Goal: Ask a question: Seek information or help from site administrators or community

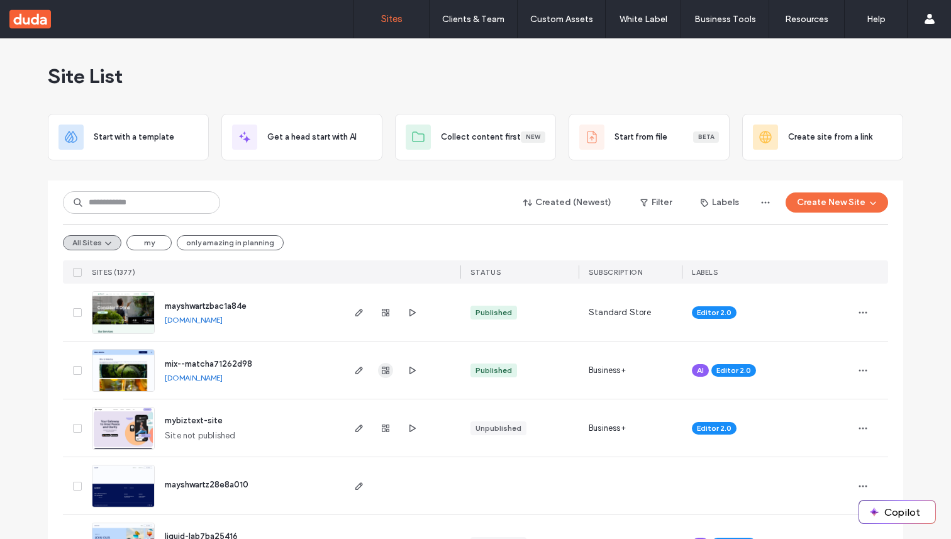
click at [382, 373] on use "button" at bounding box center [386, 371] width 8 height 8
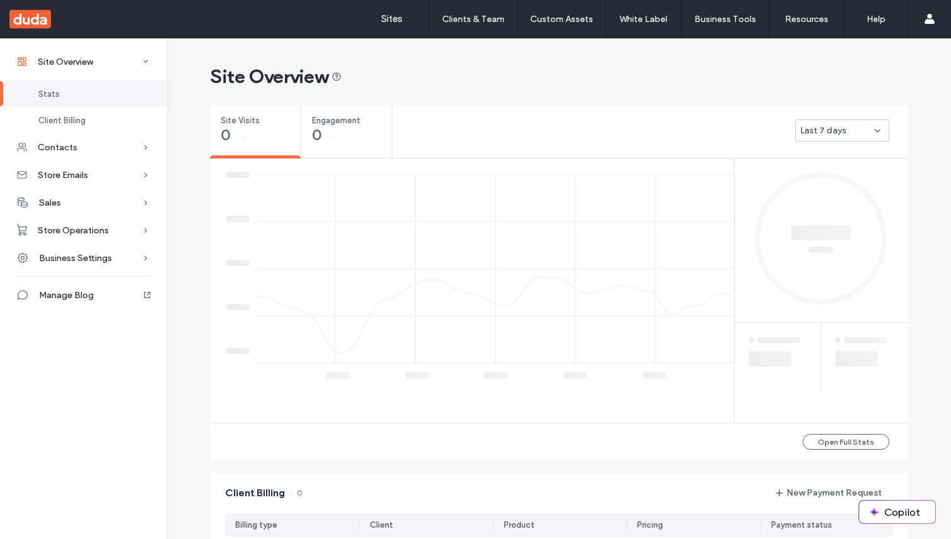
scroll to position [27, 0]
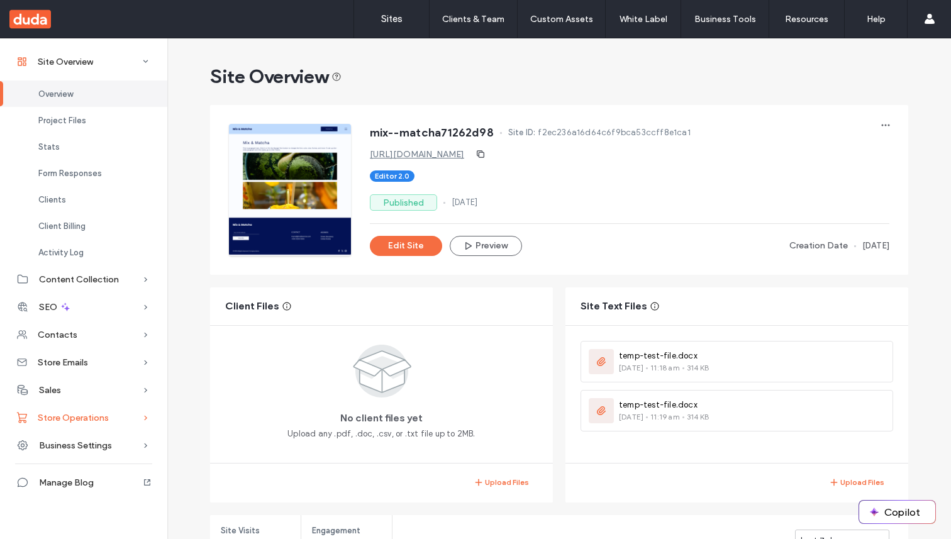
click at [86, 417] on span "Store Operations" at bounding box center [73, 417] width 71 height 11
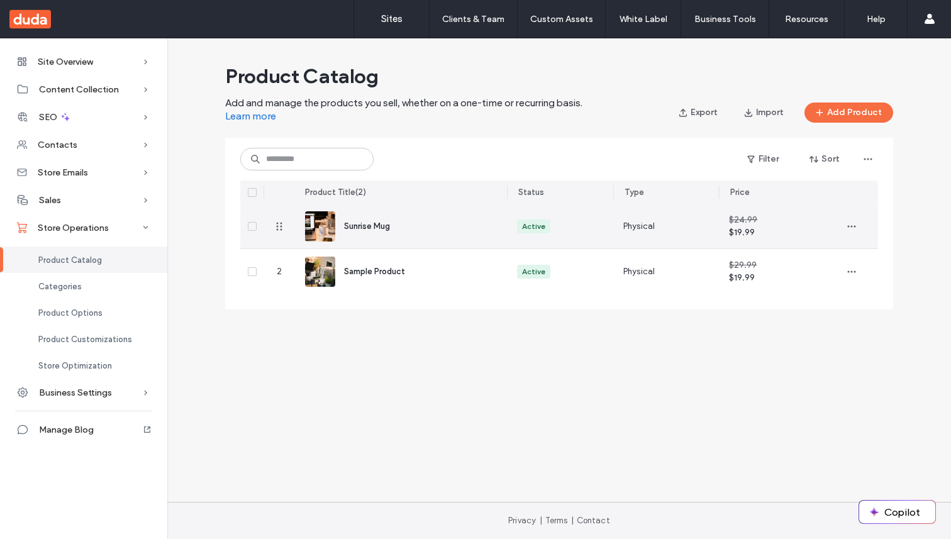
click at [378, 226] on span "Sunrise Mug" at bounding box center [367, 225] width 46 height 9
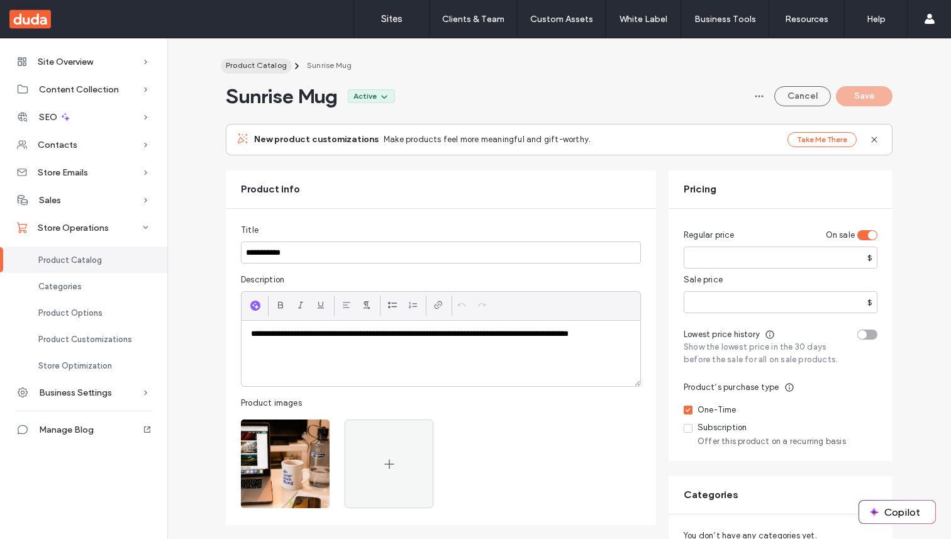
click at [265, 62] on span "Product Catalog" at bounding box center [256, 64] width 61 height 9
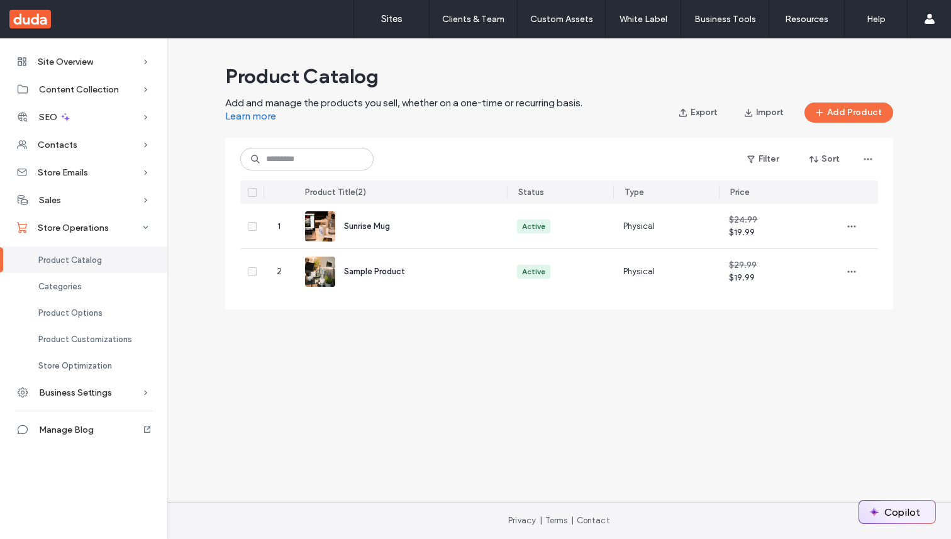
click at [877, 512] on img "button" at bounding box center [874, 512] width 10 height 10
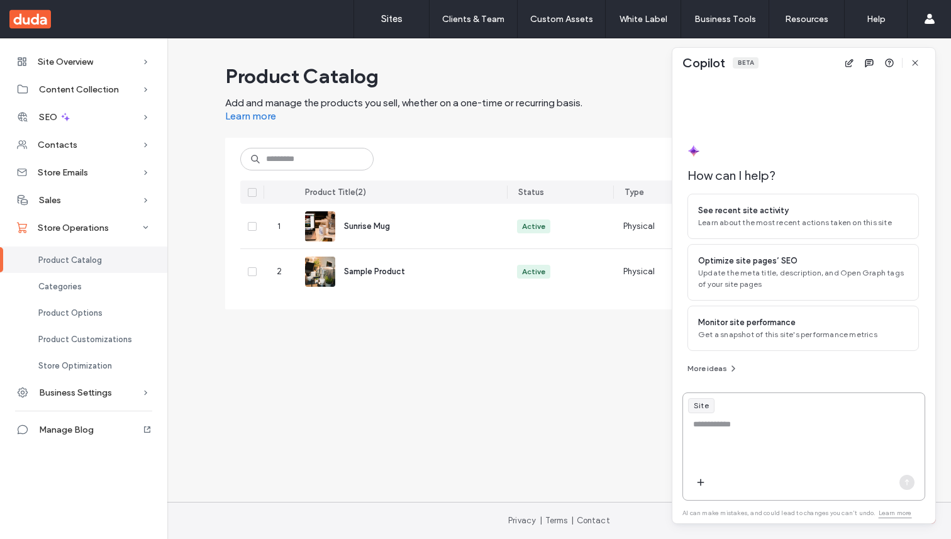
click at [812, 437] on textarea at bounding box center [803, 442] width 241 height 49
type textarea "**********"
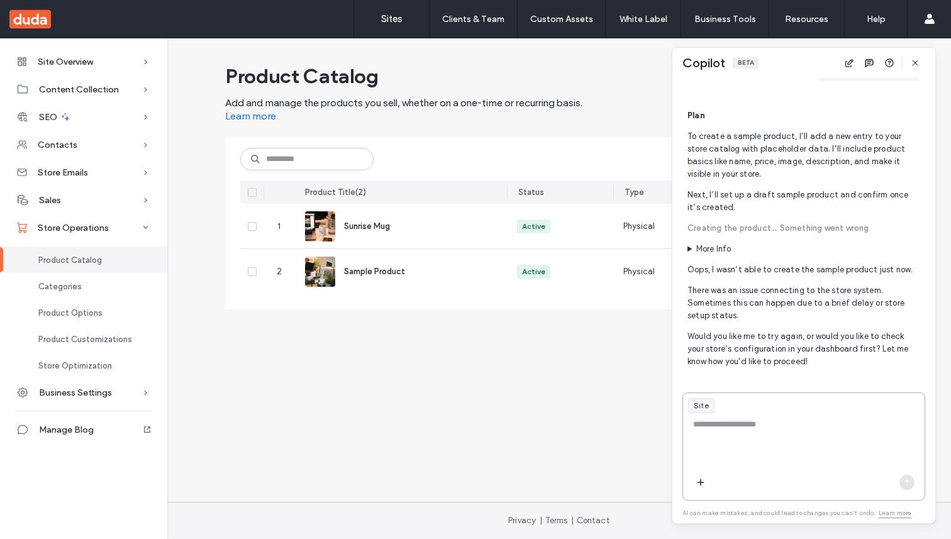
scroll to position [312, 0]
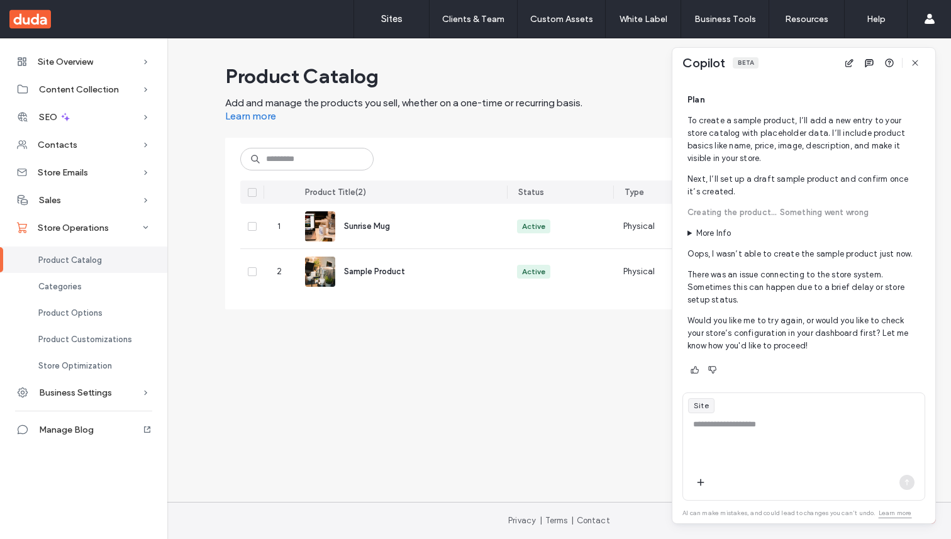
click at [697, 232] on summary "More Info" at bounding box center [802, 233] width 231 height 13
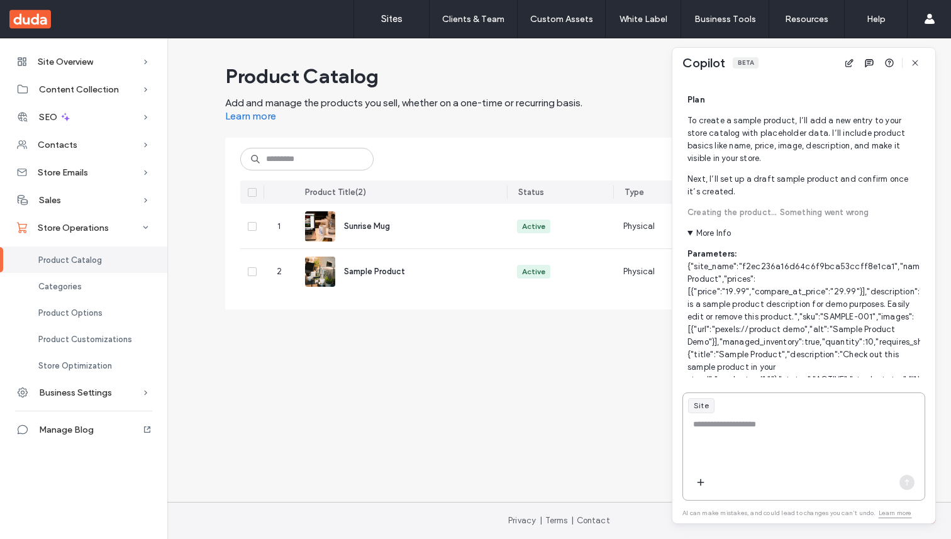
click at [755, 419] on textarea at bounding box center [803, 442] width 241 height 49
type textarea "**********"
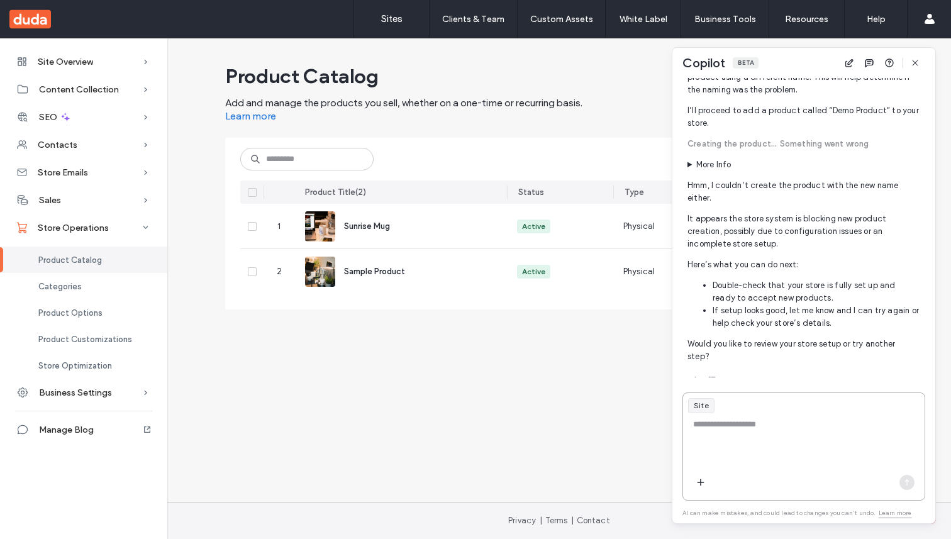
scroll to position [963, 0]
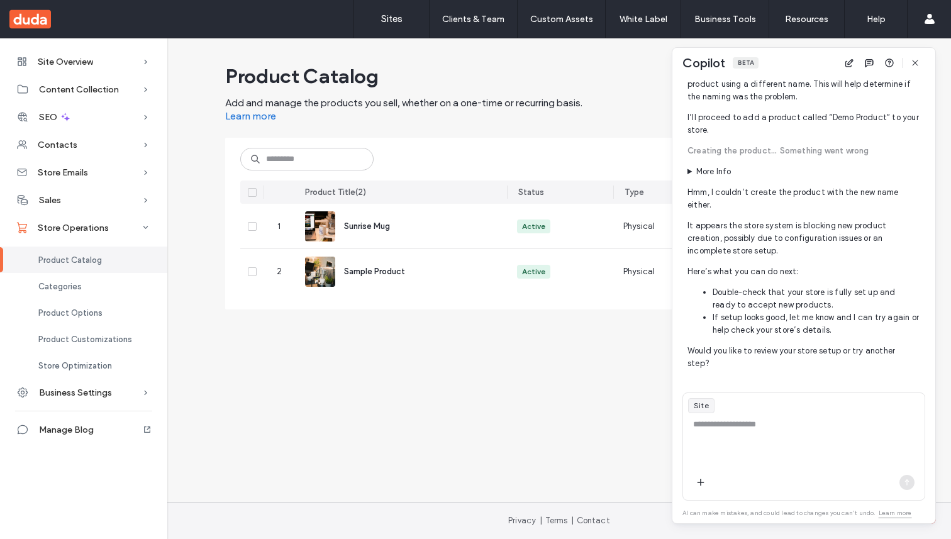
click at [720, 178] on summary "More Info" at bounding box center [802, 171] width 231 height 13
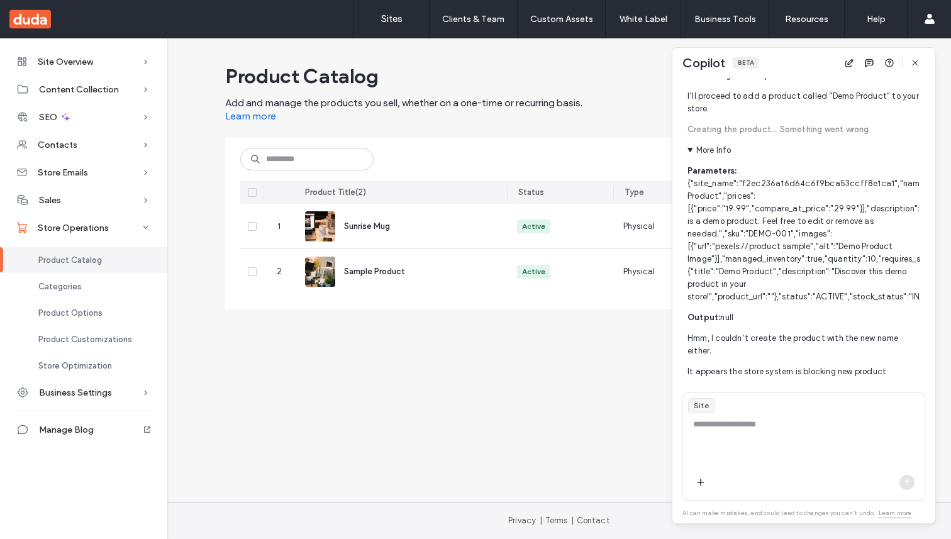
scroll to position [995, 0]
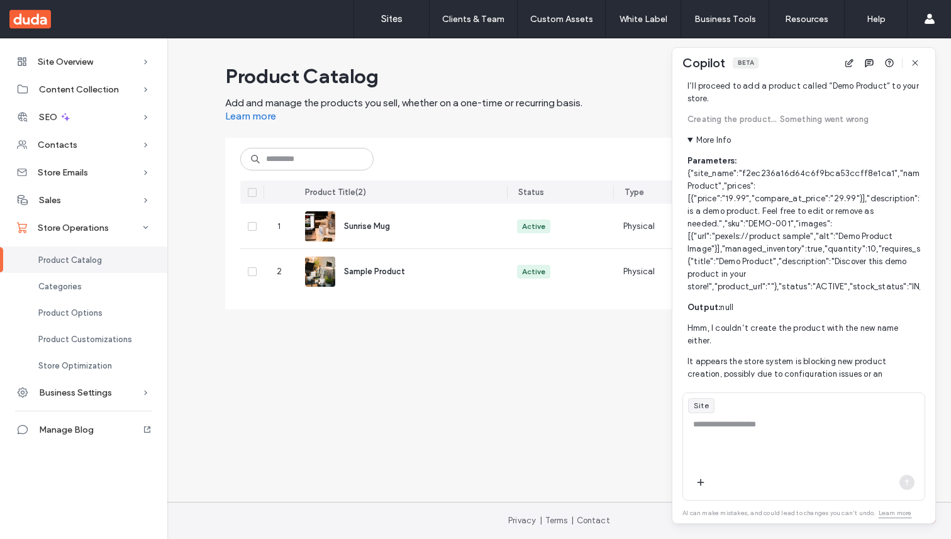
click at [742, 283] on p "Parameters: {"site_name":"f2ec236a16d64c6f9bca53ccff8e1ca1","name":"Demo Produc…" at bounding box center [802, 224] width 231 height 138
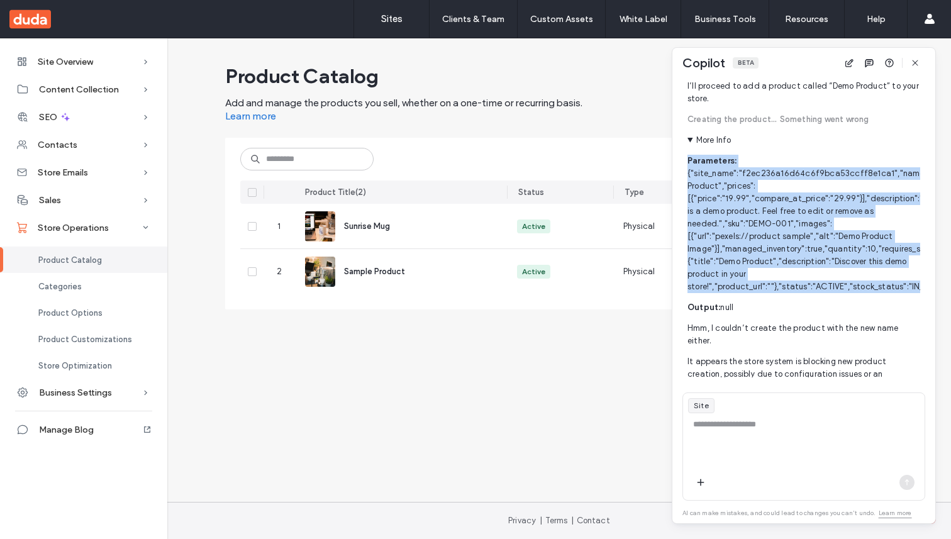
click at [742, 283] on p "Parameters: {"site_name":"f2ec236a16d64c6f9bca53ccff8e1ca1","name":"Demo Produc…" at bounding box center [802, 224] width 231 height 138
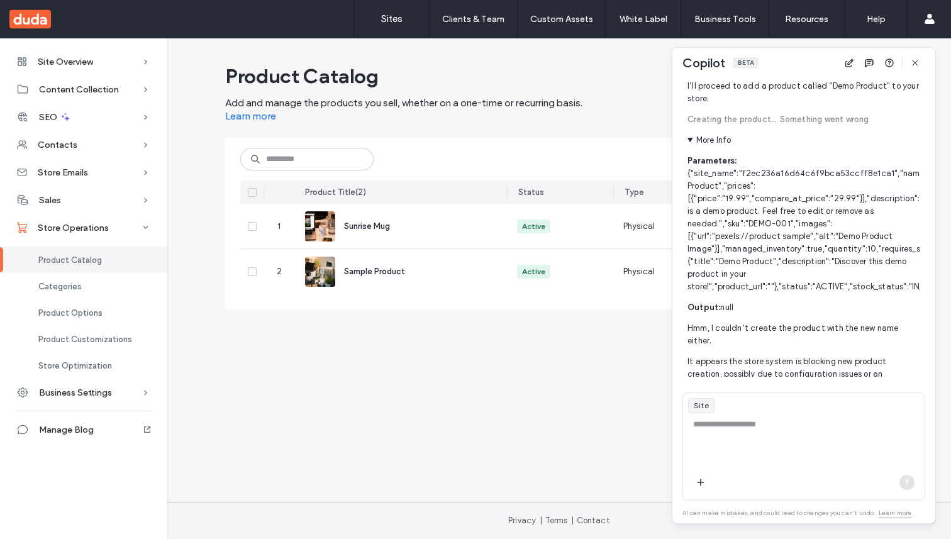
click at [742, 291] on p "Parameters: {"site_name":"f2ec236a16d64c6f9bca53ccff8e1ca1","name":"Demo Produc…" at bounding box center [802, 224] width 231 height 138
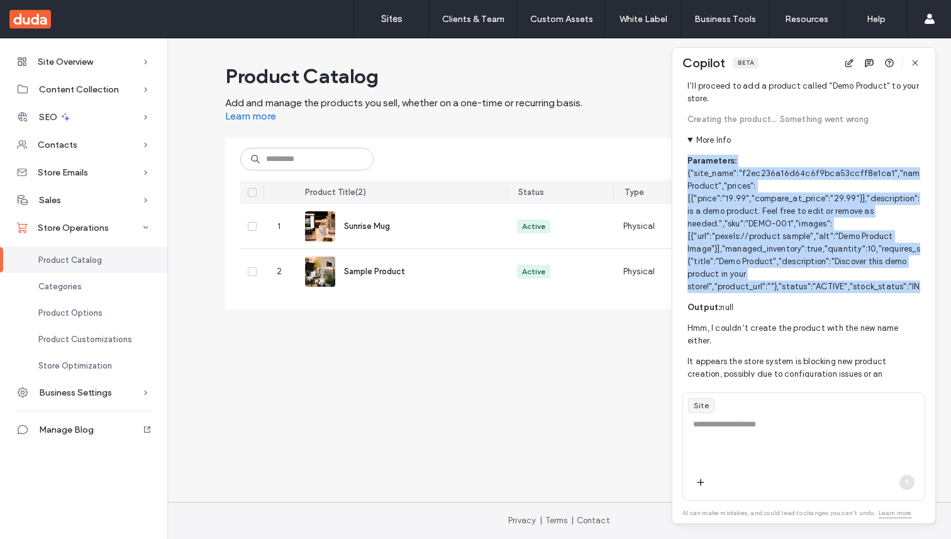
click at [742, 291] on p "Parameters: {"site_name":"f2ec236a16d64c6f9bca53ccff8e1ca1","name":"Demo Produc…" at bounding box center [802, 224] width 231 height 138
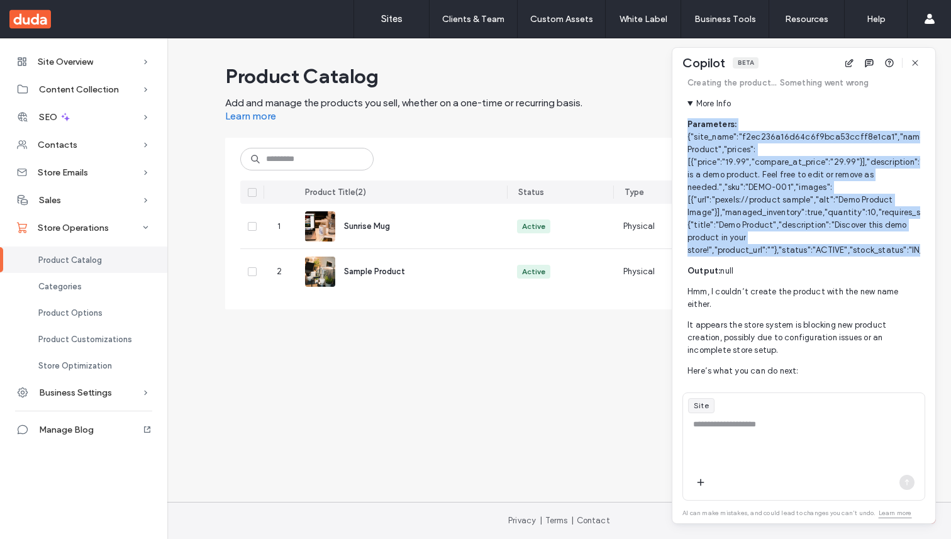
scroll to position [1037, 0]
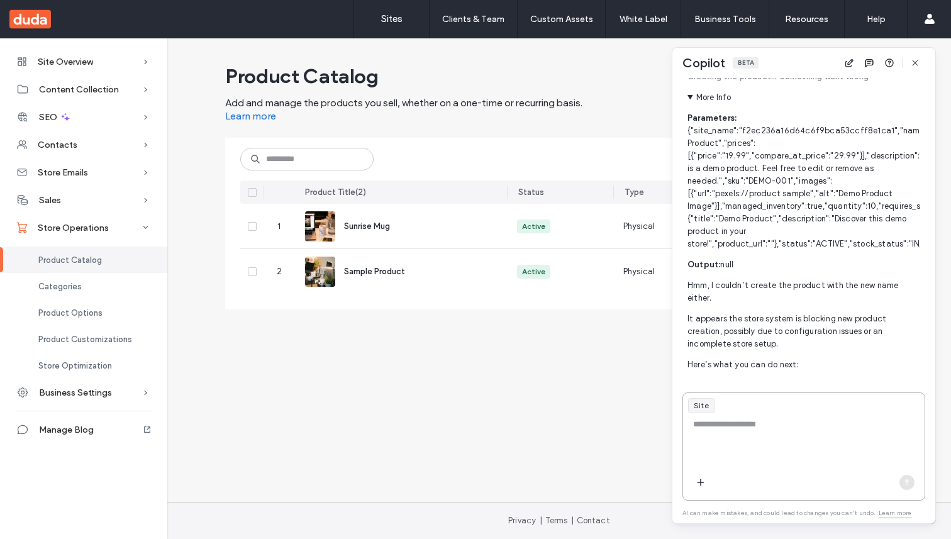
click at [739, 424] on textarea at bounding box center [803, 442] width 241 height 49
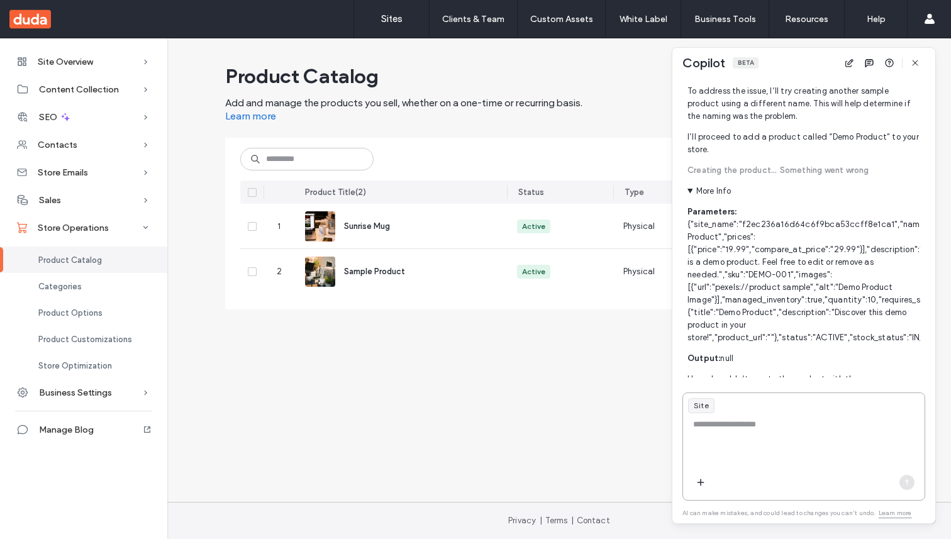
scroll to position [937, 0]
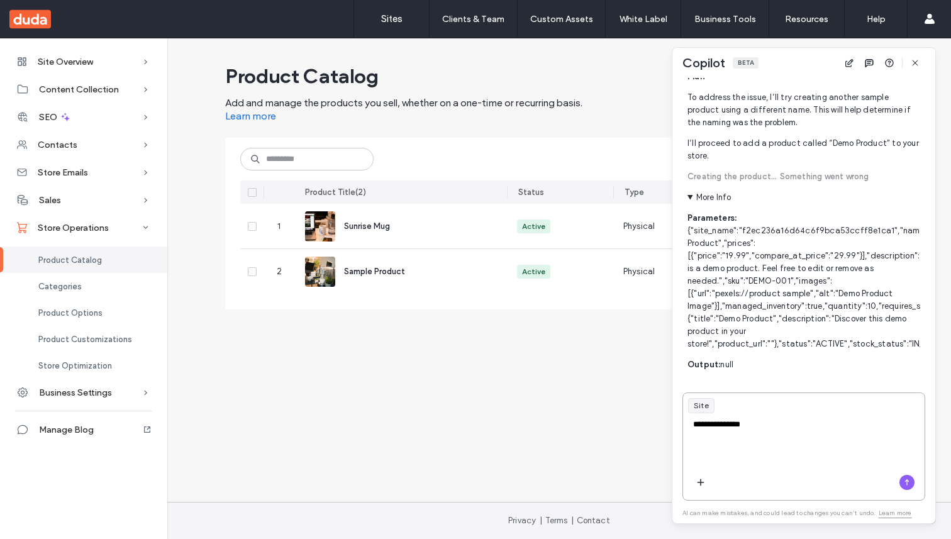
type textarea "**********"
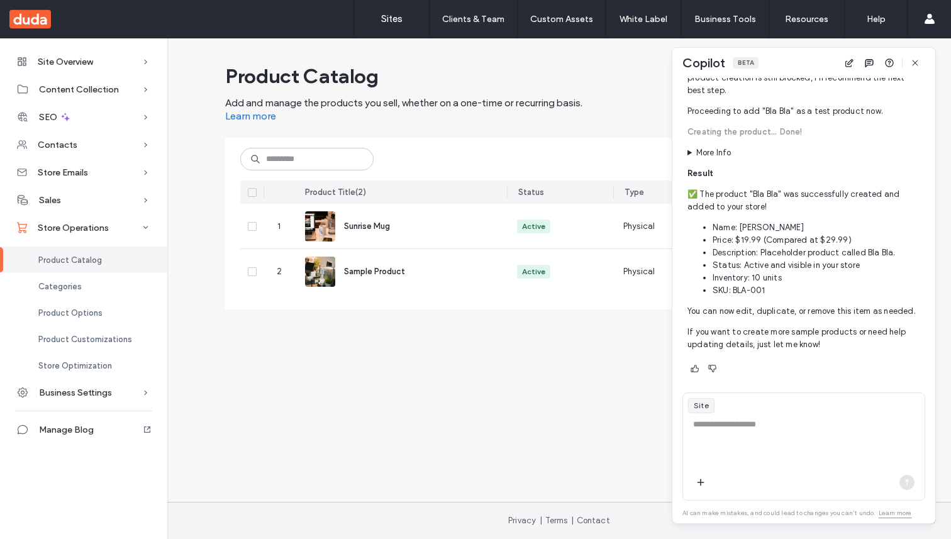
scroll to position [1601, 0]
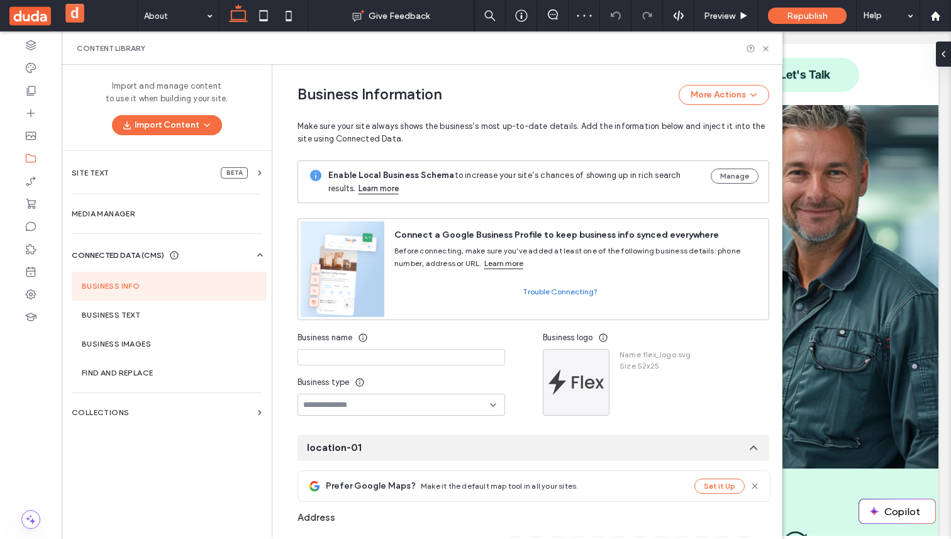
scroll to position [131, 0]
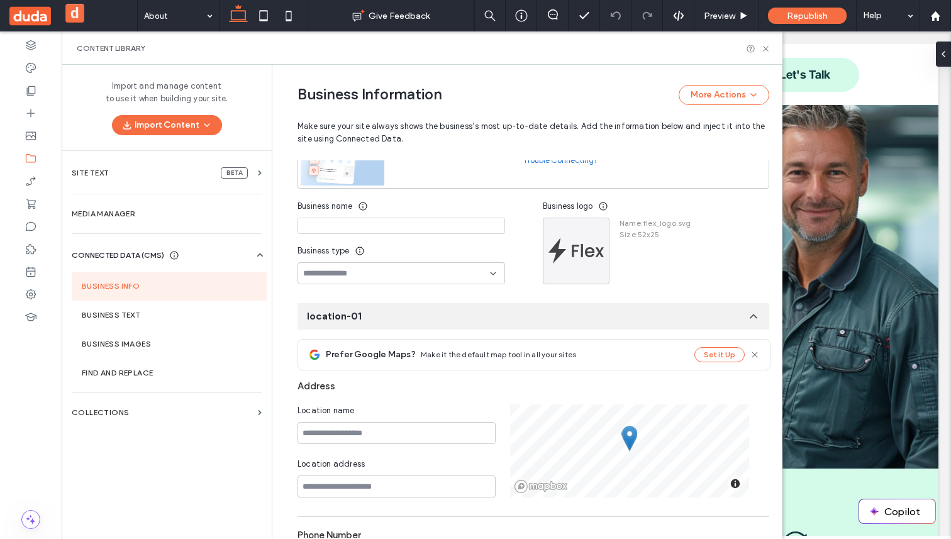
click at [390, 231] on input at bounding box center [400, 226] width 207 height 16
paste input "**********"
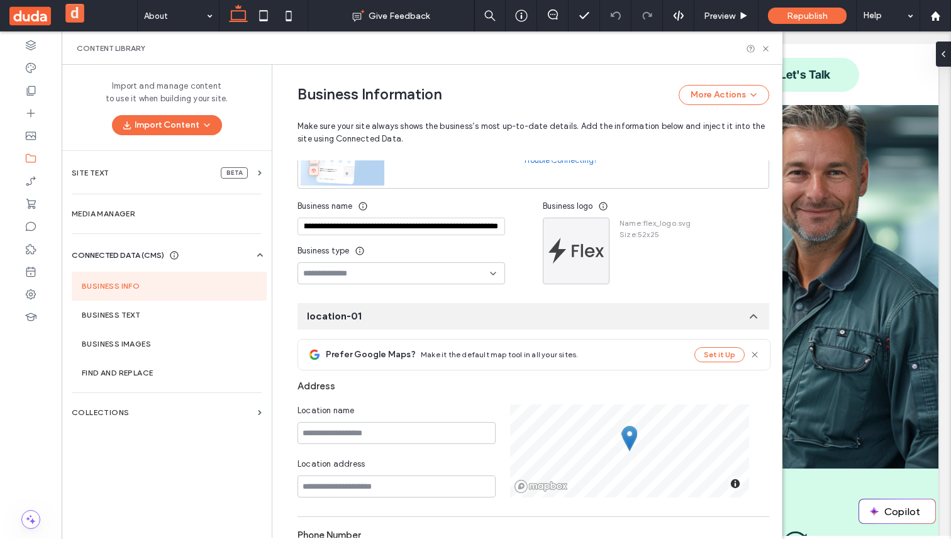
paste input "**********"
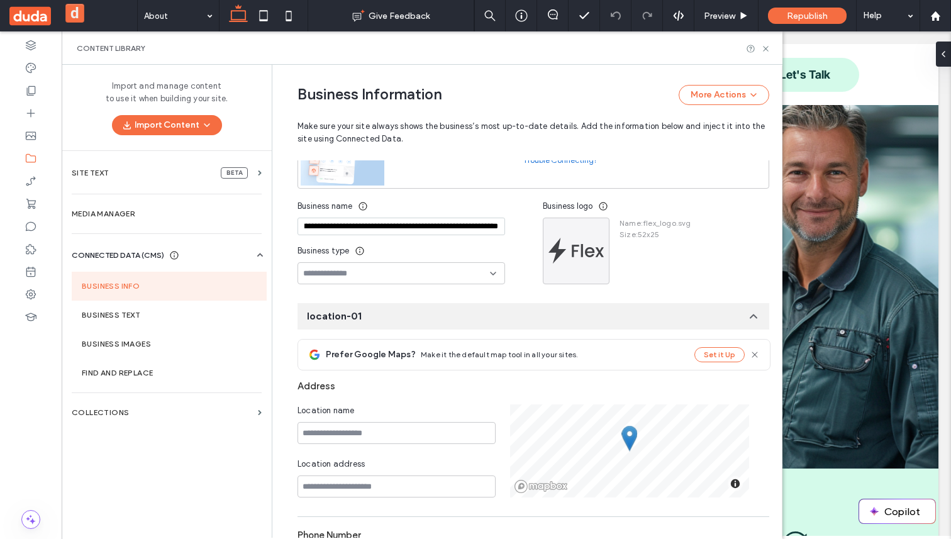
paste input "**********"
paste
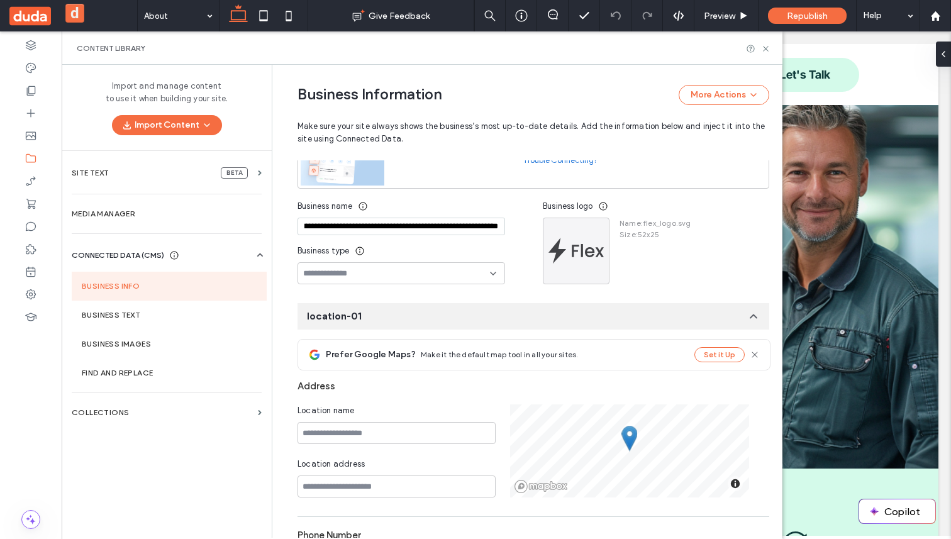
type input "**********"
click at [399, 250] on div "Business type" at bounding box center [400, 251] width 207 height 23
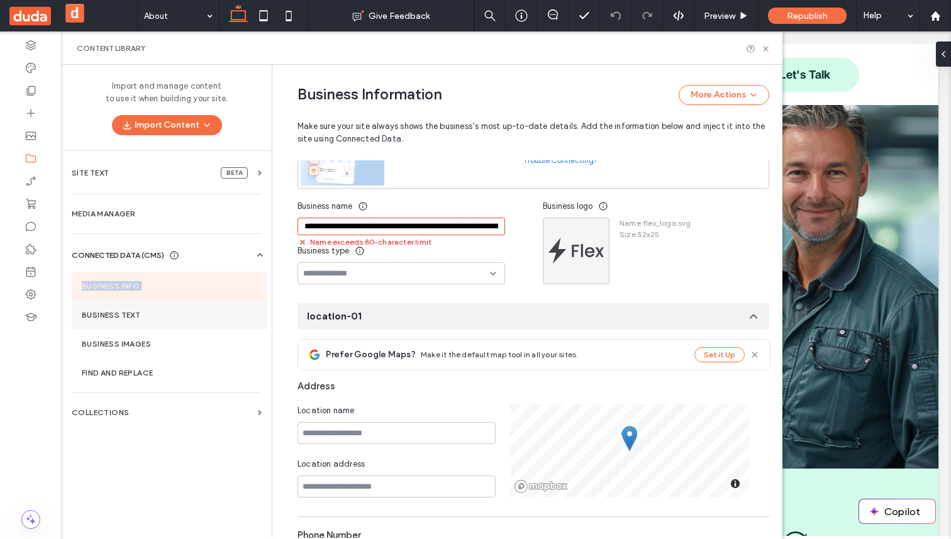
click at [165, 300] on div "Business Info Business Text Business Images Find and Replace" at bounding box center [169, 325] width 195 height 126
click at [165, 307] on section "Business Text" at bounding box center [169, 315] width 195 height 29
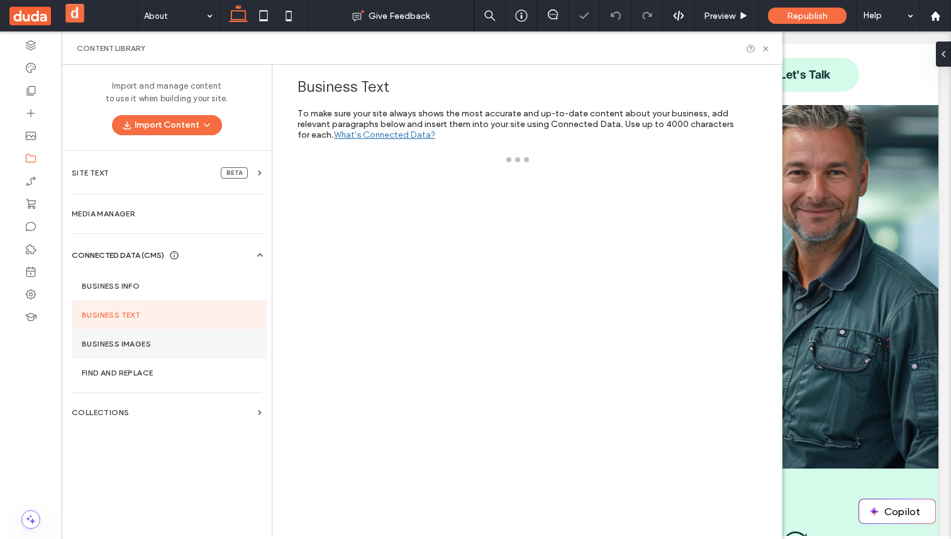
click at [158, 345] on label "Business Images" at bounding box center [169, 343] width 175 height 9
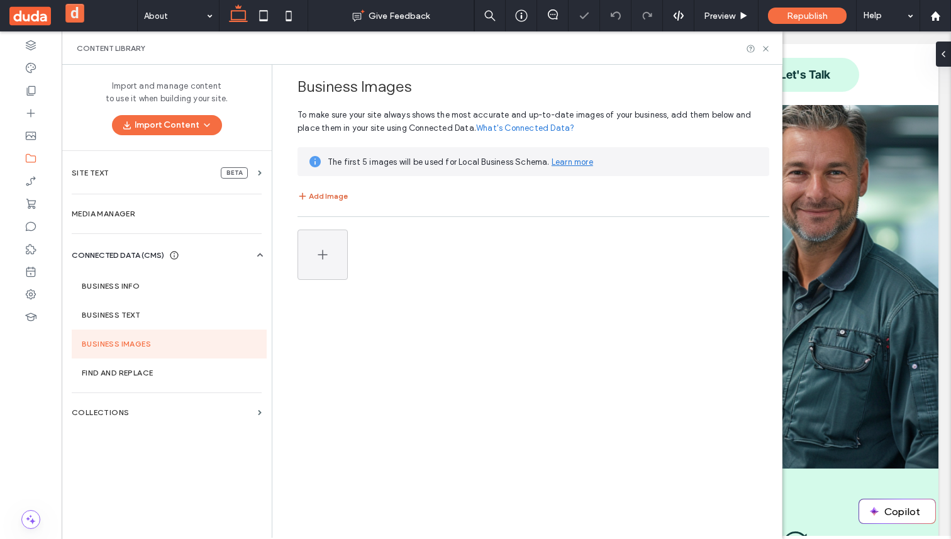
click at [330, 192] on button "Add Image" at bounding box center [322, 196] width 50 height 15
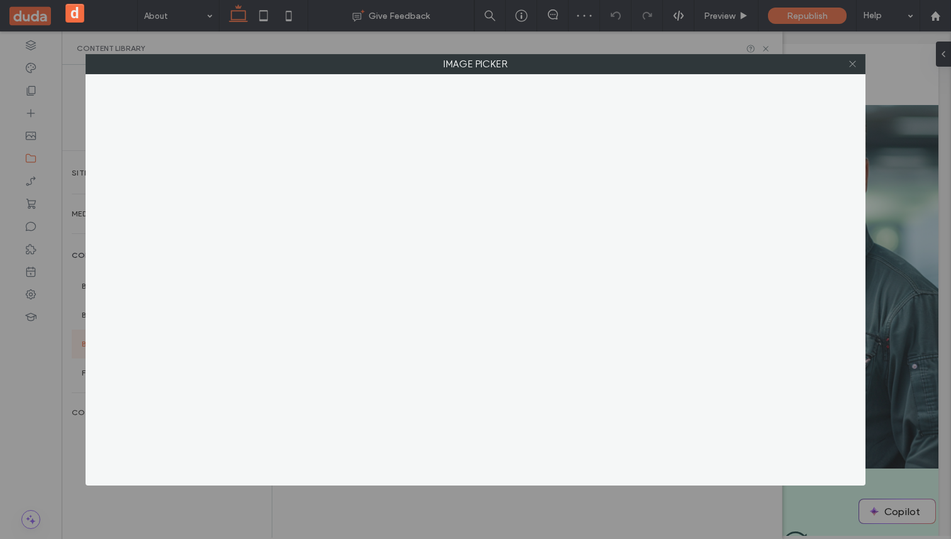
click at [856, 65] on icon at bounding box center [851, 63] width 9 height 9
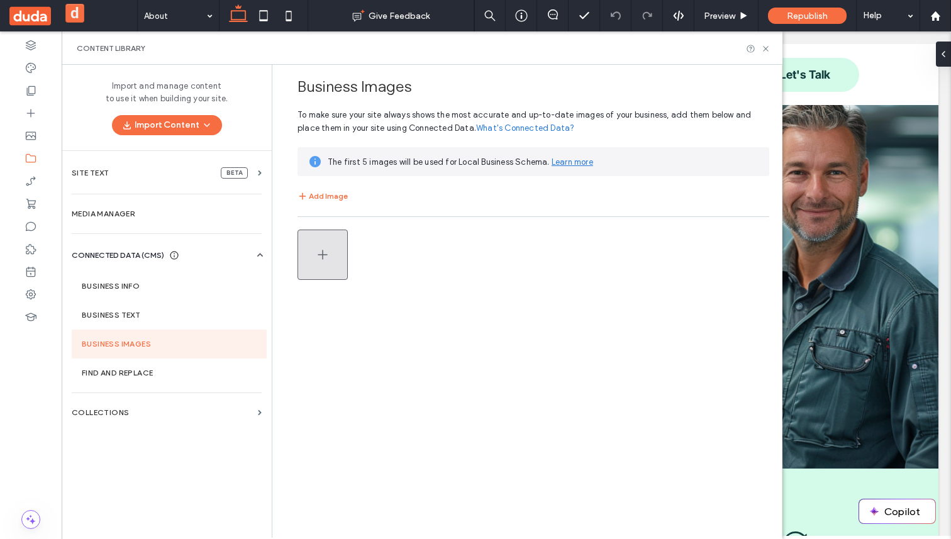
click at [330, 267] on button "button" at bounding box center [322, 254] width 50 height 50
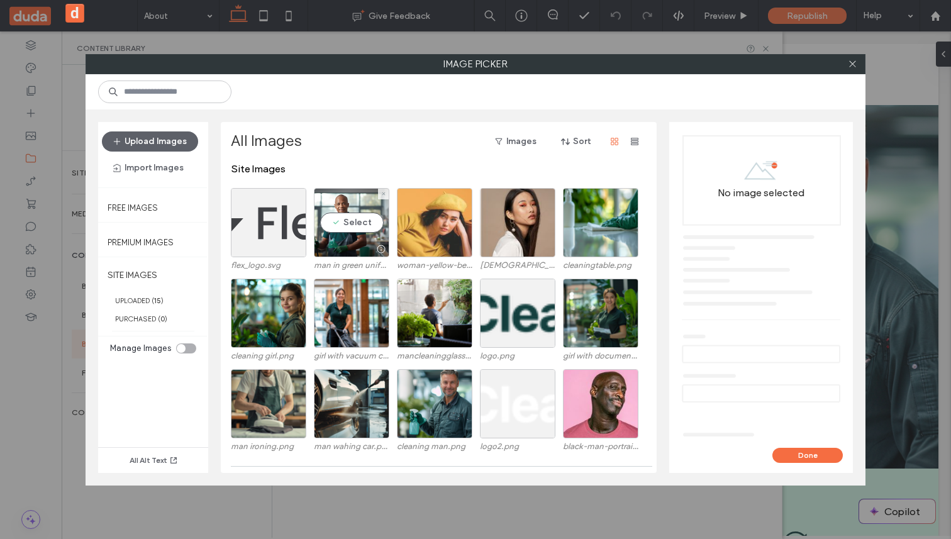
click at [407, 227] on div at bounding box center [434, 222] width 75 height 69
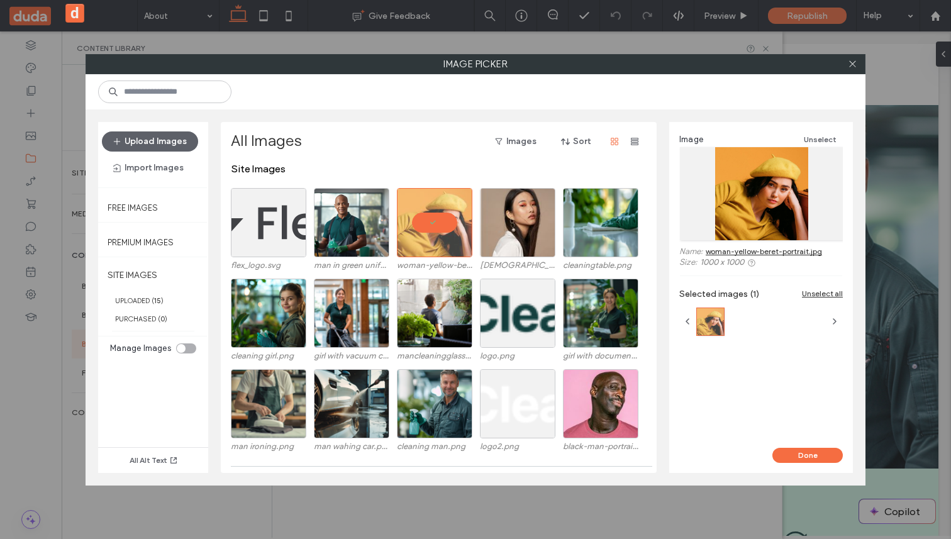
click at [799, 446] on div "Image Unselect Name: woman-yellow-beret-portrait.jpg Size: 1000 x 1000 Selected…" at bounding box center [761, 285] width 184 height 326
click at [799, 453] on button "Done" at bounding box center [807, 455] width 70 height 15
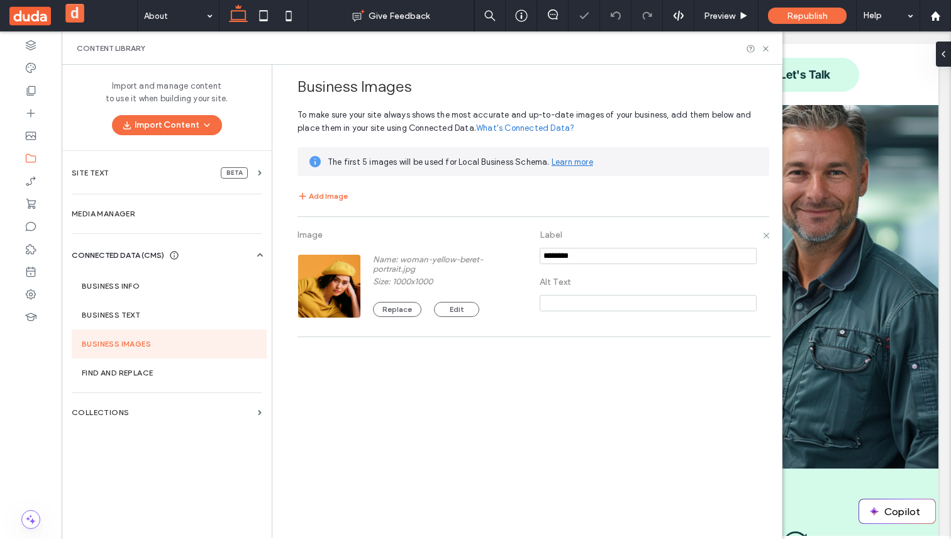
click at [587, 311] on input at bounding box center [647, 303] width 217 height 16
click at [601, 304] on input "******" at bounding box center [647, 303] width 217 height 16
paste input "******"
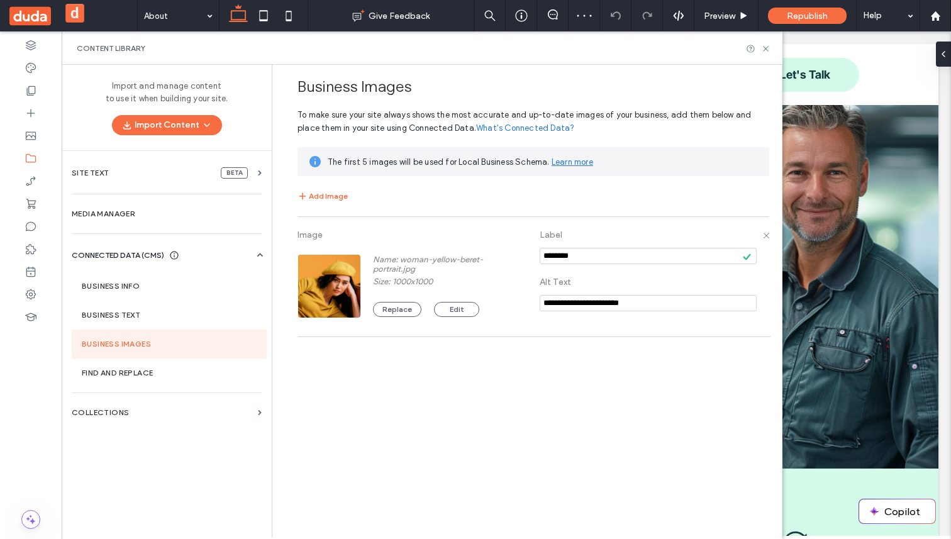
paste input "******"
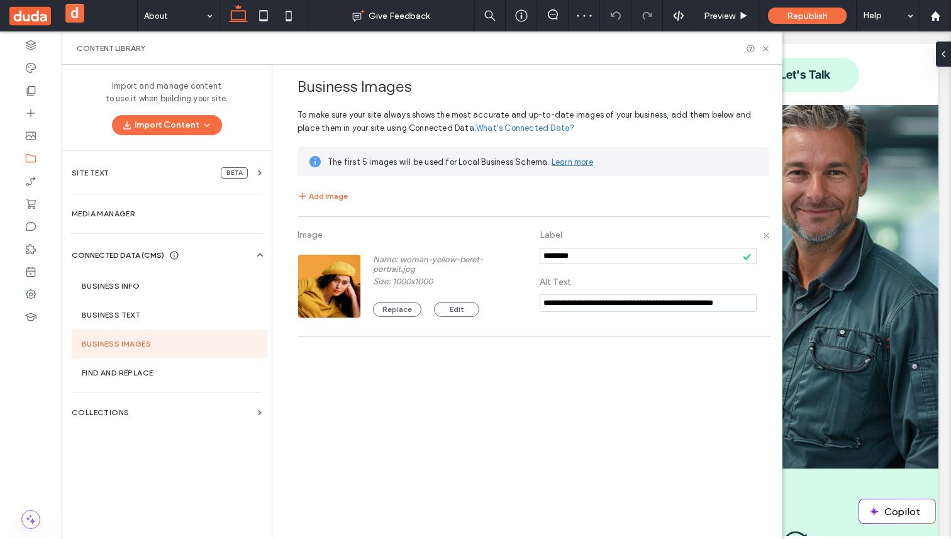
paste input "******"
click at [541, 389] on div "**********" at bounding box center [530, 301] width 503 height 472
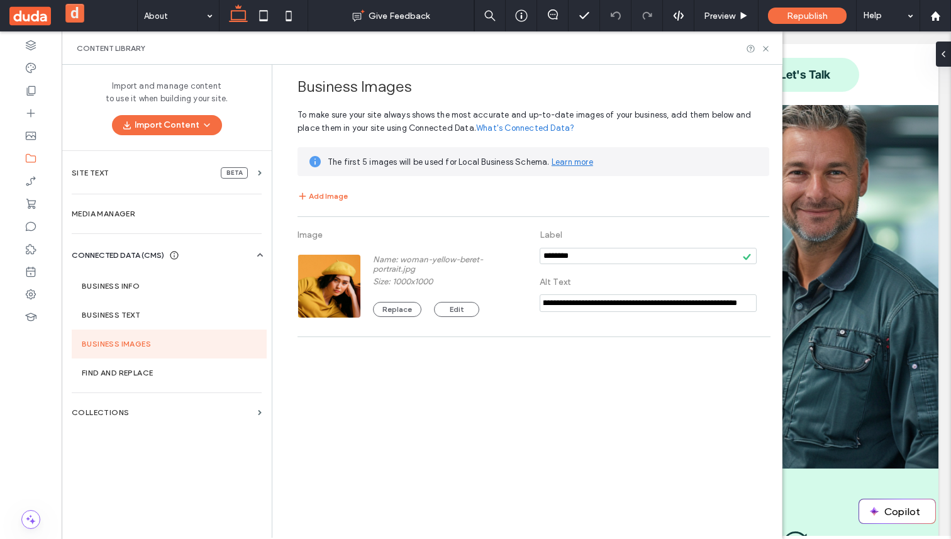
scroll to position [0, 0]
click at [643, 307] on input "**********" at bounding box center [647, 303] width 217 height 18
click at [543, 416] on div "**********" at bounding box center [530, 301] width 503 height 472
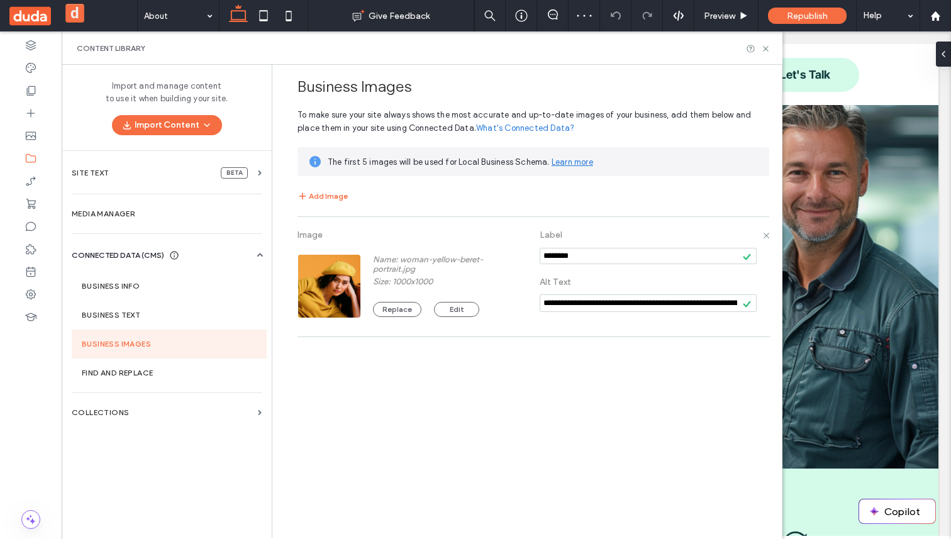
click at [630, 306] on input "**********" at bounding box center [647, 303] width 217 height 18
click at [593, 354] on div "Business Images To make sure your site always shows the most accurate and up-to…" at bounding box center [530, 301] width 503 height 472
click at [624, 304] on input at bounding box center [647, 303] width 217 height 18
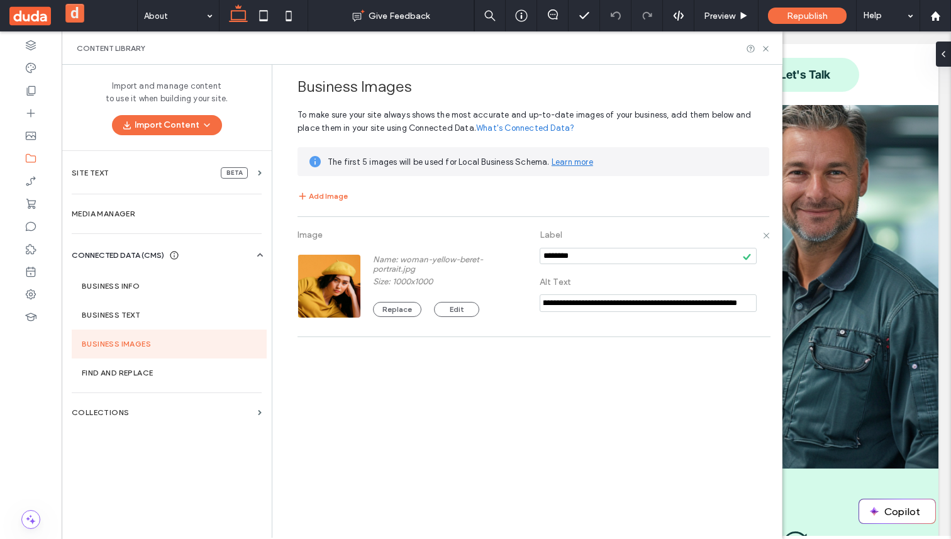
scroll to position [0, 929418]
type input "**********"
click at [573, 373] on div "Business Images To make sure your site always shows the most accurate and up-to…" at bounding box center [530, 301] width 503 height 472
click at [766, 44] on icon at bounding box center [765, 48] width 9 height 9
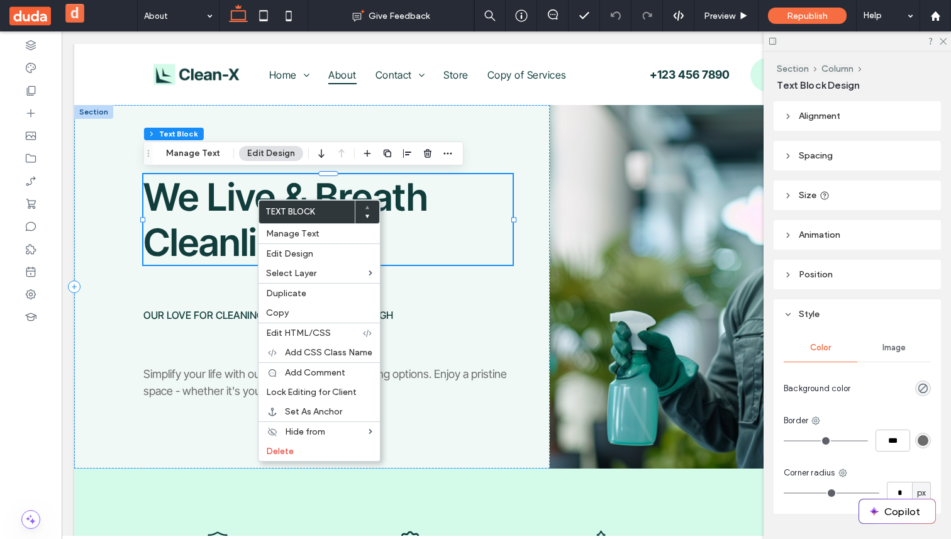
click at [109, 20] on span at bounding box center [73, 15] width 128 height 31
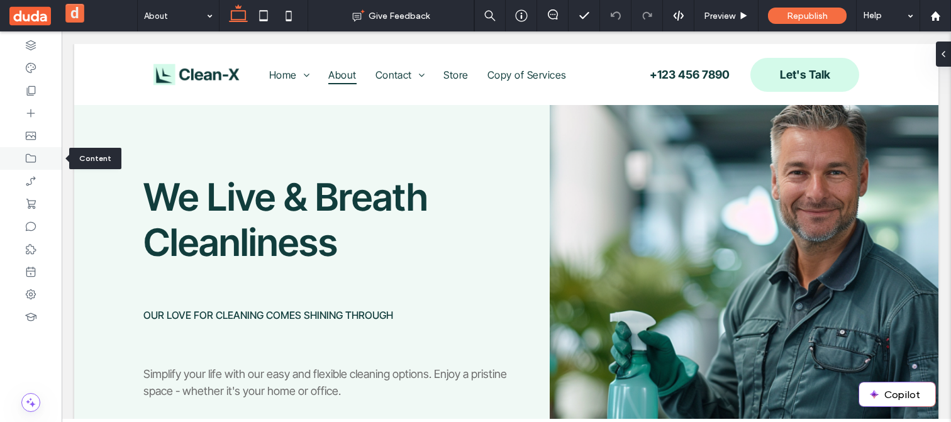
click at [41, 162] on div at bounding box center [31, 158] width 62 height 23
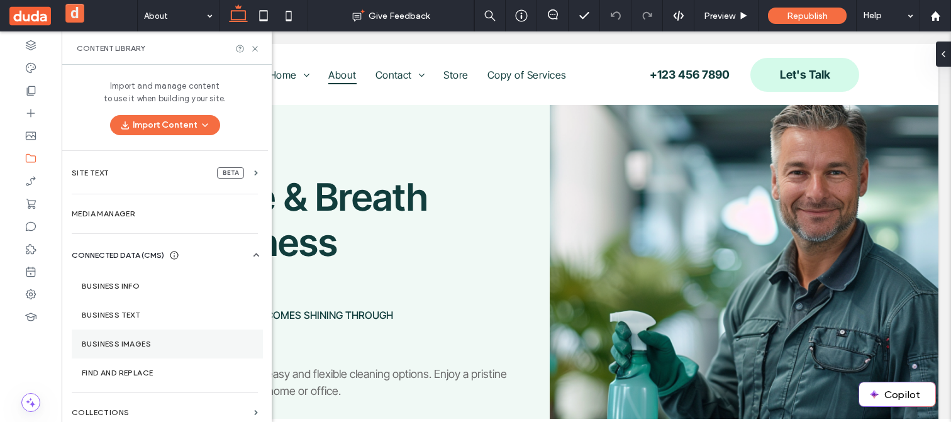
click at [136, 175] on section "Business Images" at bounding box center [167, 343] width 191 height 29
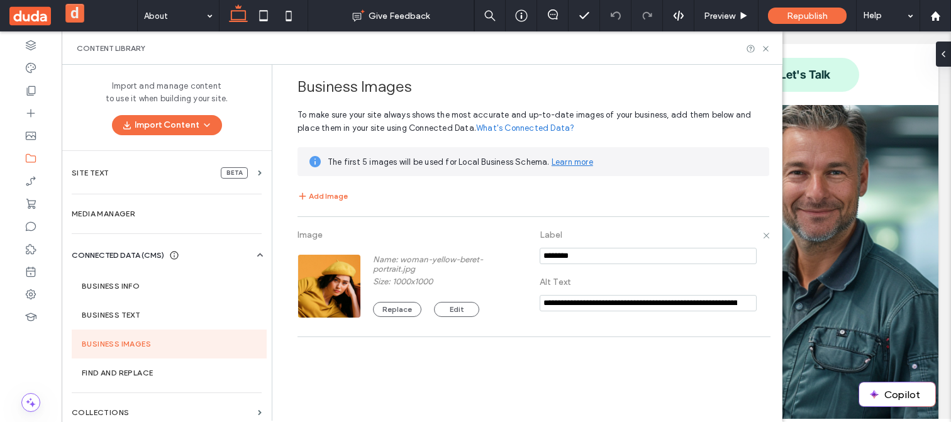
click at [603, 175] on input "**********" at bounding box center [647, 303] width 217 height 16
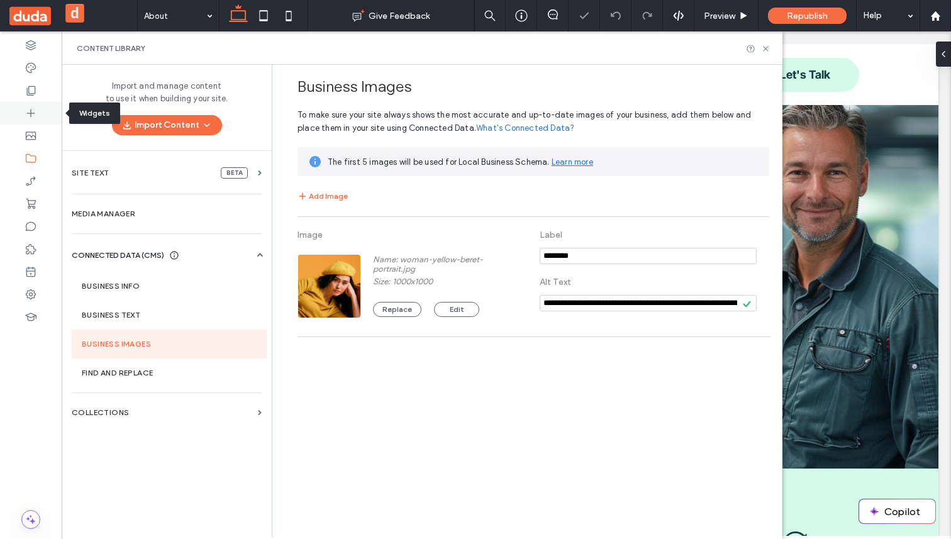
click at [29, 107] on icon at bounding box center [31, 113] width 13 height 13
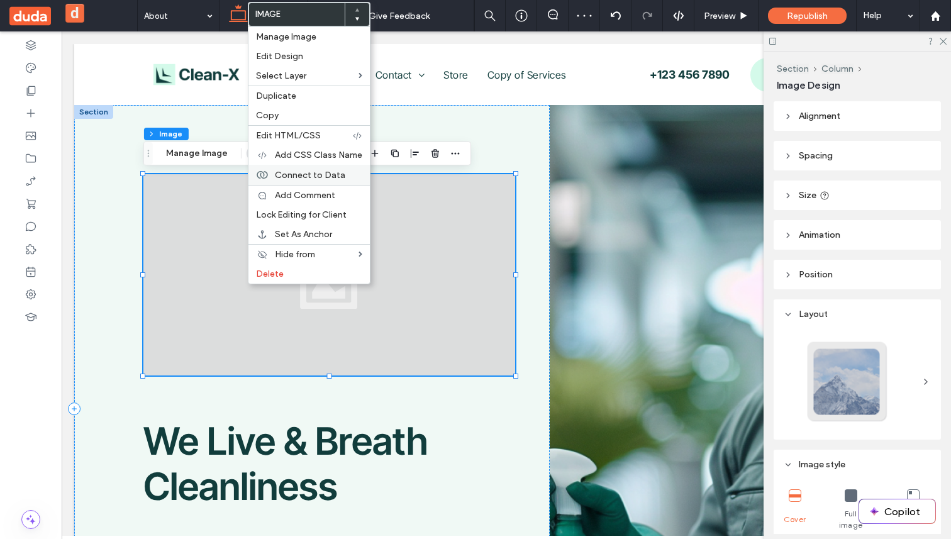
click at [330, 175] on span "Connect to Data" at bounding box center [310, 175] width 70 height 11
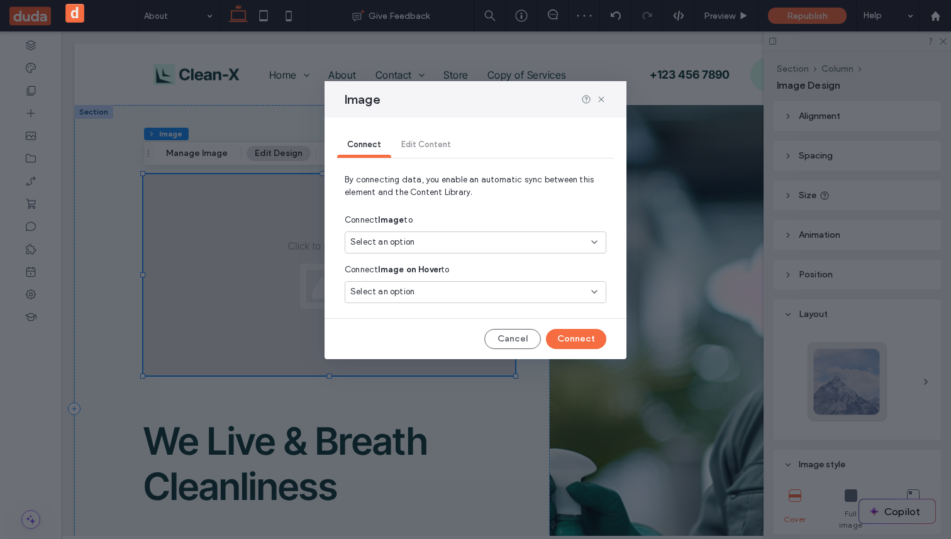
click at [420, 175] on div "Select an option" at bounding box center [467, 242] width 235 height 13
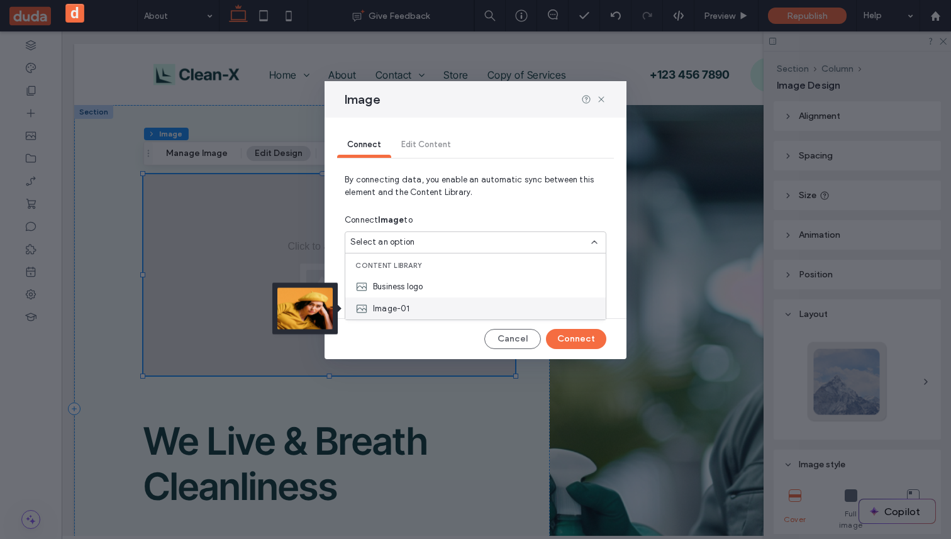
click at [416, 175] on div "Image-01" at bounding box center [475, 308] width 260 height 22
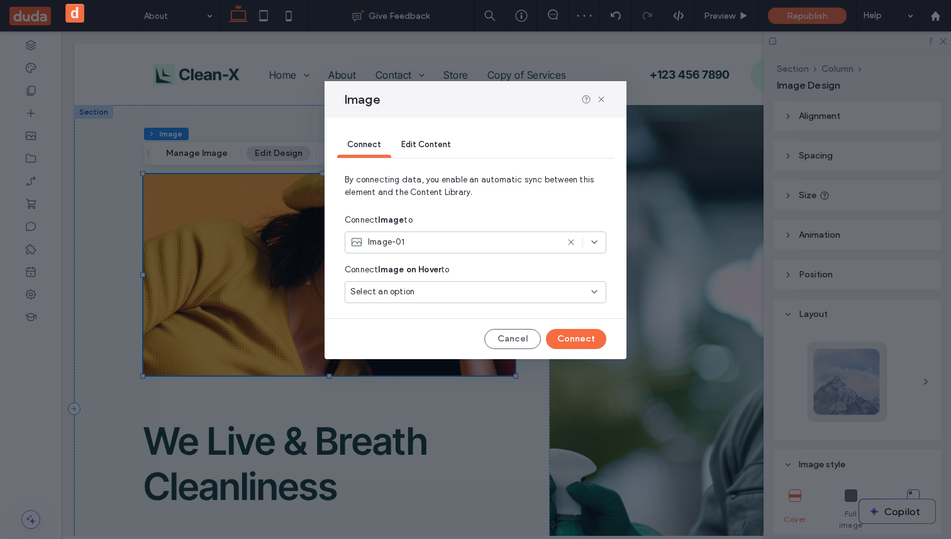
click at [424, 145] on span "Edit Content" at bounding box center [426, 144] width 50 height 9
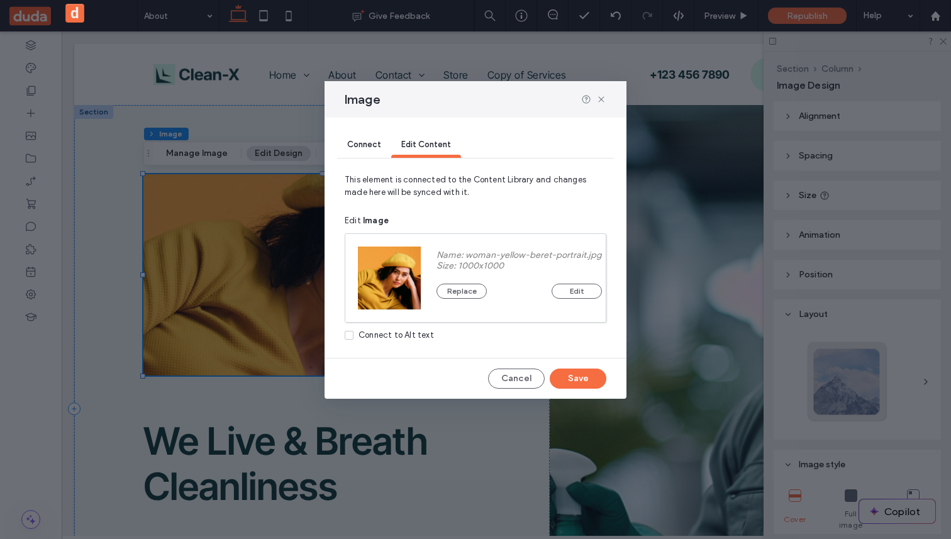
click at [371, 151] on div "Connect" at bounding box center [364, 145] width 54 height 25
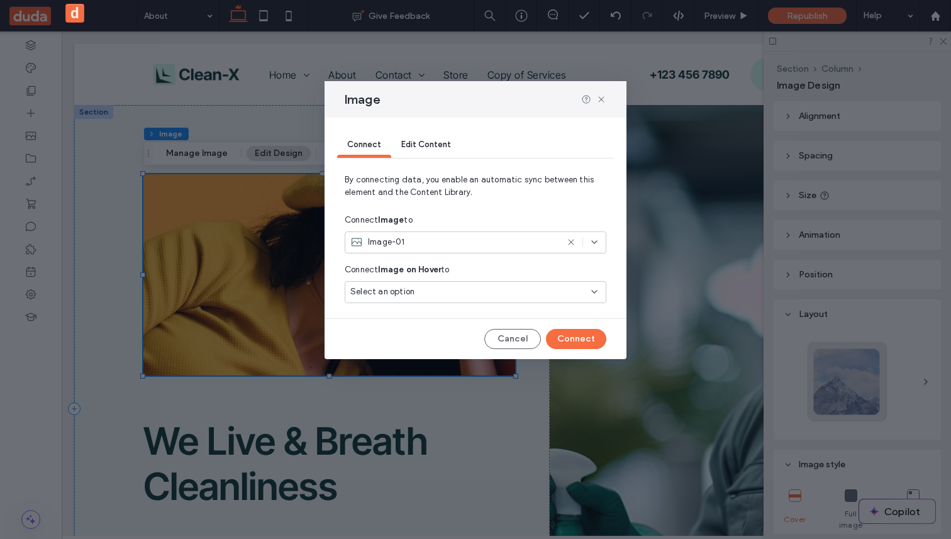
click at [420, 146] on span "Edit Content" at bounding box center [426, 144] width 50 height 9
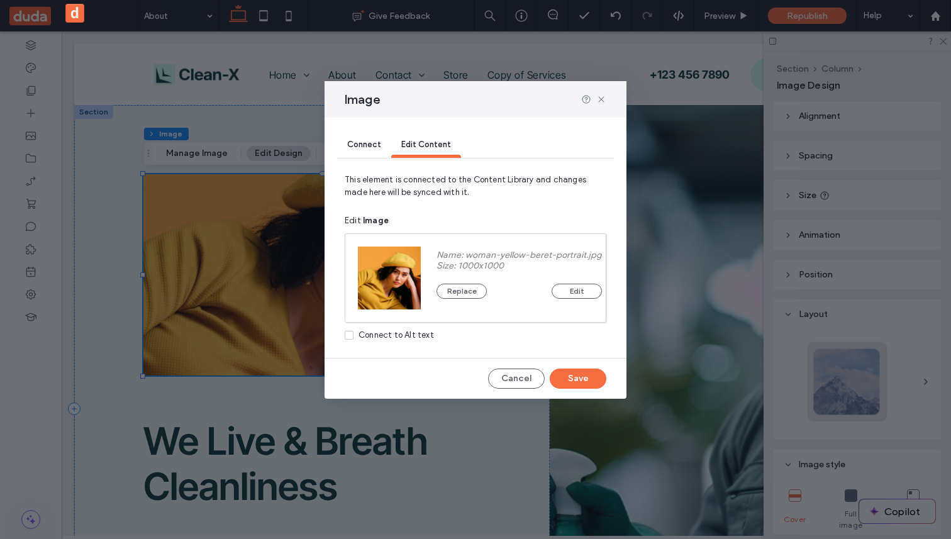
click at [400, 175] on div "Connect to Alt text" at bounding box center [395, 335] width 75 height 13
click at [389, 175] on div "Connect to Alt text" at bounding box center [395, 335] width 75 height 13
click at [411, 175] on div "Connect to Alt text" at bounding box center [395, 335] width 75 height 13
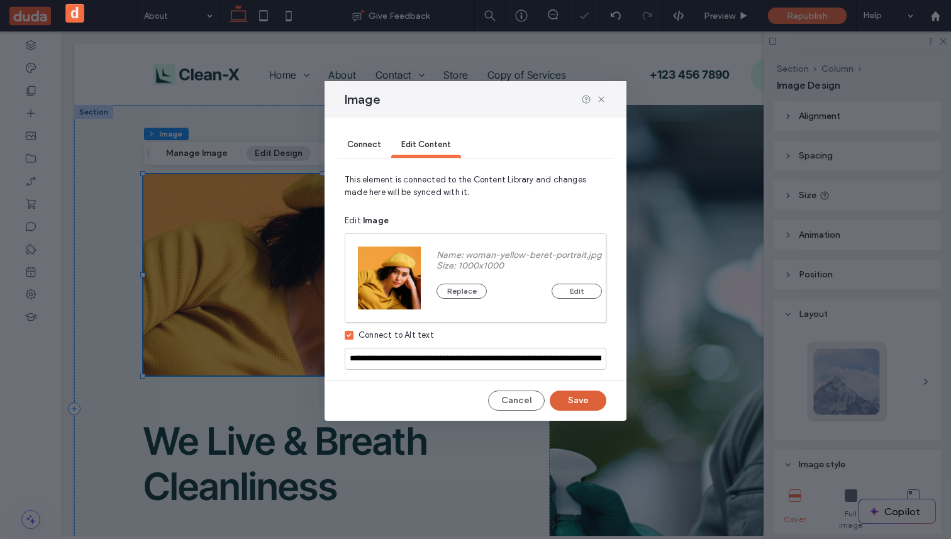
click at [585, 175] on button "Save" at bounding box center [577, 400] width 57 height 20
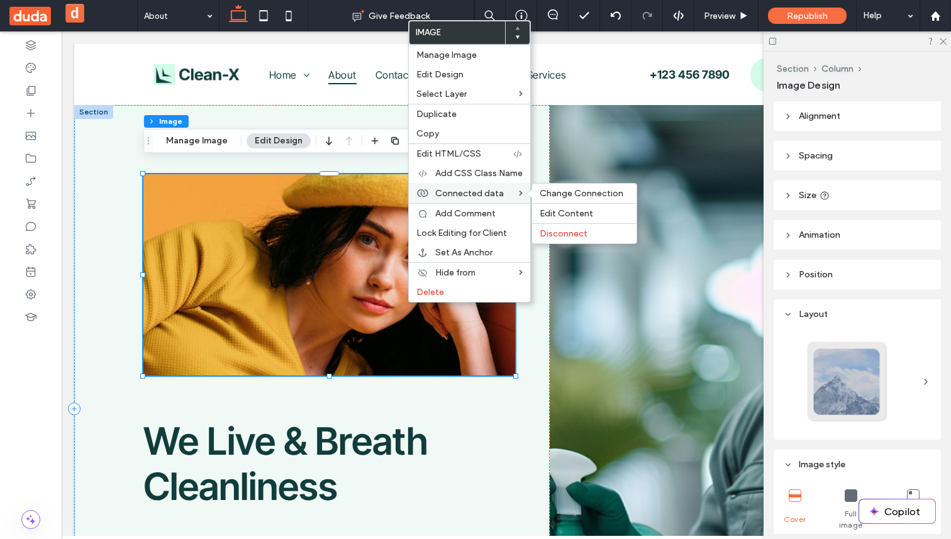
click at [465, 175] on span "Connected data" at bounding box center [469, 193] width 69 height 11
click at [546, 175] on span "Change Connection" at bounding box center [581, 193] width 84 height 11
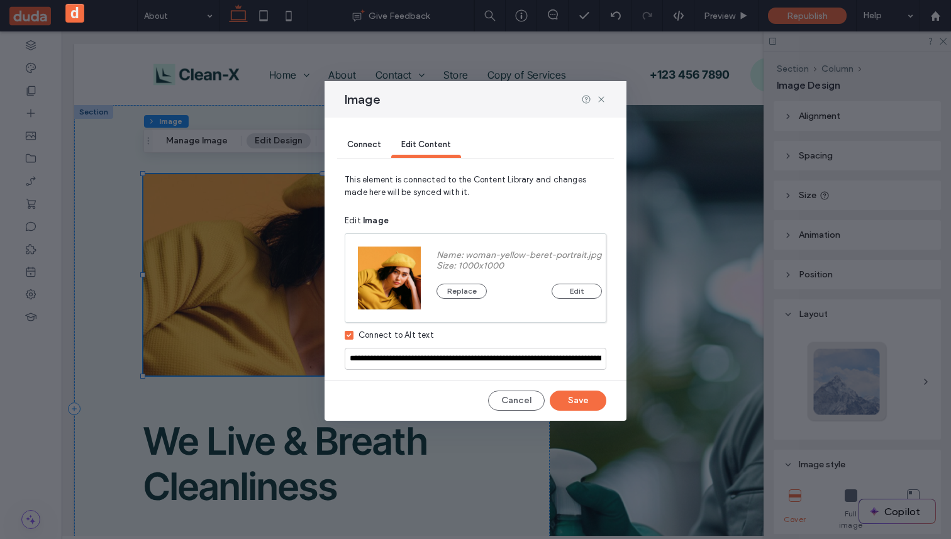
click at [368, 146] on span "Connect" at bounding box center [364, 144] width 34 height 9
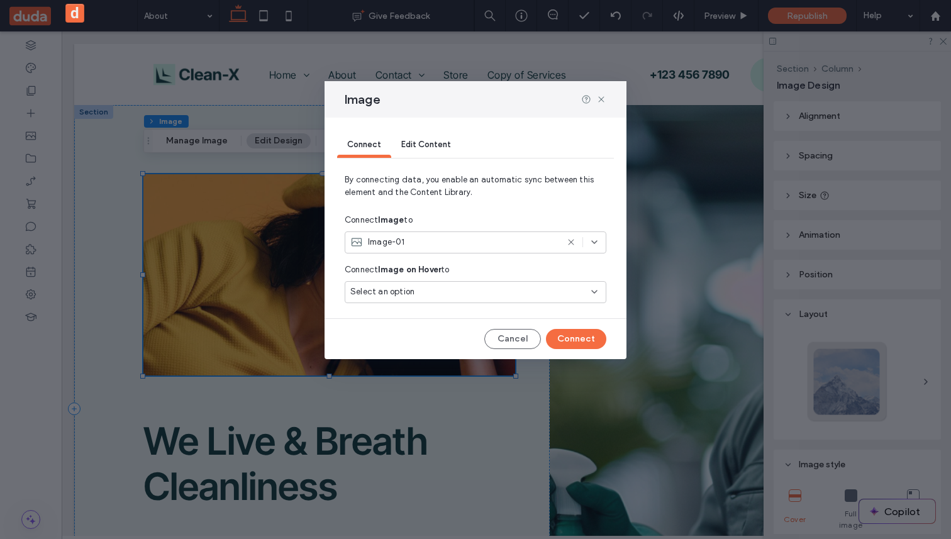
drag, startPoint x: 375, startPoint y: 223, endPoint x: 420, endPoint y: 223, distance: 44.6
click at [420, 175] on div "Connect Image to" at bounding box center [476, 220] width 262 height 23
drag, startPoint x: 423, startPoint y: 223, endPoint x: 330, endPoint y: 223, distance: 93.0
click at [330, 175] on div "Connect Edit Content By connecting data, you enable an automatic sync between t…" at bounding box center [475, 238] width 302 height 241
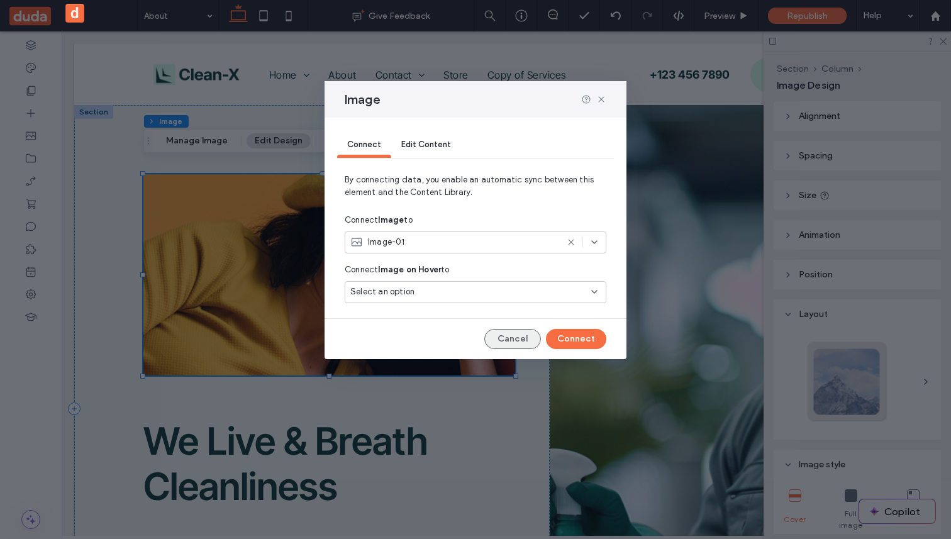
click at [516, 175] on button "Cancel" at bounding box center [512, 339] width 57 height 20
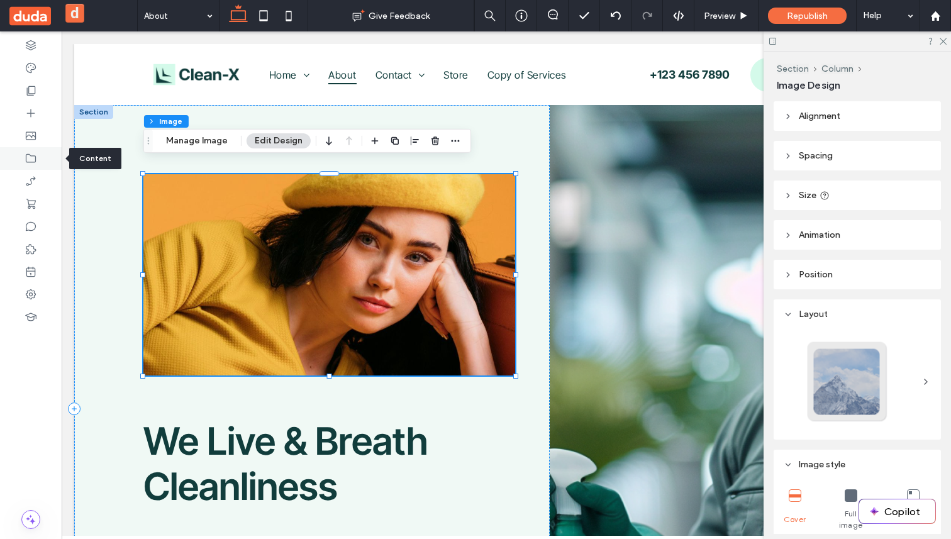
click at [38, 155] on div at bounding box center [31, 158] width 62 height 23
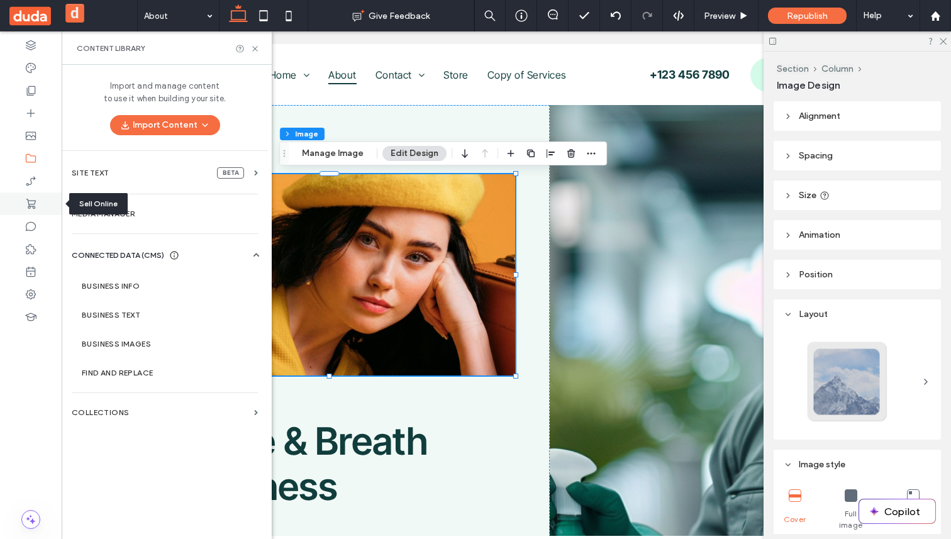
click at [32, 175] on icon at bounding box center [31, 203] width 13 height 13
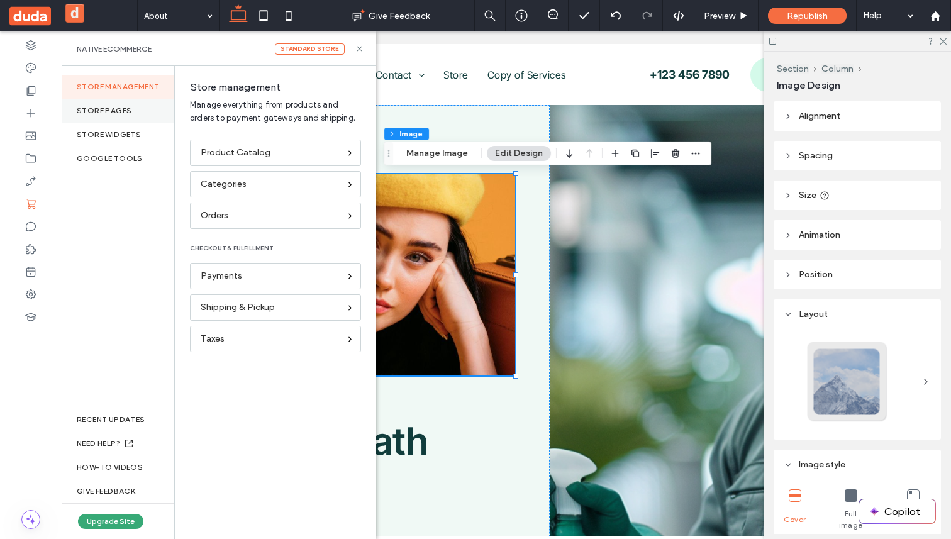
click at [143, 111] on div "Store pages" at bounding box center [118, 111] width 113 height 24
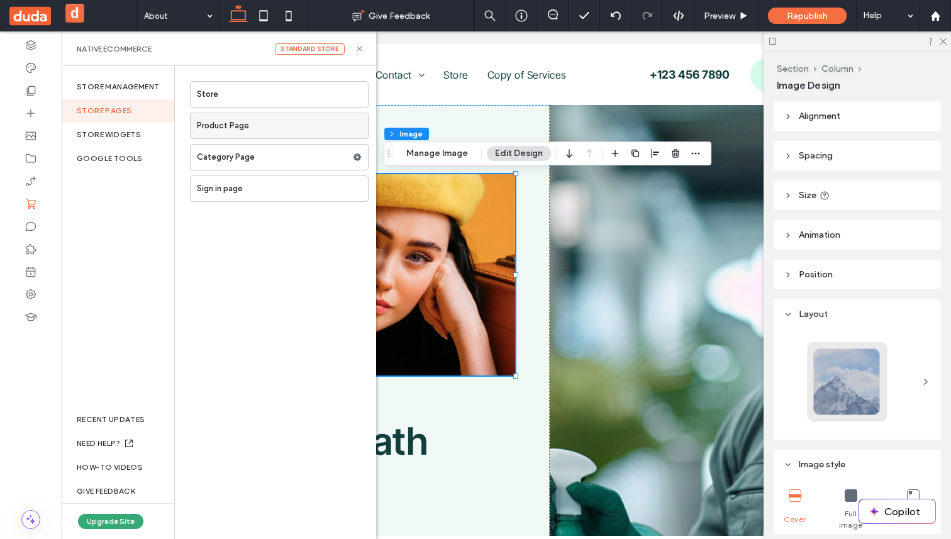
click at [238, 127] on label "Product Page" at bounding box center [282, 125] width 171 height 25
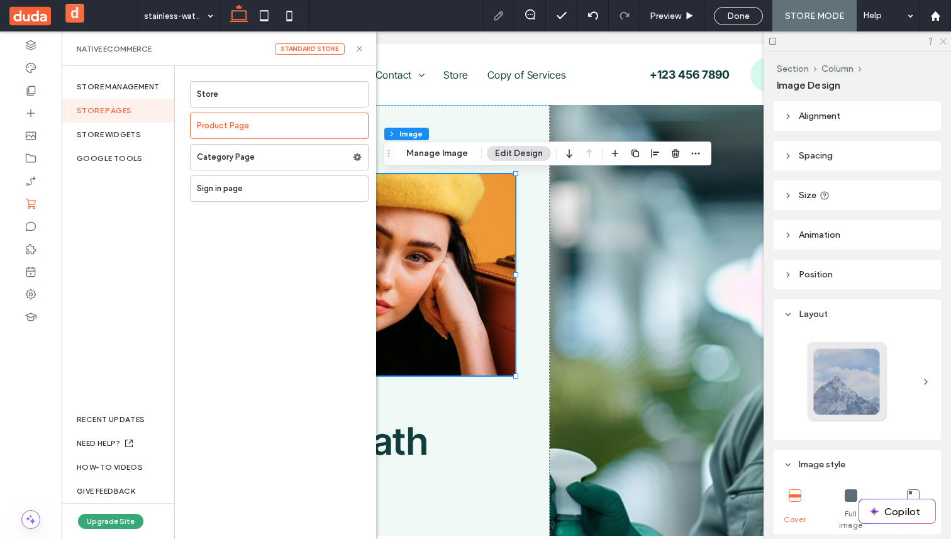
click at [942, 42] on icon at bounding box center [942, 40] width 8 height 8
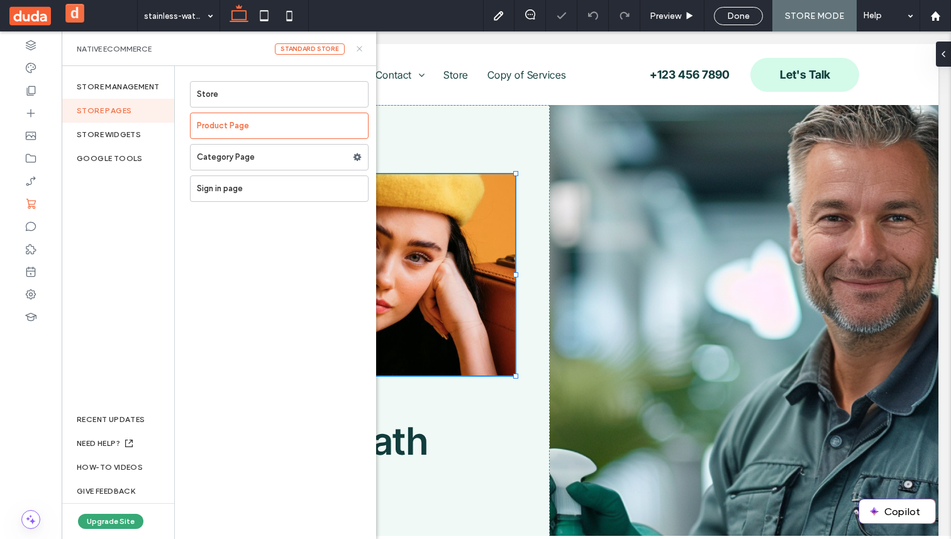
click at [359, 48] on use at bounding box center [358, 48] width 5 height 5
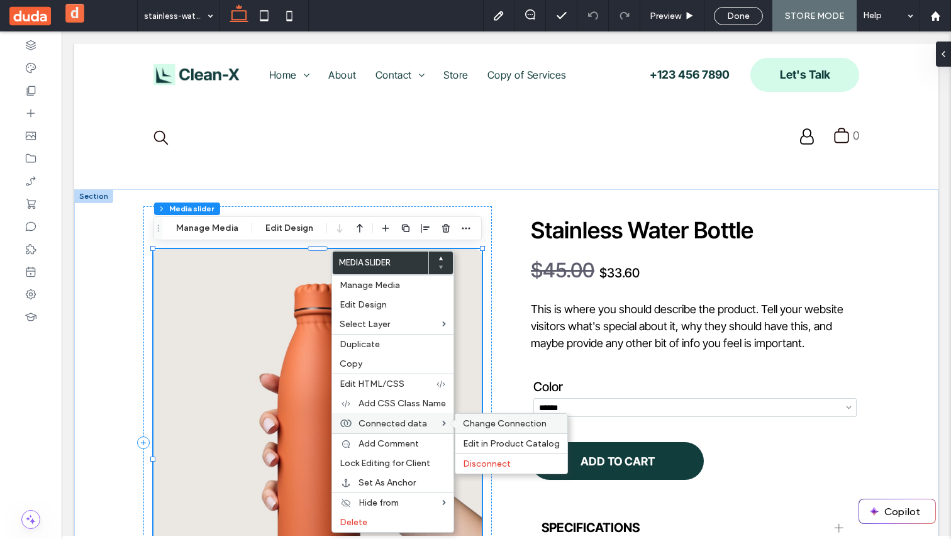
click at [464, 175] on span "Change Connection" at bounding box center [505, 423] width 84 height 11
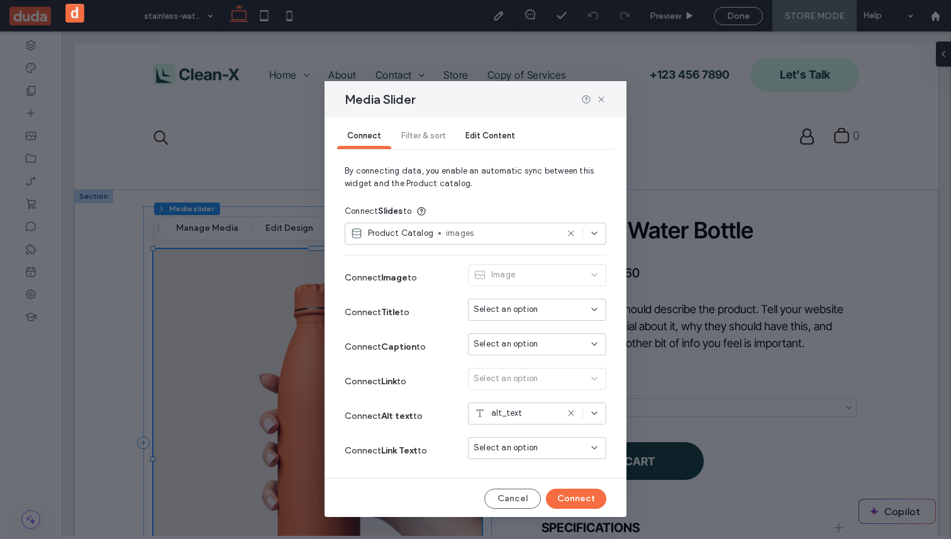
scroll to position [11, 0]
click at [602, 99] on icon at bounding box center [601, 99] width 10 height 10
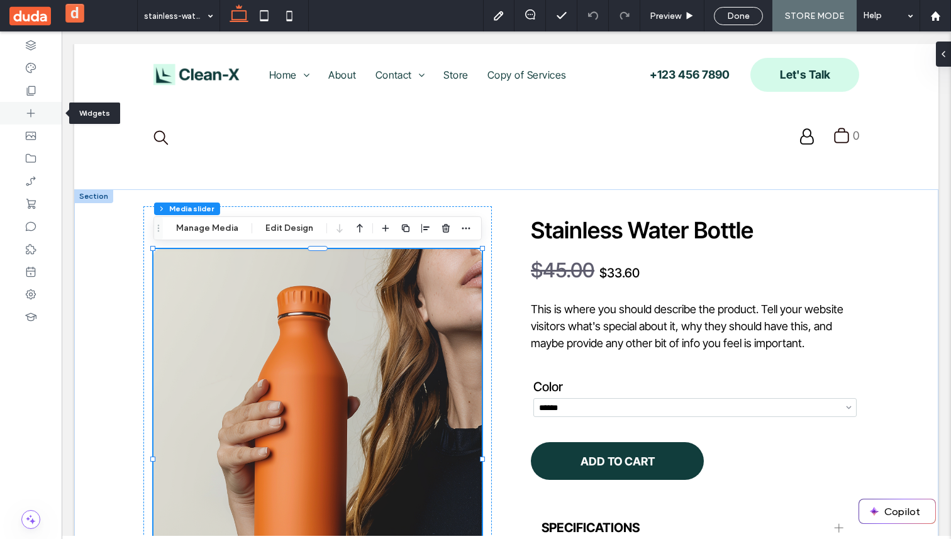
drag, startPoint x: 39, startPoint y: 104, endPoint x: 96, endPoint y: 212, distance: 122.3
click at [39, 104] on div at bounding box center [31, 113] width 62 height 23
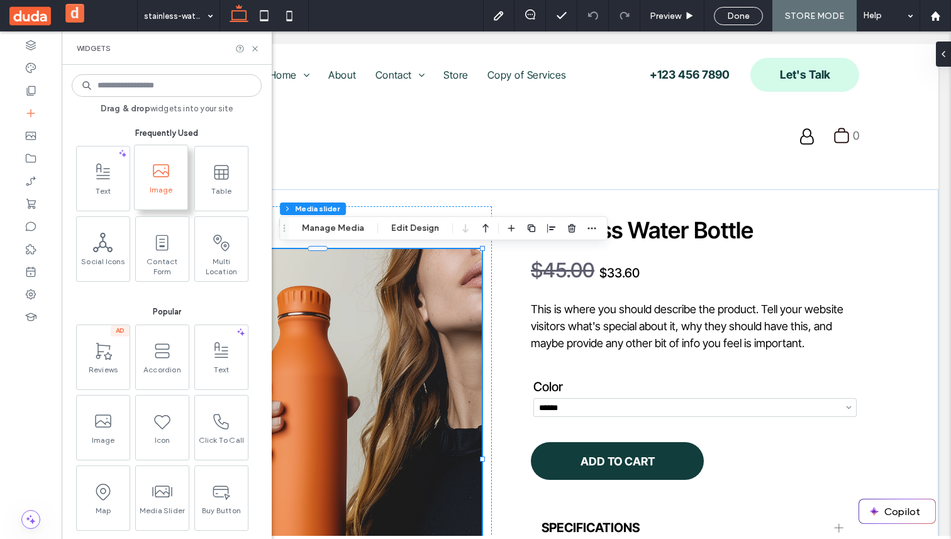
click at [157, 175] on span "Image" at bounding box center [161, 194] width 53 height 18
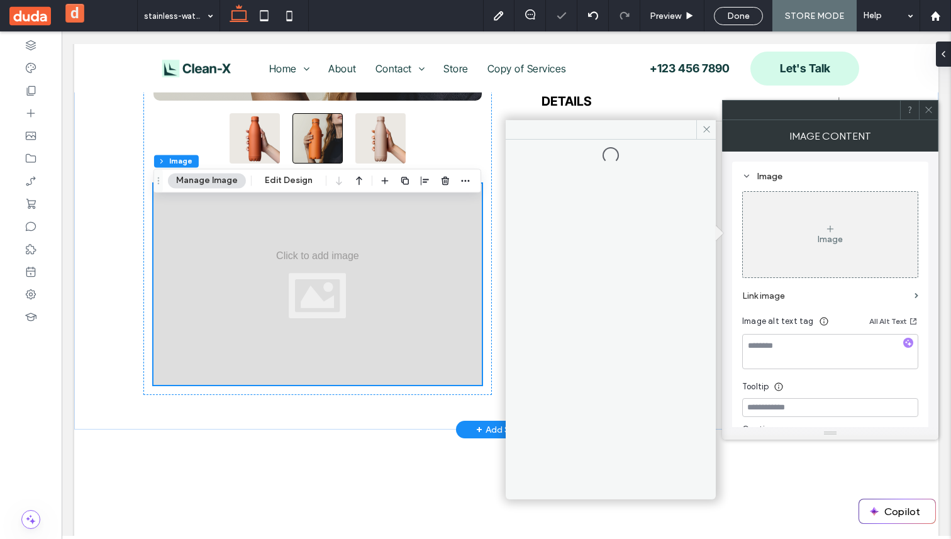
scroll to position [506, 0]
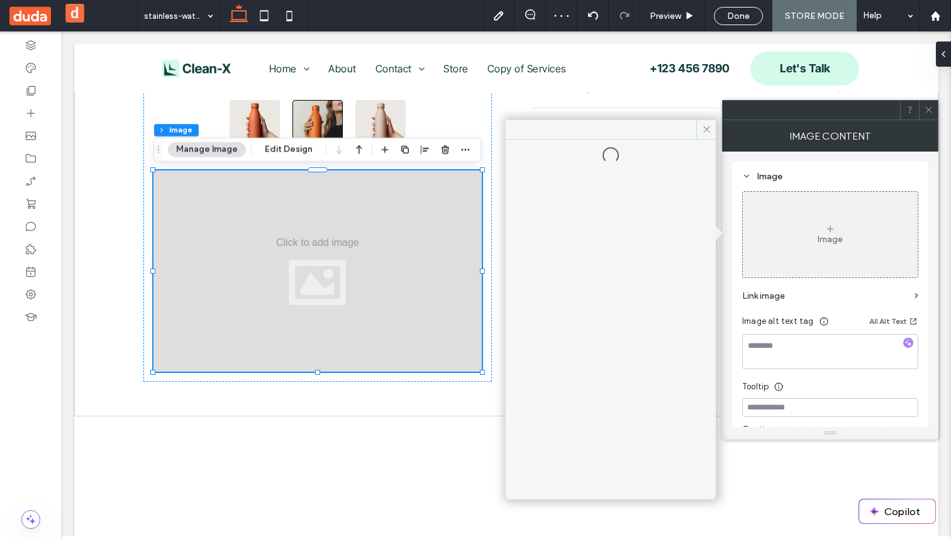
click at [932, 109] on icon at bounding box center [928, 109] width 9 height 9
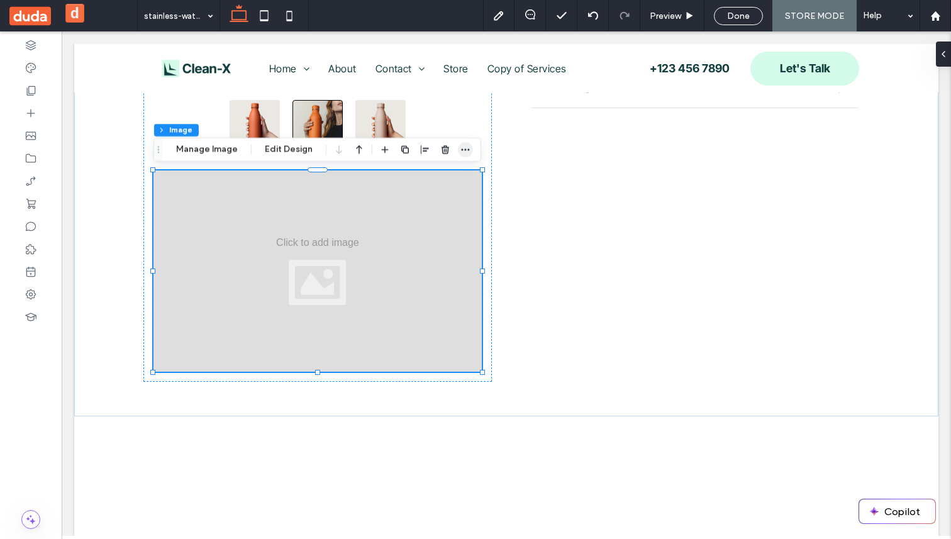
click at [465, 149] on use "button" at bounding box center [465, 149] width 8 height 2
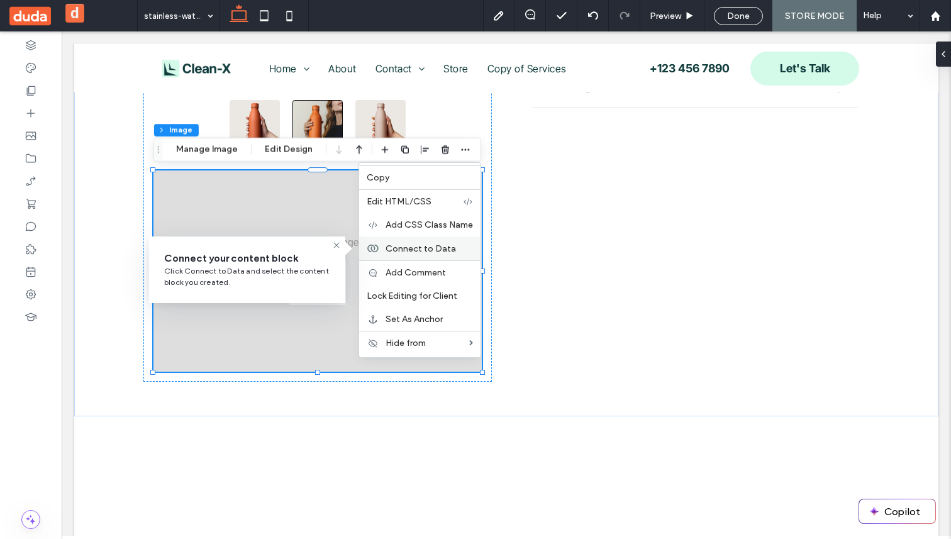
click at [444, 175] on span "Connect to Data" at bounding box center [420, 248] width 70 height 11
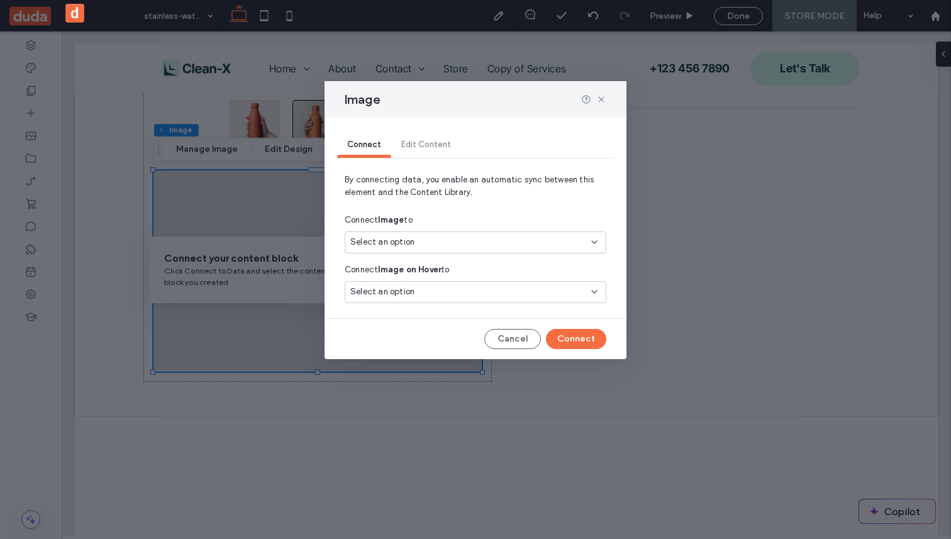
click at [431, 175] on div "Select an option" at bounding box center [467, 242] width 235 height 13
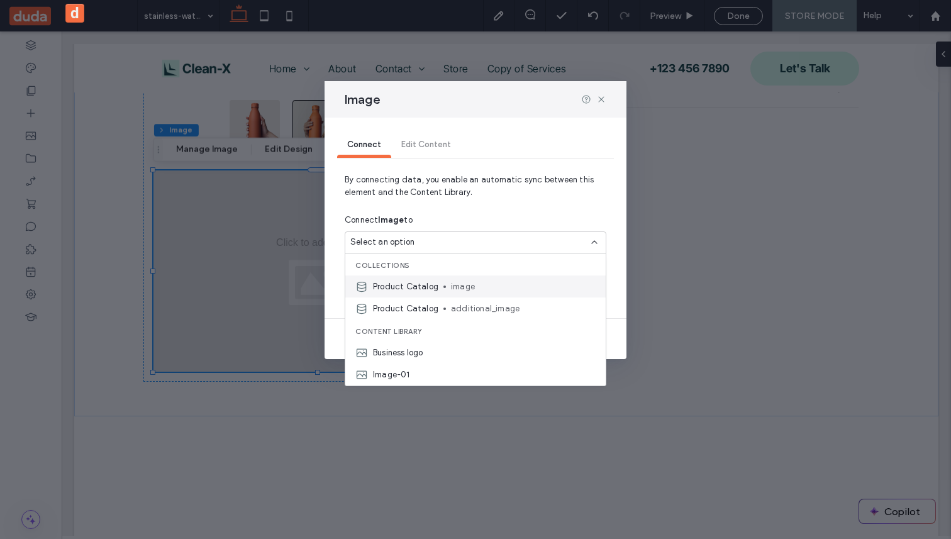
click at [439, 175] on div "Product Catalog image" at bounding box center [475, 286] width 260 height 22
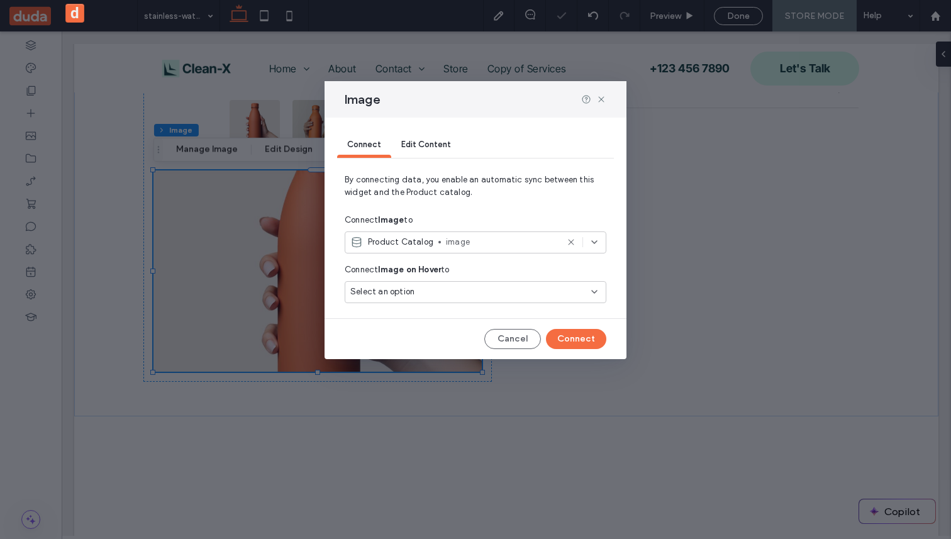
click at [433, 175] on div "Select an option" at bounding box center [467, 291] width 235 height 13
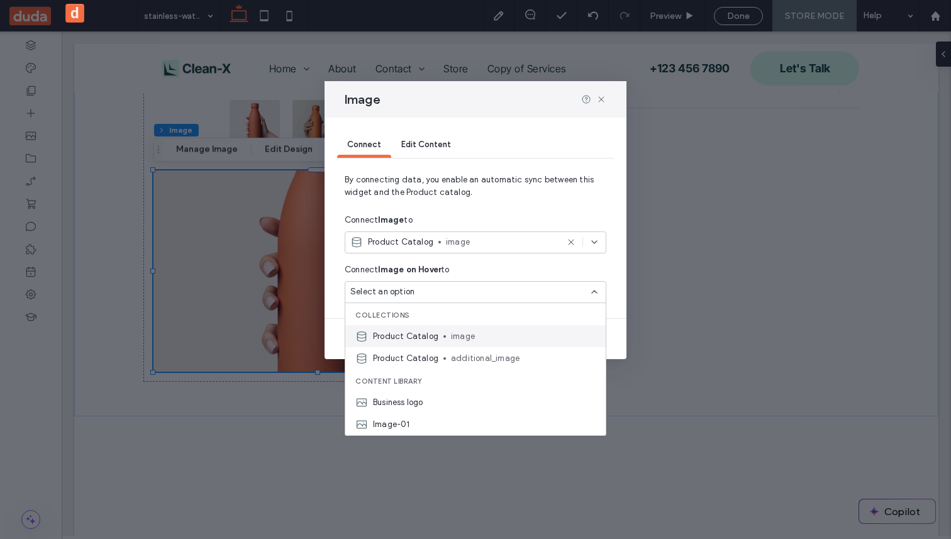
click at [428, 175] on span "Product Catalog" at bounding box center [405, 336] width 65 height 13
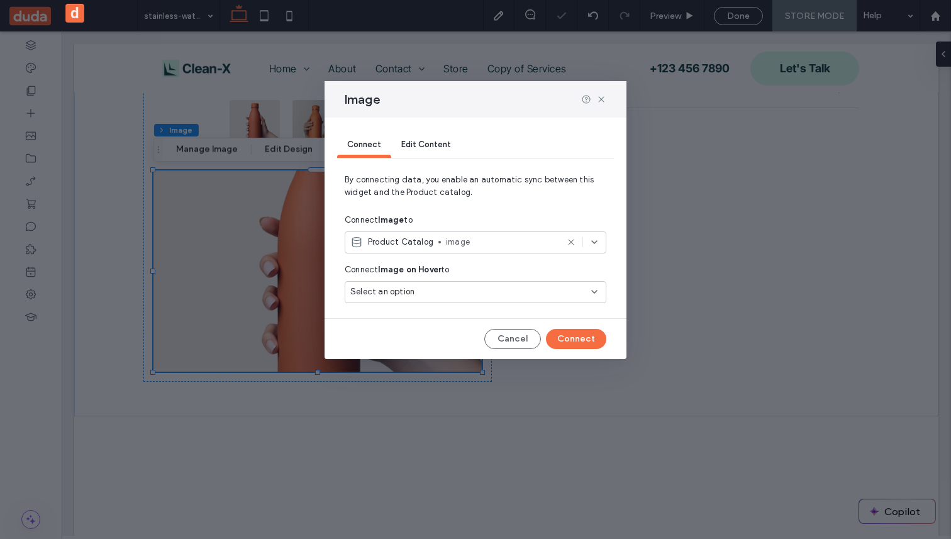
click at [426, 149] on div "Edit Content" at bounding box center [426, 145] width 70 height 25
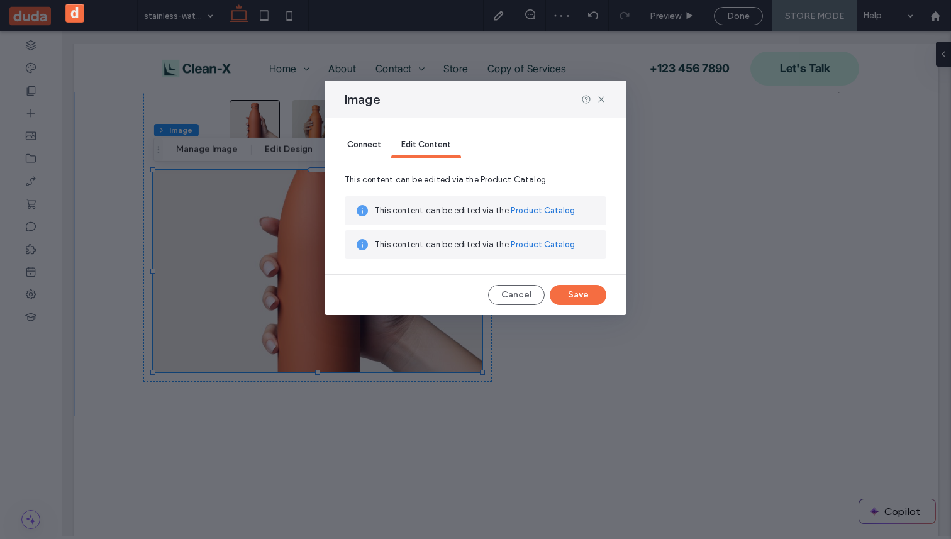
click at [355, 146] on span "Connect" at bounding box center [364, 144] width 34 height 9
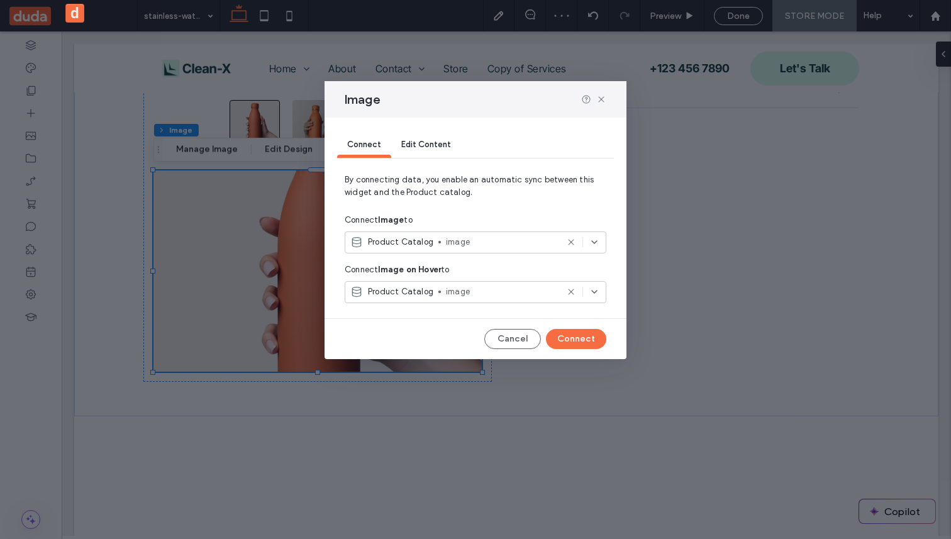
click at [400, 175] on span "Product Catalog" at bounding box center [400, 242] width 65 height 13
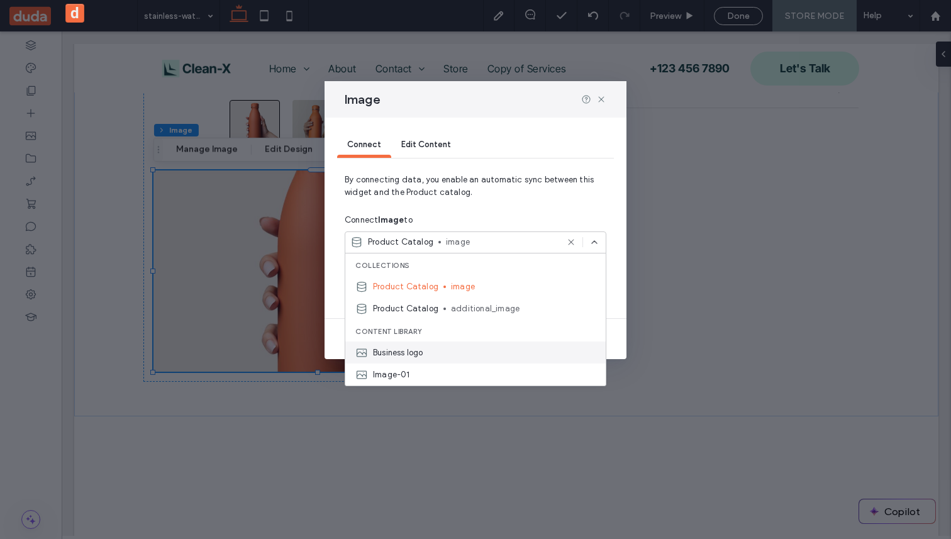
click at [407, 175] on span "Business logo" at bounding box center [398, 352] width 50 height 13
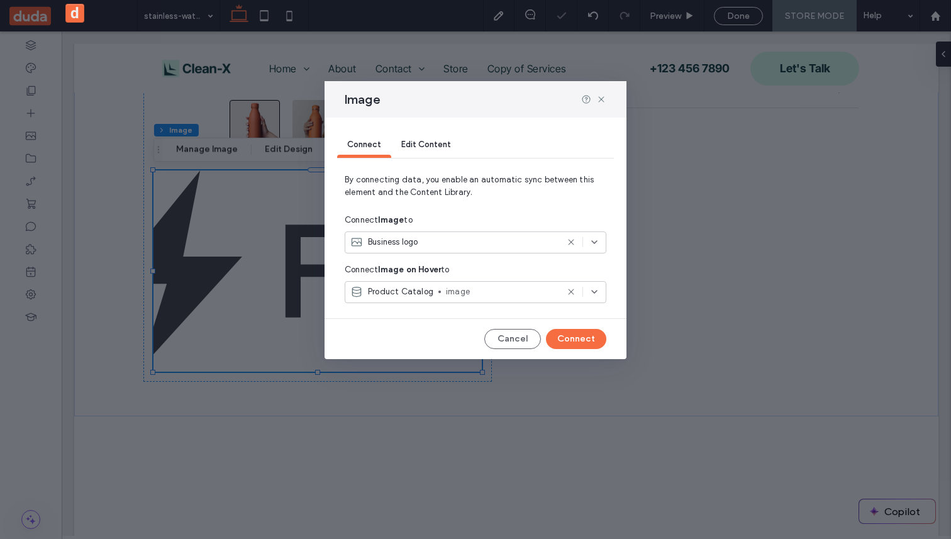
click at [422, 175] on span "Product Catalog" at bounding box center [400, 291] width 65 height 13
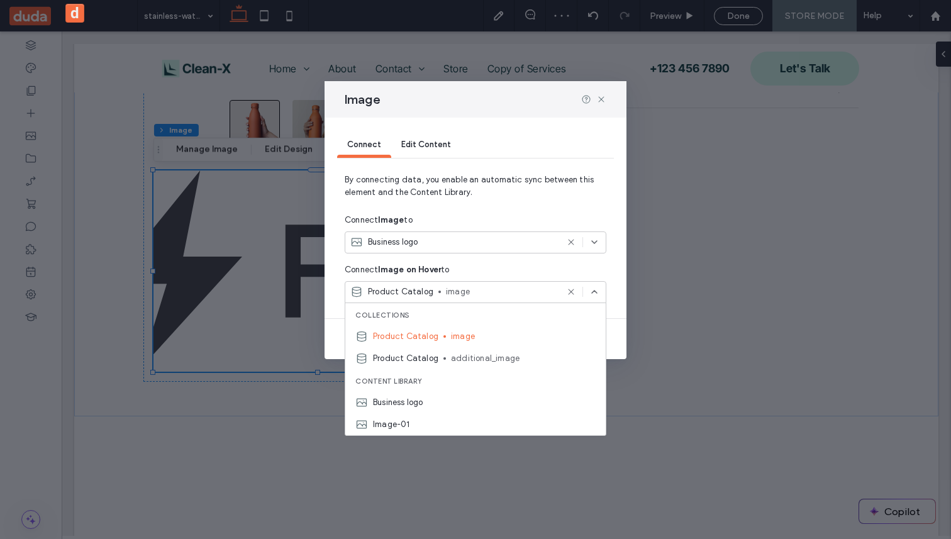
click at [421, 146] on span "Edit Content" at bounding box center [426, 144] width 50 height 9
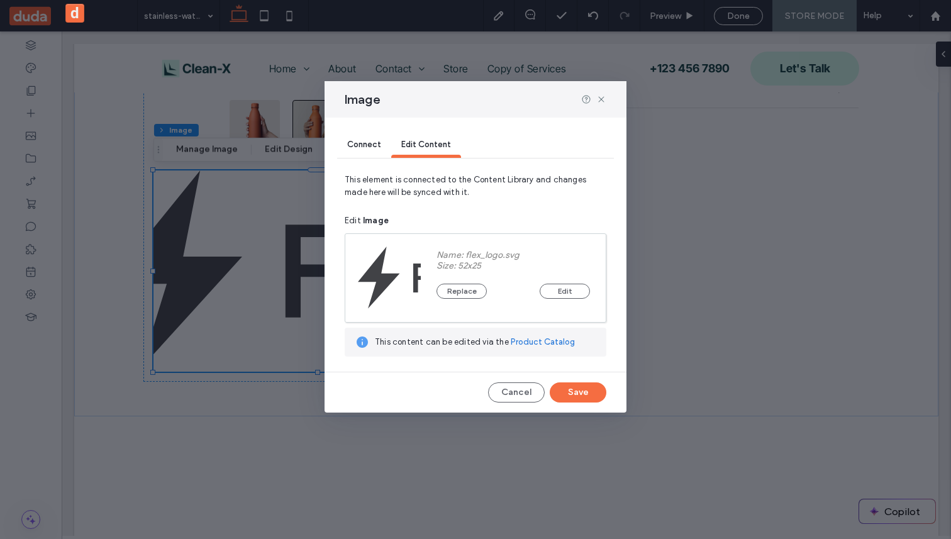
click at [421, 175] on span "This content can be edited via the" at bounding box center [442, 341] width 134 height 9
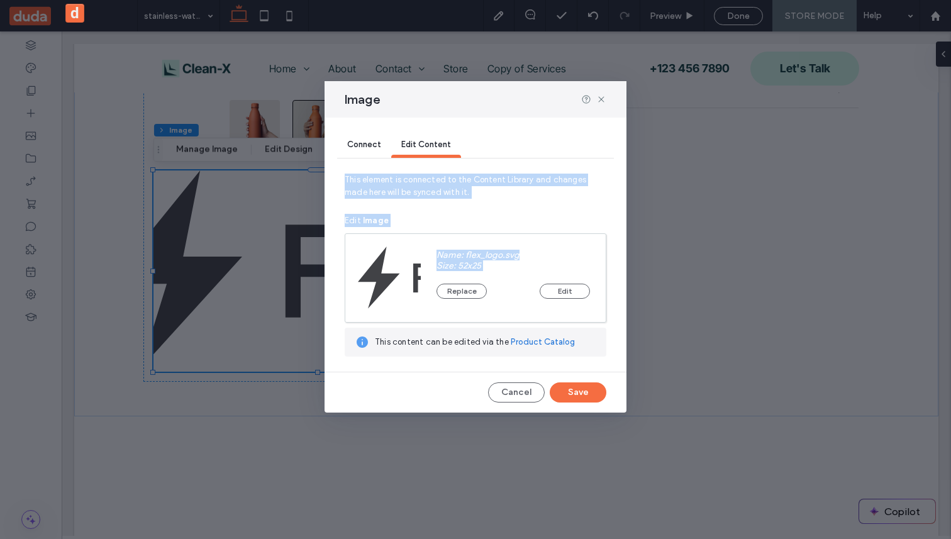
click at [421, 175] on span "This content can be edited via the" at bounding box center [442, 341] width 134 height 9
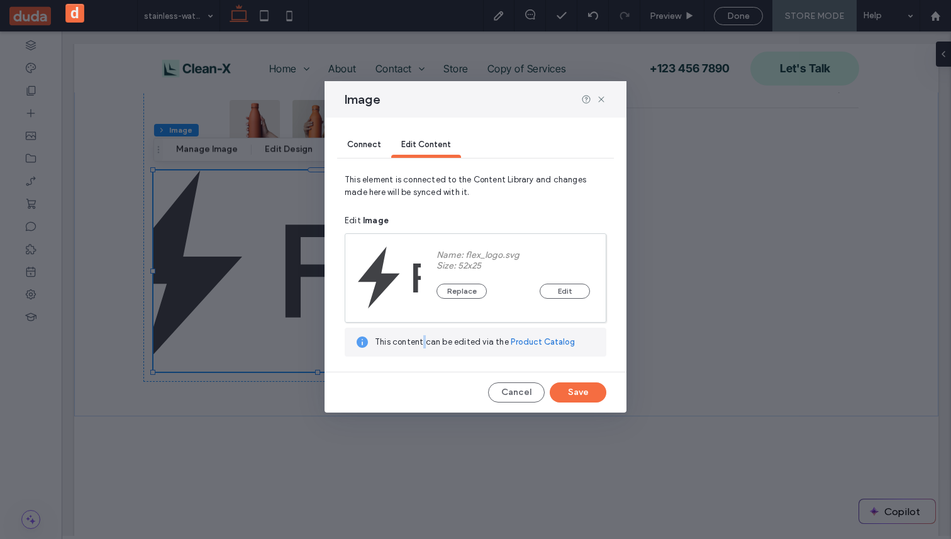
click at [421, 175] on span "This content can be edited via the" at bounding box center [442, 341] width 134 height 9
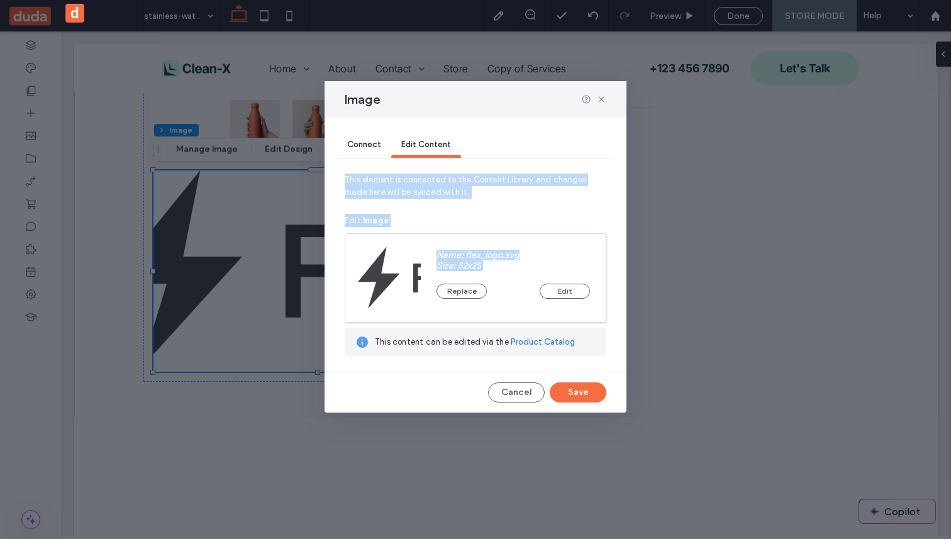
click at [421, 175] on span "This content can be edited via the" at bounding box center [442, 341] width 134 height 9
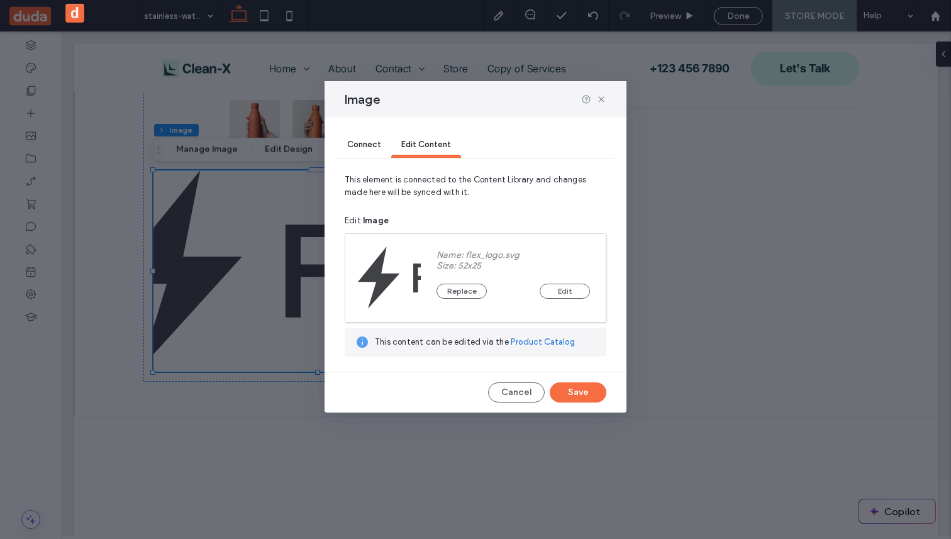
click at [419, 175] on span "This content can be edited via the" at bounding box center [442, 341] width 134 height 9
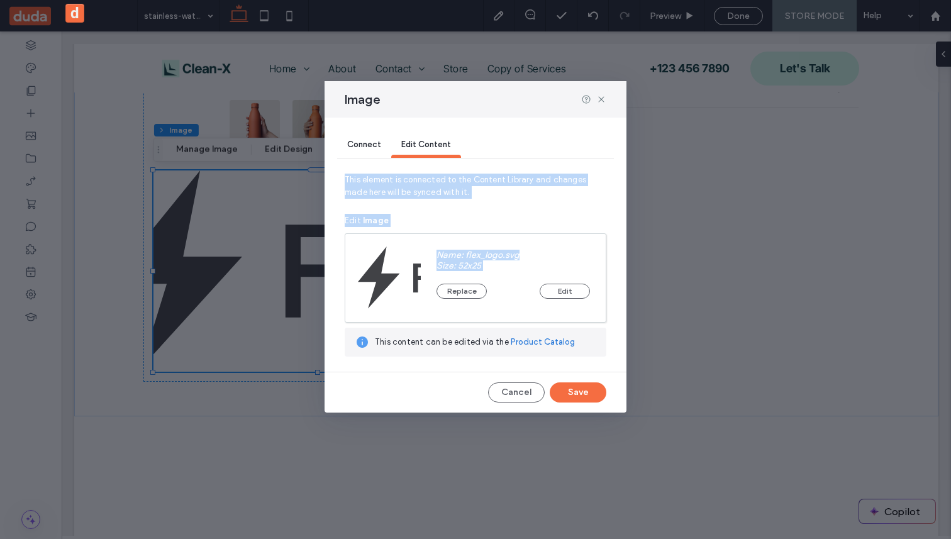
click at [419, 175] on span "This content can be edited via the" at bounding box center [442, 341] width 134 height 9
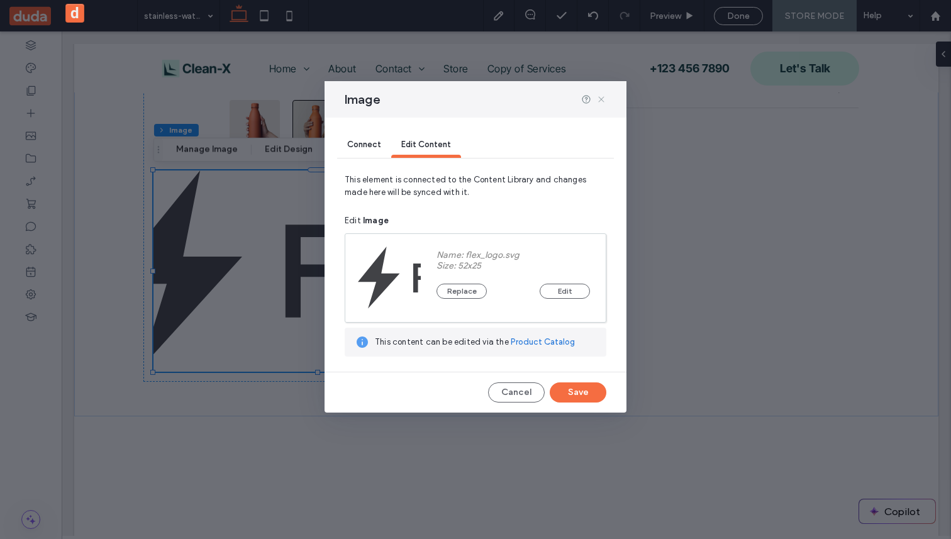
click at [599, 104] on icon at bounding box center [601, 99] width 10 height 10
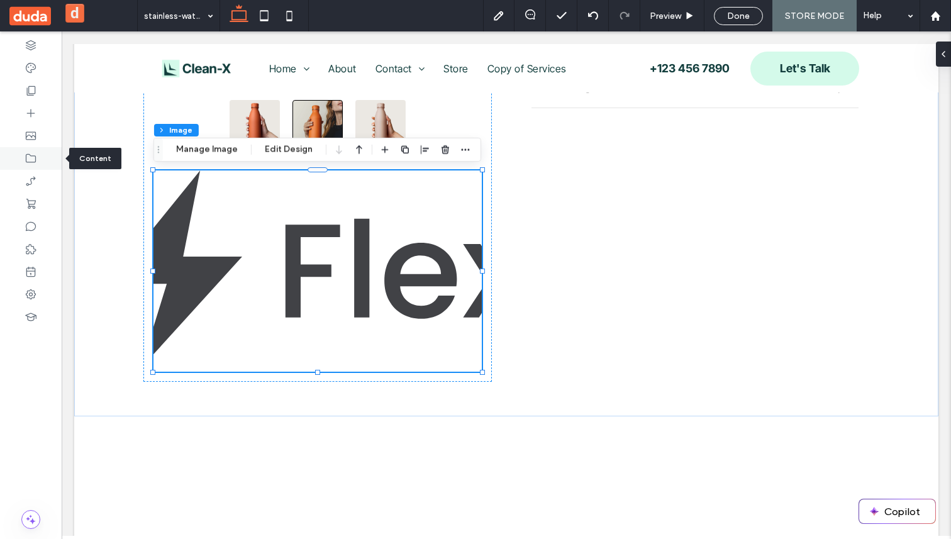
click at [39, 152] on div at bounding box center [31, 158] width 62 height 23
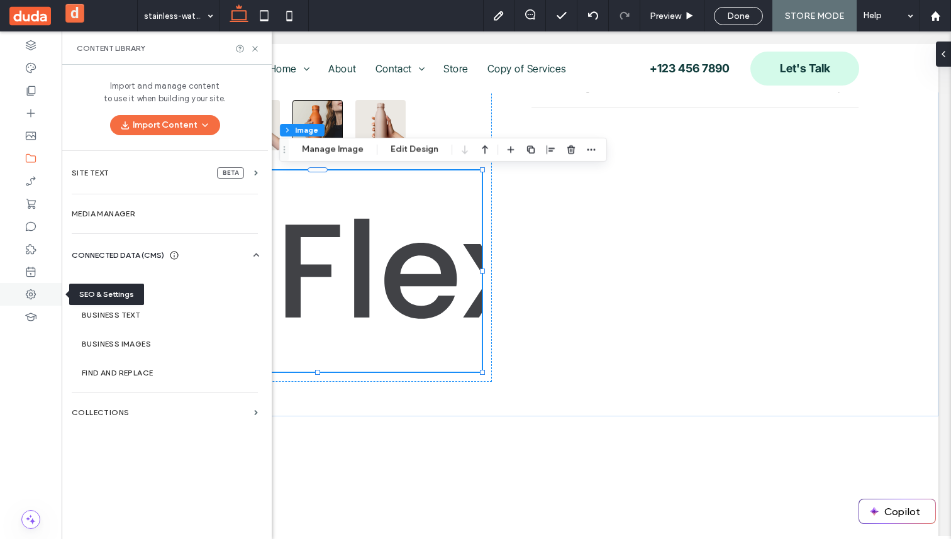
click at [33, 175] on div at bounding box center [31, 294] width 62 height 23
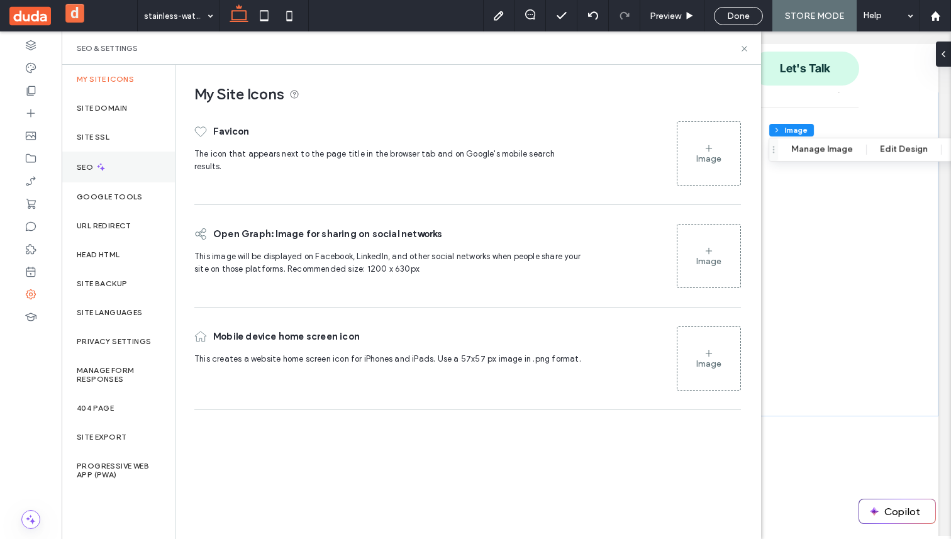
click at [106, 174] on div "SEO" at bounding box center [118, 167] width 113 height 31
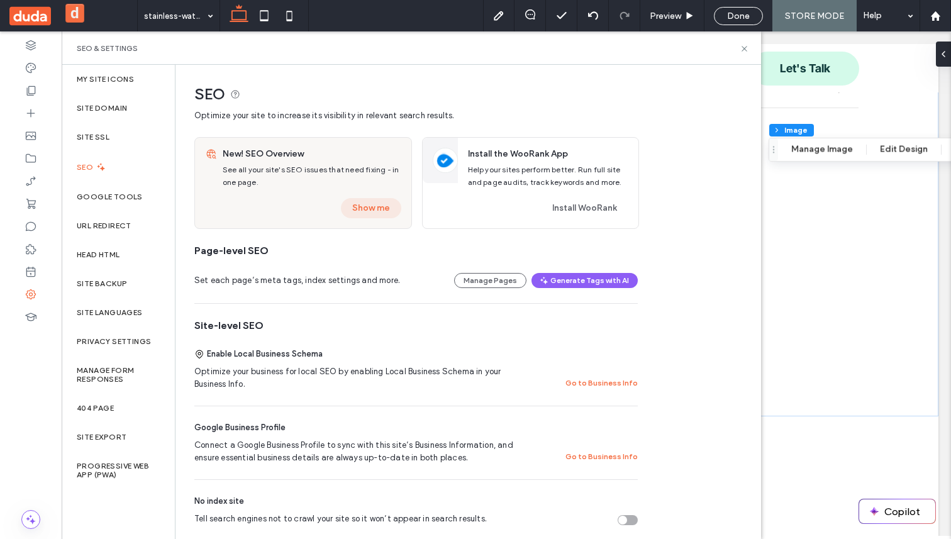
click at [377, 175] on button "Show me" at bounding box center [371, 208] width 60 height 20
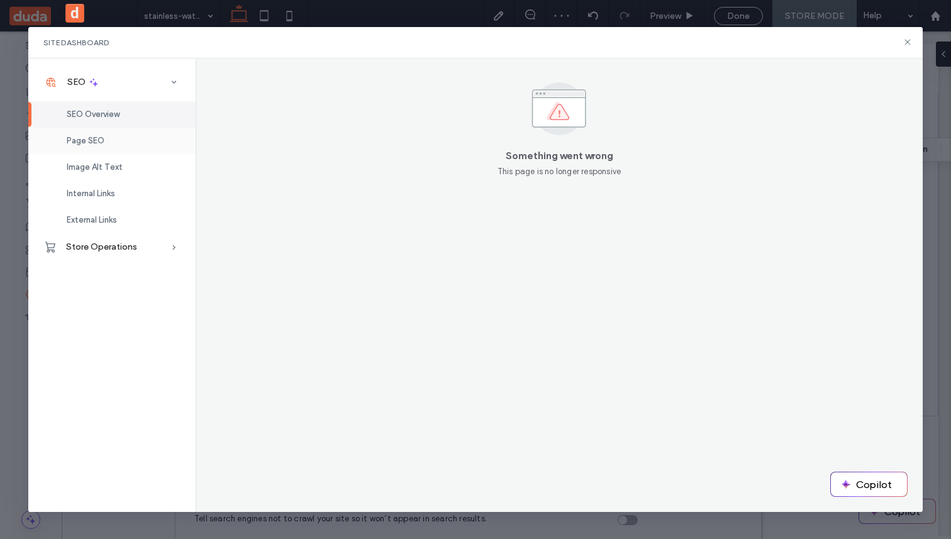
click at [98, 134] on div "Page SEO" at bounding box center [111, 141] width 167 height 26
click at [108, 113] on span "SEO Overview" at bounding box center [93, 113] width 53 height 9
click at [100, 174] on div "Image Alt Text" at bounding box center [111, 167] width 167 height 26
click at [100, 175] on span "Internal Links" at bounding box center [91, 193] width 48 height 9
click at [100, 175] on span "External Links" at bounding box center [92, 219] width 50 height 9
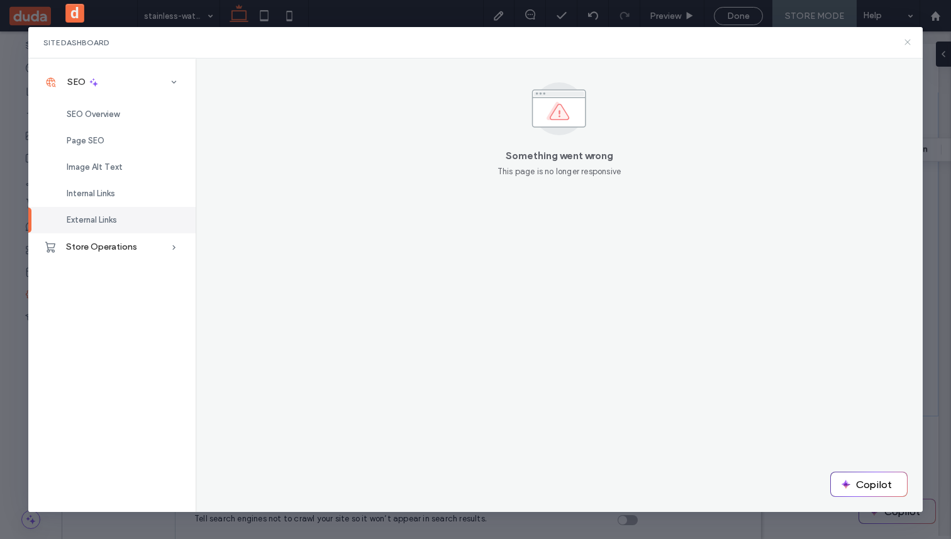
click at [907, 43] on icon at bounding box center [907, 42] width 10 height 10
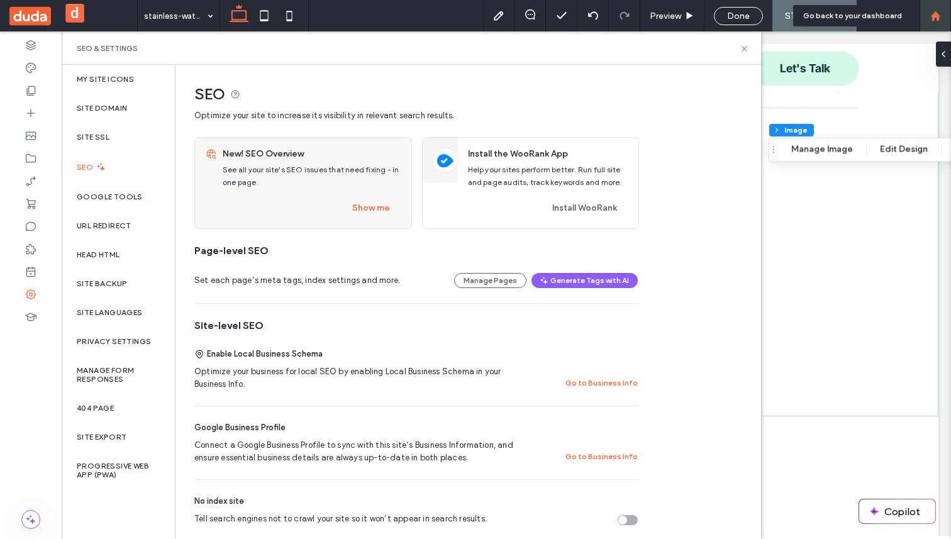
click at [938, 16] on use at bounding box center [934, 15] width 9 height 9
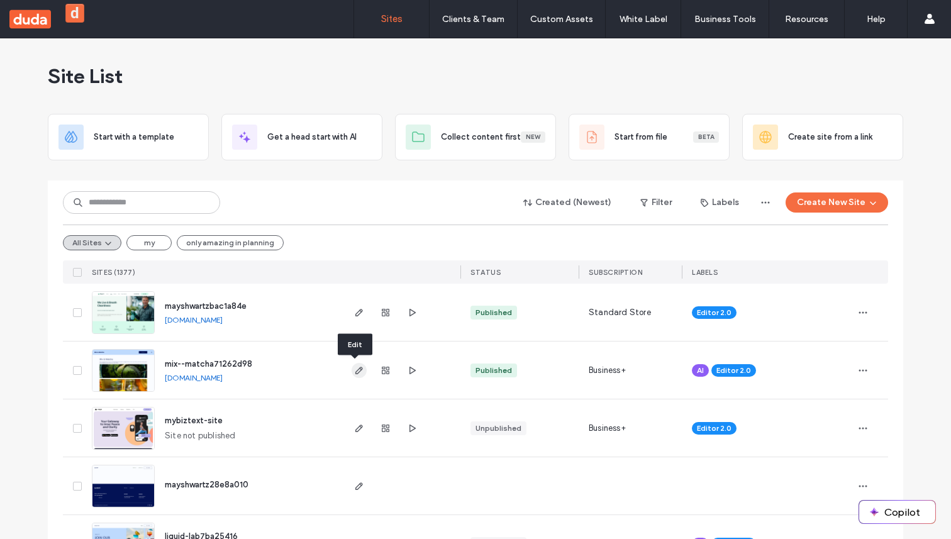
click at [354, 366] on icon "button" at bounding box center [359, 370] width 10 height 10
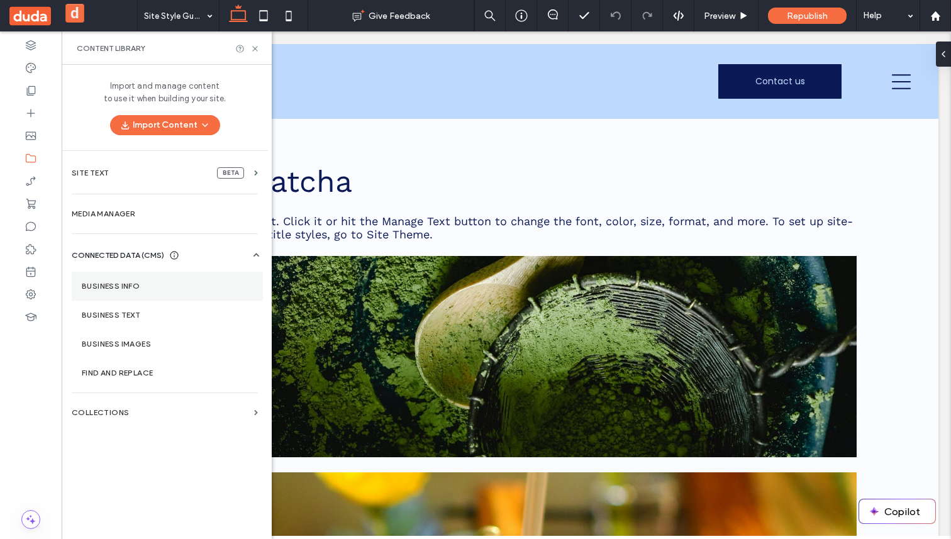
click at [138, 286] on label "Business Info" at bounding box center [167, 286] width 171 height 9
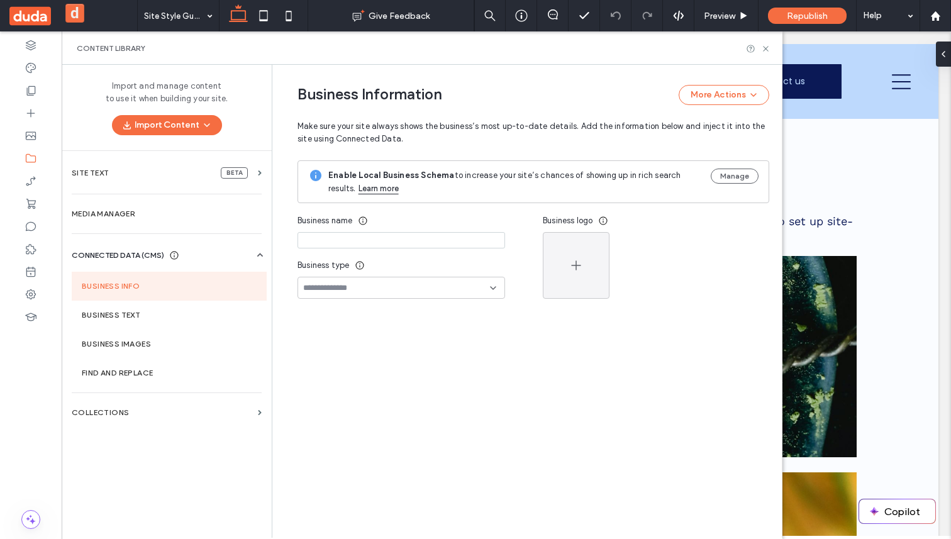
type input "**********"
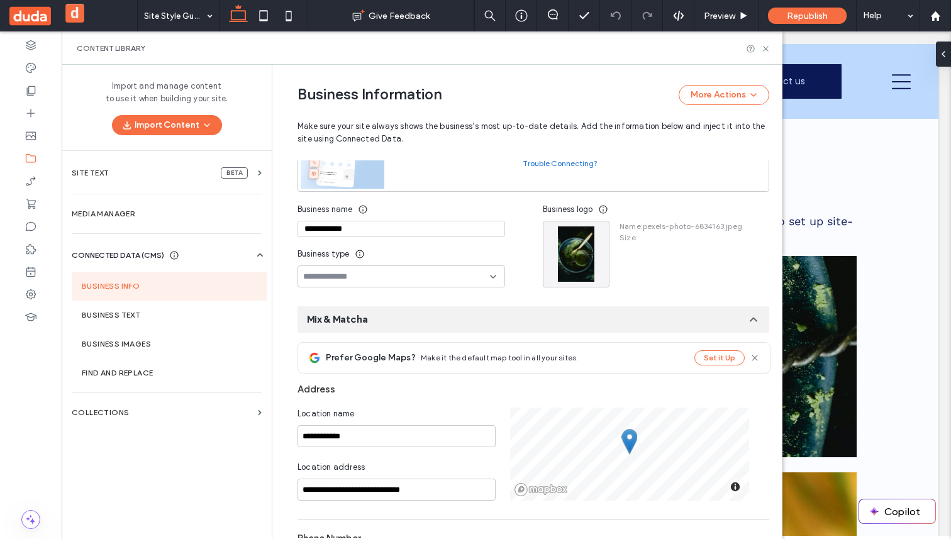
scroll to position [131, 0]
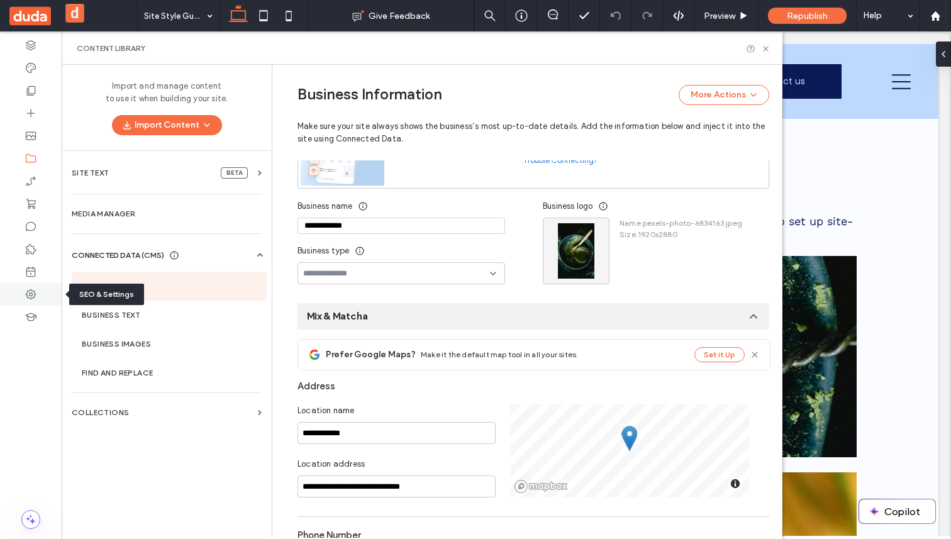
click at [28, 292] on icon at bounding box center [31, 294] width 13 height 13
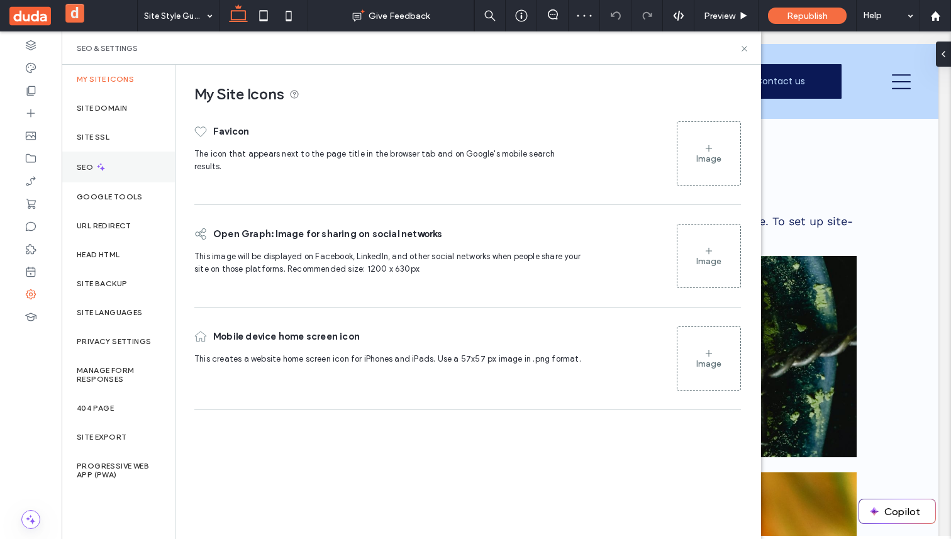
click at [119, 166] on div "SEO" at bounding box center [118, 167] width 113 height 31
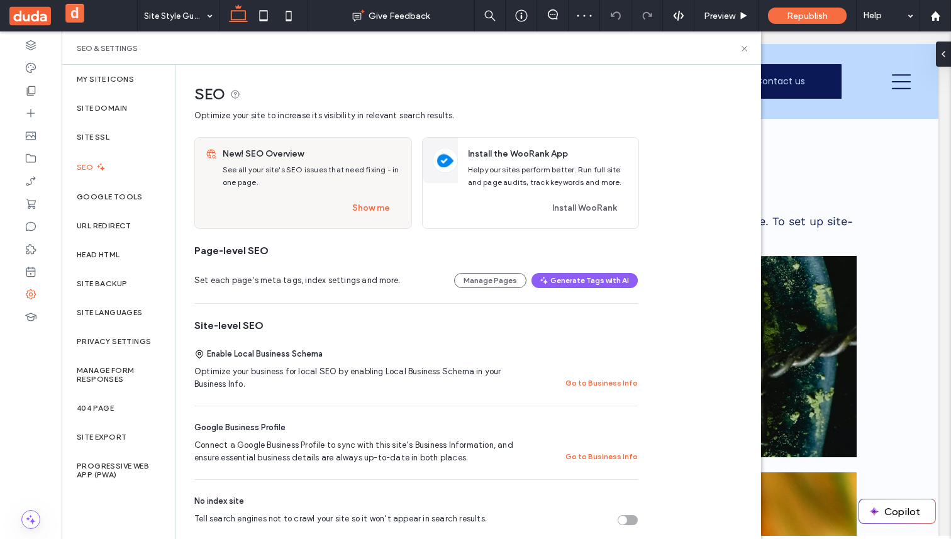
scroll to position [0, 0]
click at [378, 215] on button "Show me" at bounding box center [371, 208] width 60 height 20
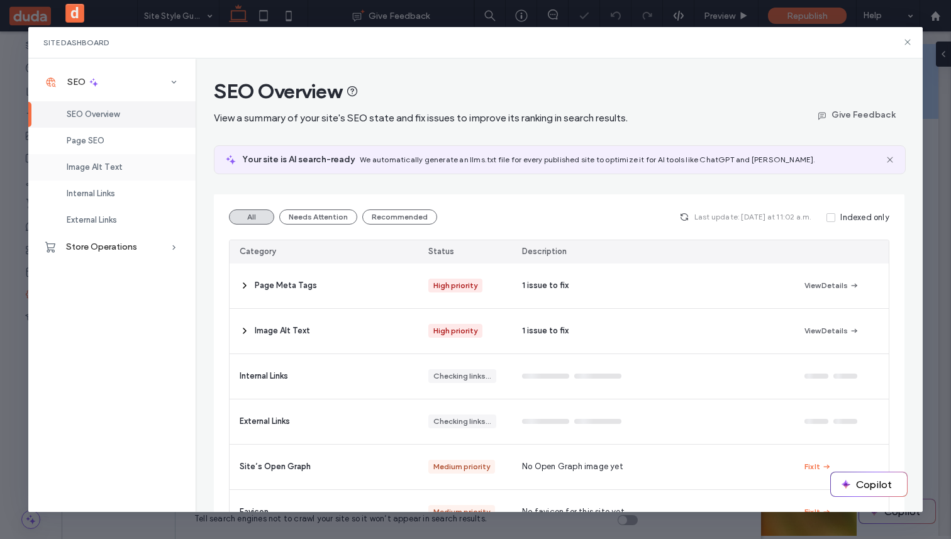
click at [92, 166] on span "Image Alt Text" at bounding box center [95, 166] width 56 height 9
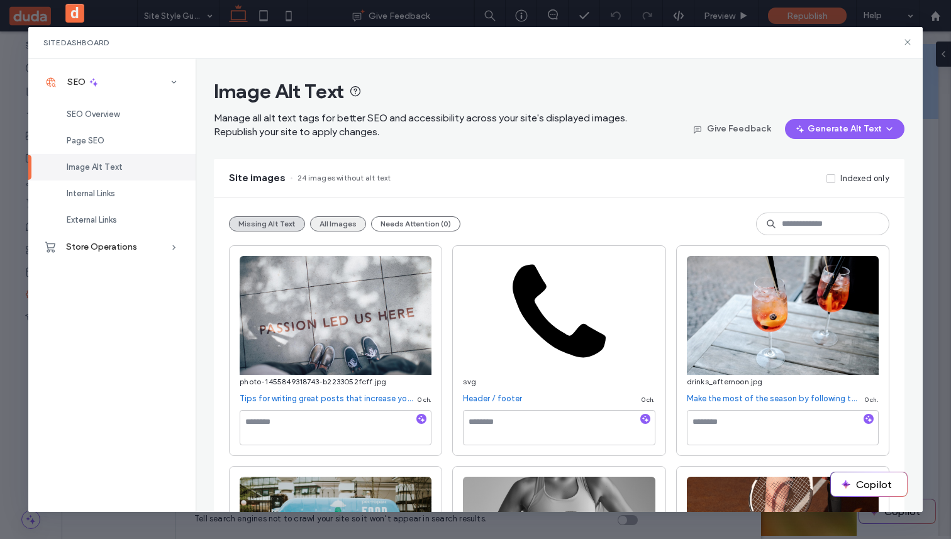
click at [339, 219] on button "All Images" at bounding box center [338, 223] width 56 height 15
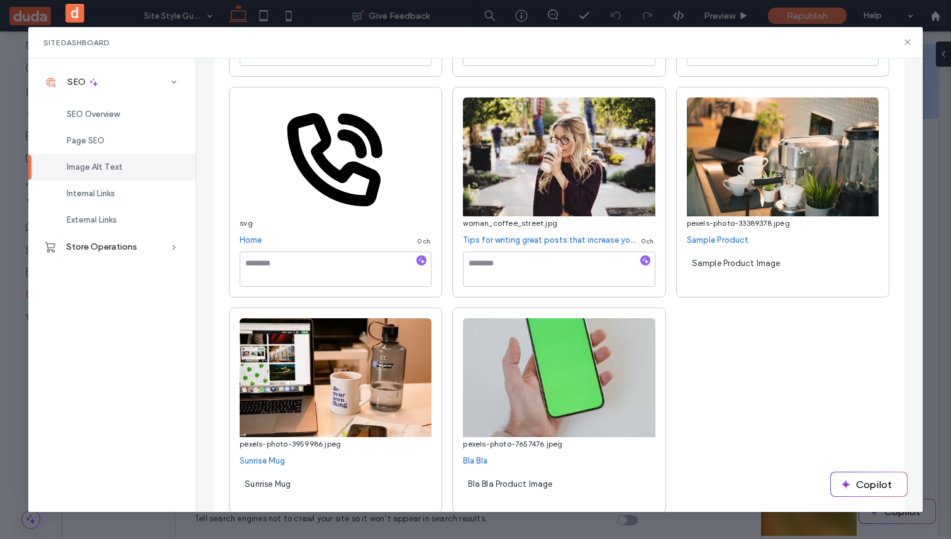
scroll to position [1943, 0]
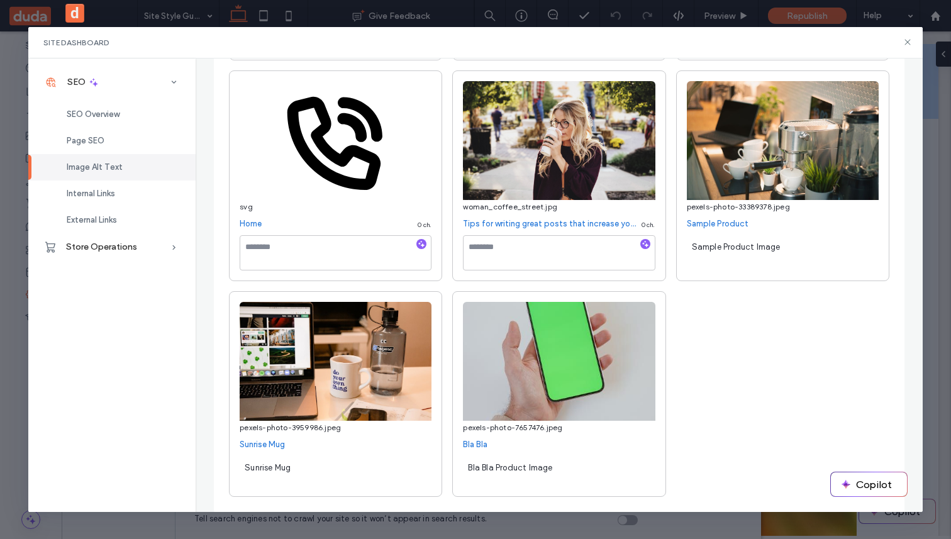
click at [533, 465] on span "Bla Bla Product Image" at bounding box center [510, 467] width 84 height 9
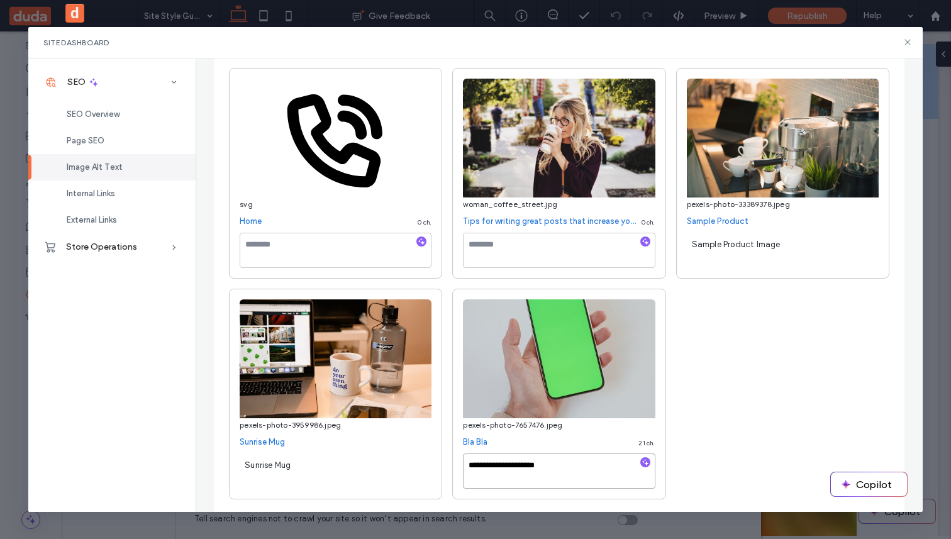
click at [533, 465] on textarea "**********" at bounding box center [559, 470] width 192 height 35
click at [578, 424] on div "pexels-photo-7657476.jpeg" at bounding box center [559, 424] width 192 height 13
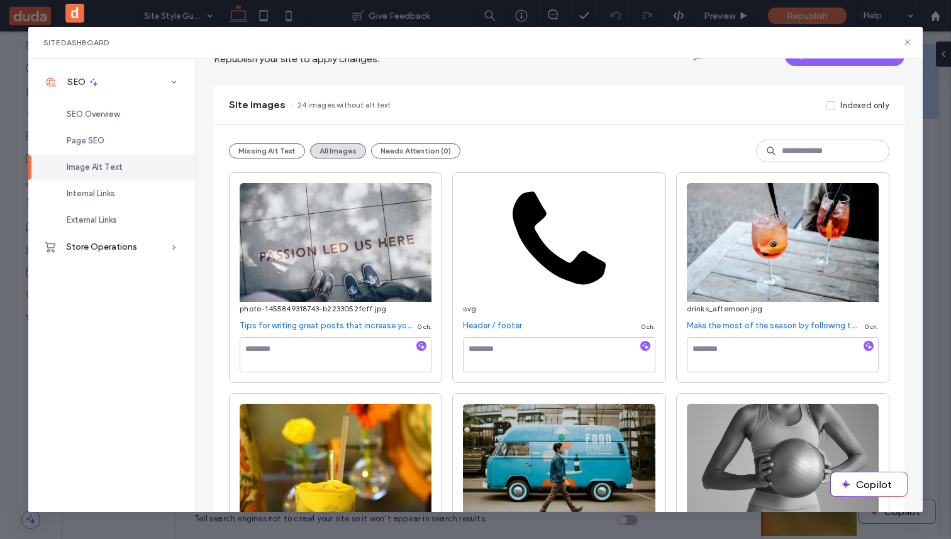
scroll to position [0, 0]
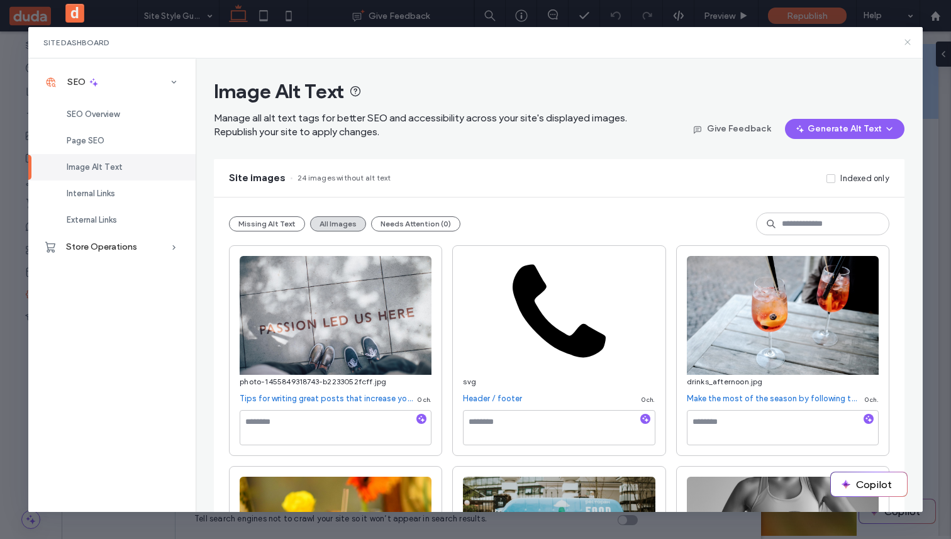
click at [907, 41] on icon at bounding box center [907, 42] width 10 height 10
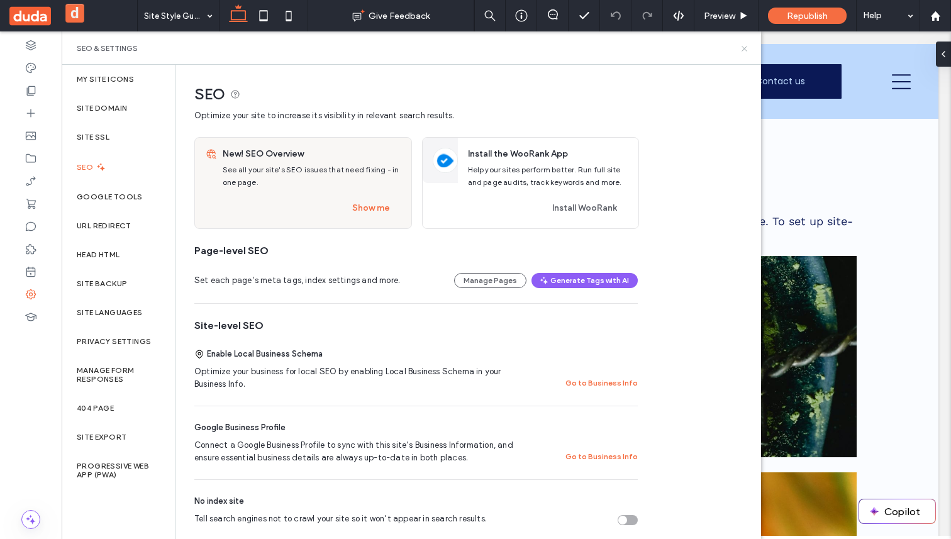
click at [743, 45] on icon at bounding box center [743, 48] width 9 height 9
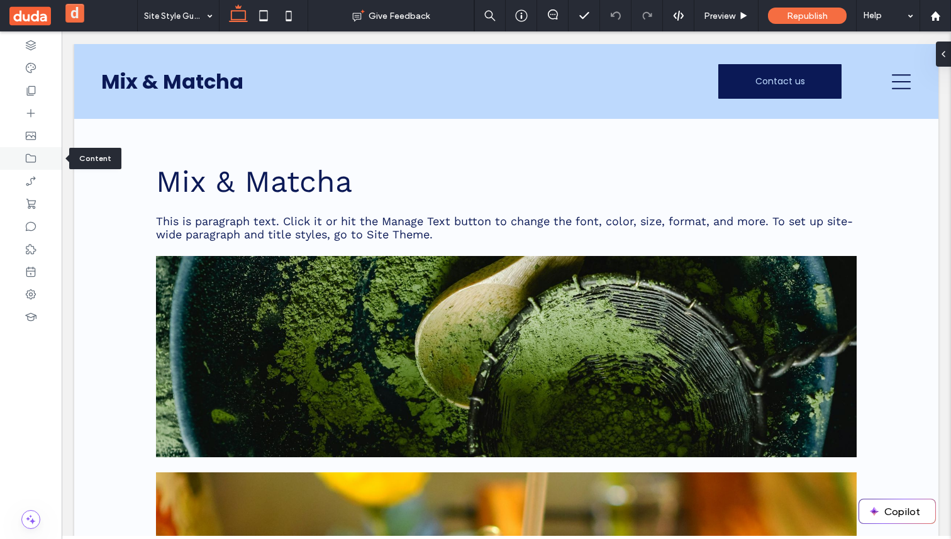
click at [34, 152] on div at bounding box center [31, 158] width 62 height 23
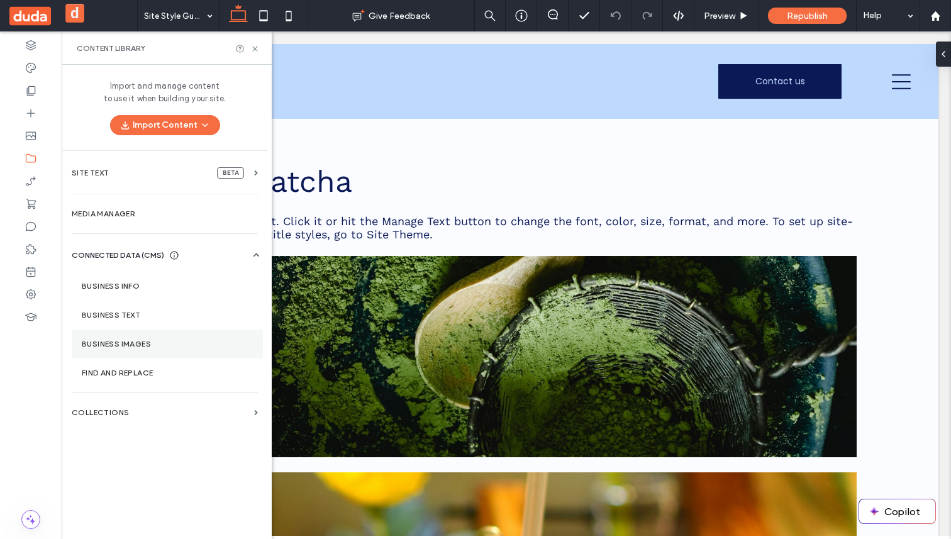
click at [157, 340] on label "Business Images" at bounding box center [167, 343] width 171 height 9
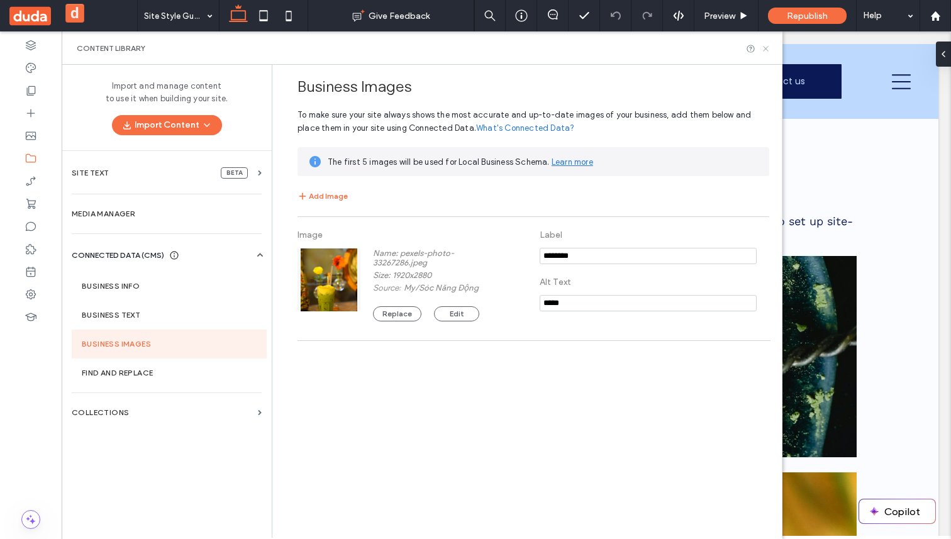
click at [763, 45] on icon at bounding box center [765, 48] width 9 height 9
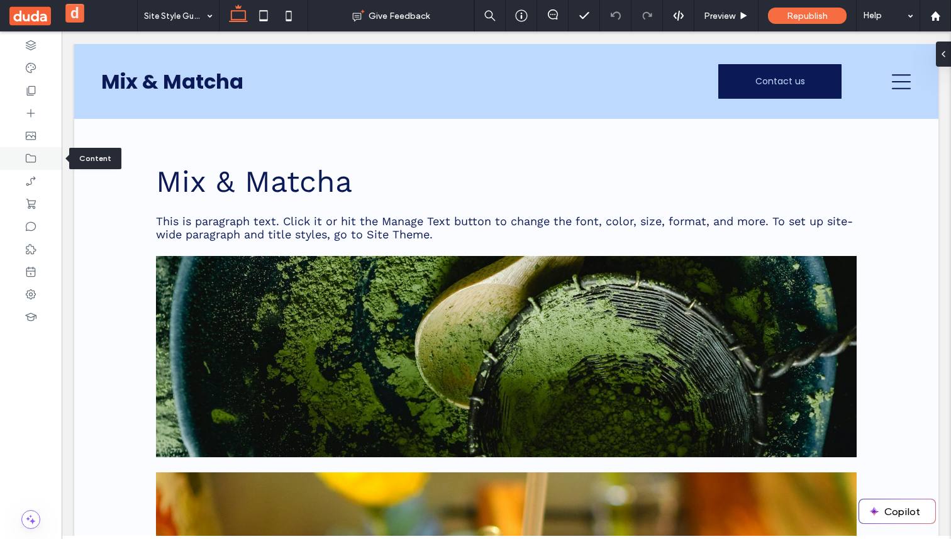
click at [31, 153] on icon at bounding box center [31, 158] width 13 height 13
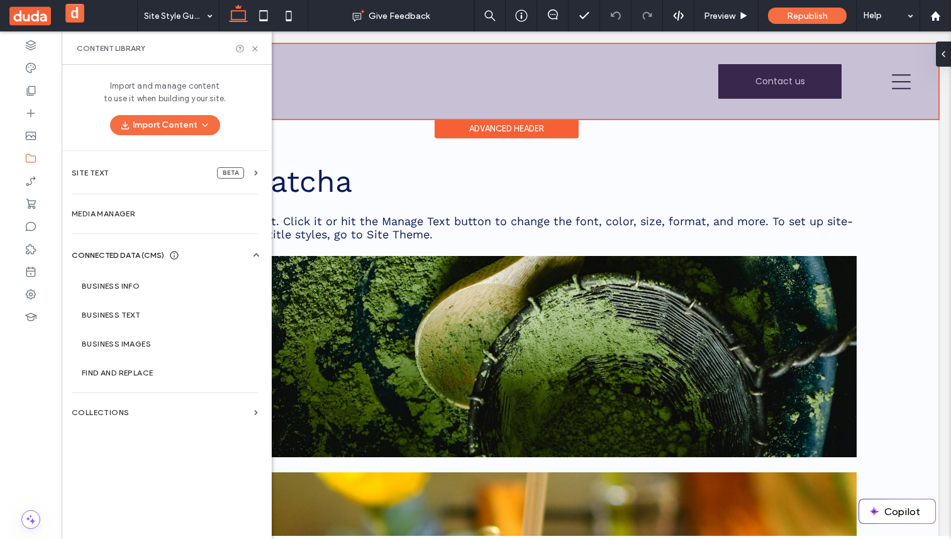
click at [463, 133] on div "Advanced Header" at bounding box center [506, 128] width 144 height 19
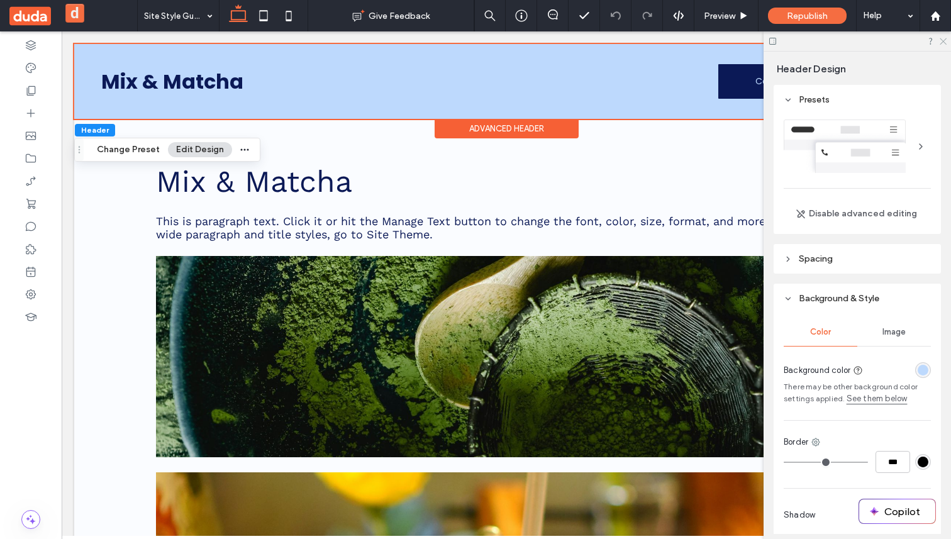
click at [942, 39] on icon at bounding box center [942, 40] width 8 height 8
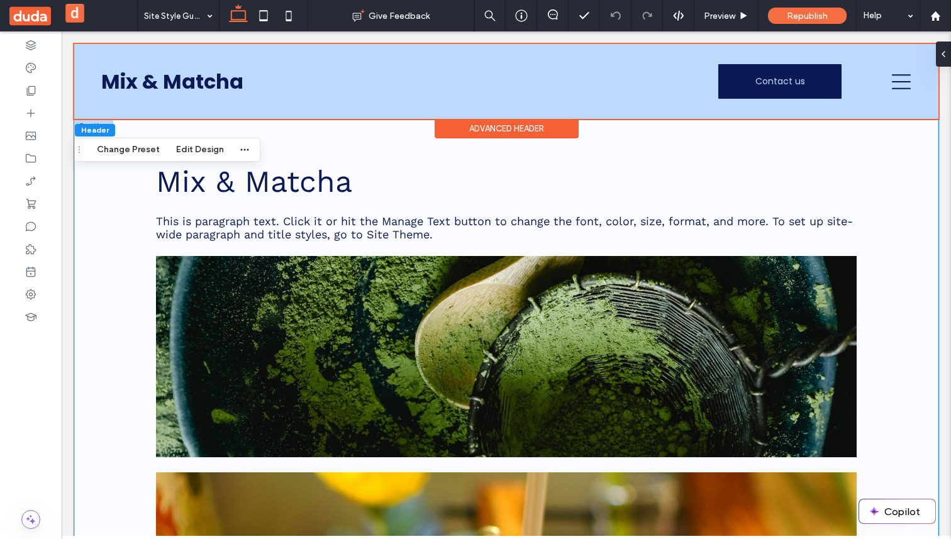
click at [163, 126] on div "Mix & Matcha This is paragraph text. Click it or hit the Manage Text button to …" at bounding box center [506, 427] width 754 height 616
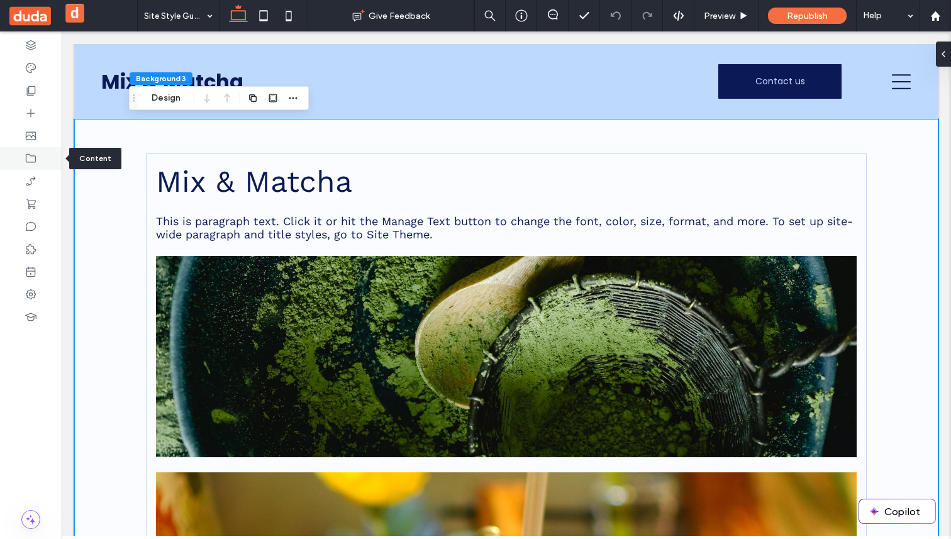
click at [33, 158] on icon at bounding box center [31, 158] width 13 height 13
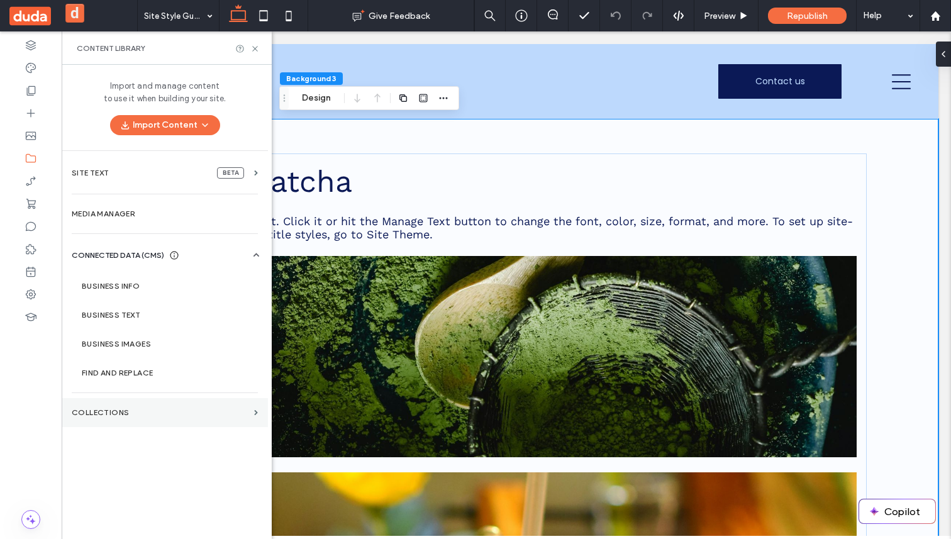
click at [150, 416] on label "Collections" at bounding box center [160, 412] width 177 height 9
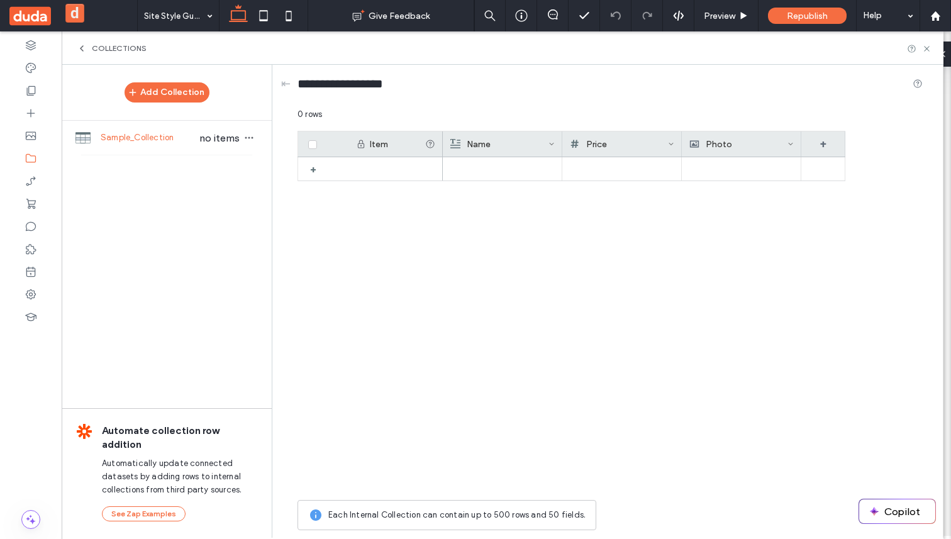
click at [482, 144] on div "Name" at bounding box center [499, 143] width 98 height 25
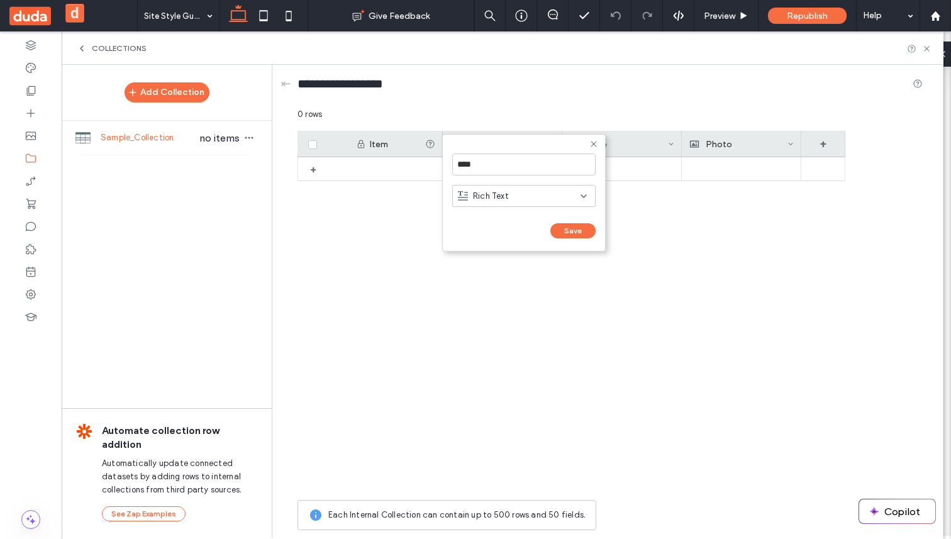
click at [485, 143] on form "**** Rich Text Save ******" at bounding box center [523, 193] width 163 height 118
click at [478, 206] on div "Rich Text" at bounding box center [523, 196] width 143 height 22
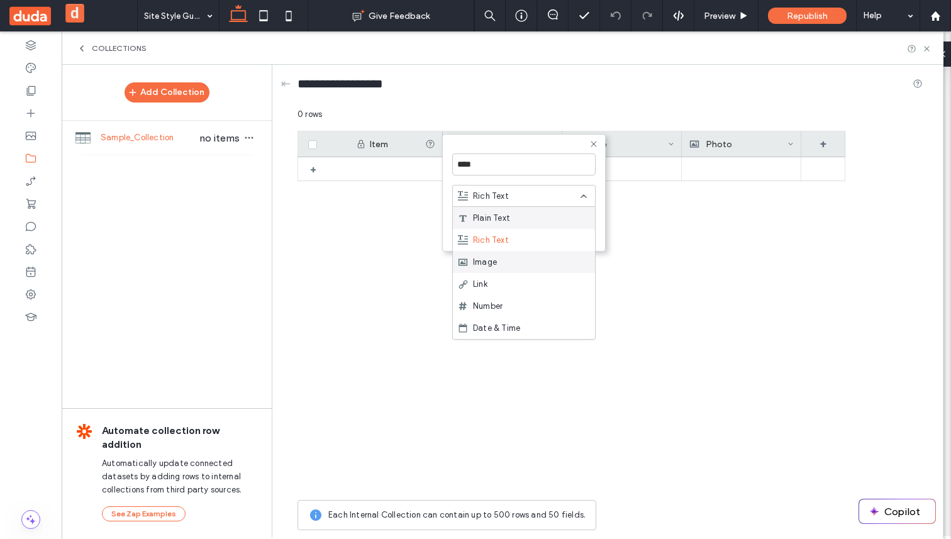
click at [491, 258] on span "Image" at bounding box center [485, 262] width 24 height 13
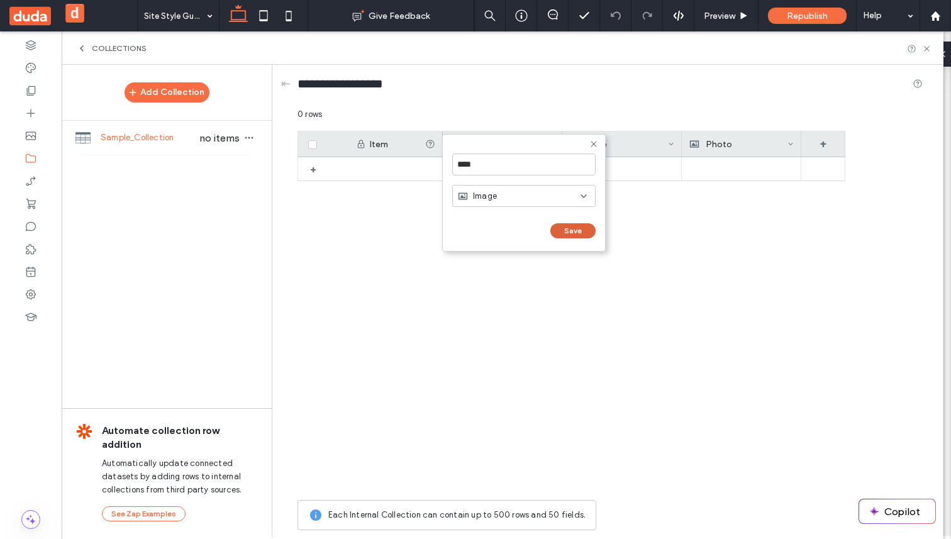
click at [563, 234] on button "Save" at bounding box center [572, 230] width 45 height 15
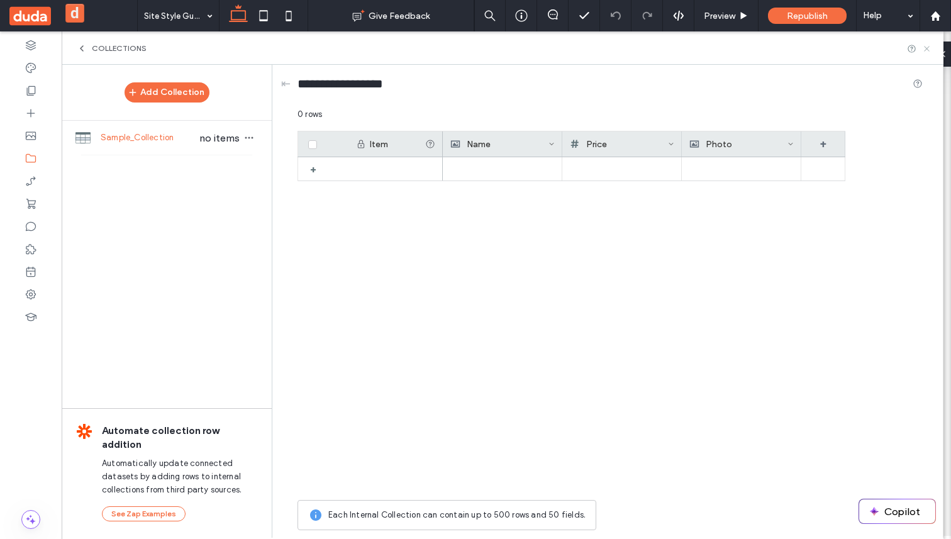
click at [927, 45] on icon at bounding box center [926, 48] width 9 height 9
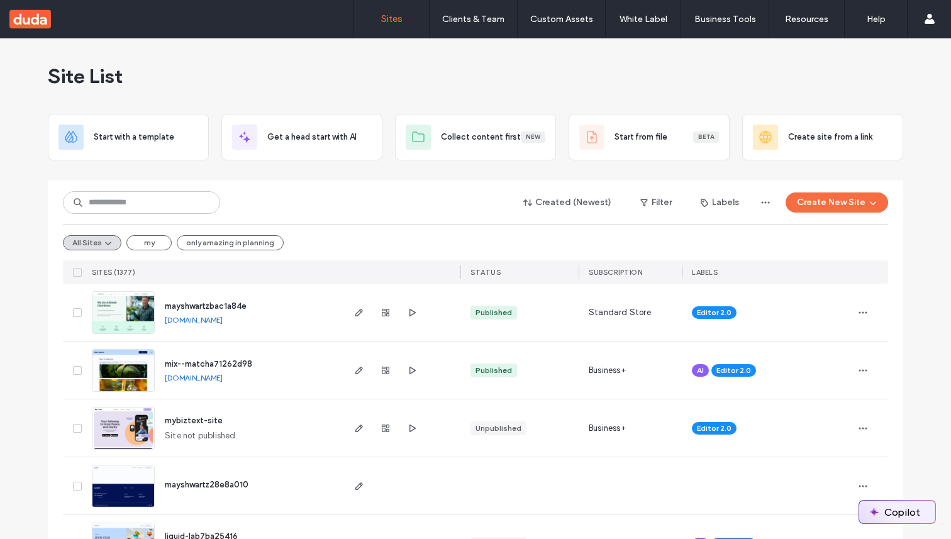
click at [893, 503] on button "Copilot" at bounding box center [897, 511] width 76 height 23
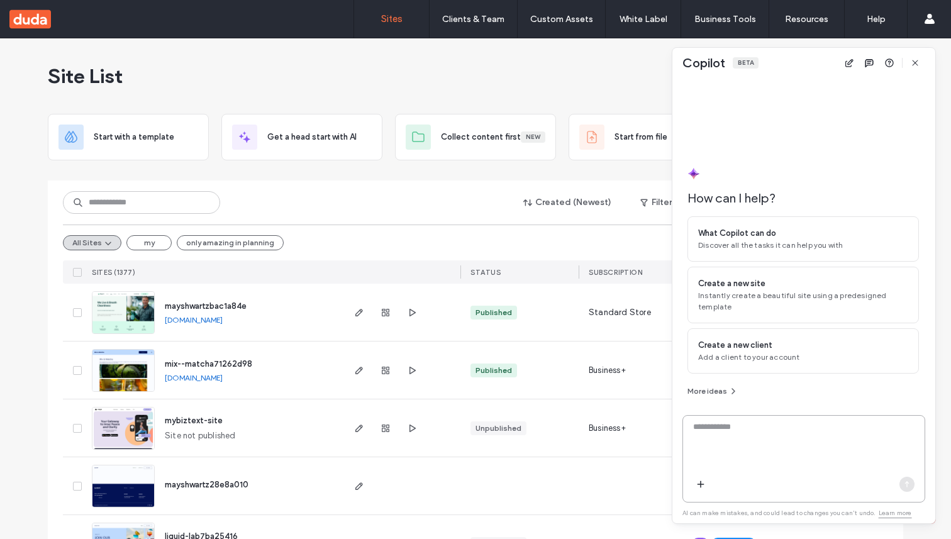
click at [775, 443] on textarea at bounding box center [803, 445] width 241 height 49
type textarea "*"
type textarea "**********"
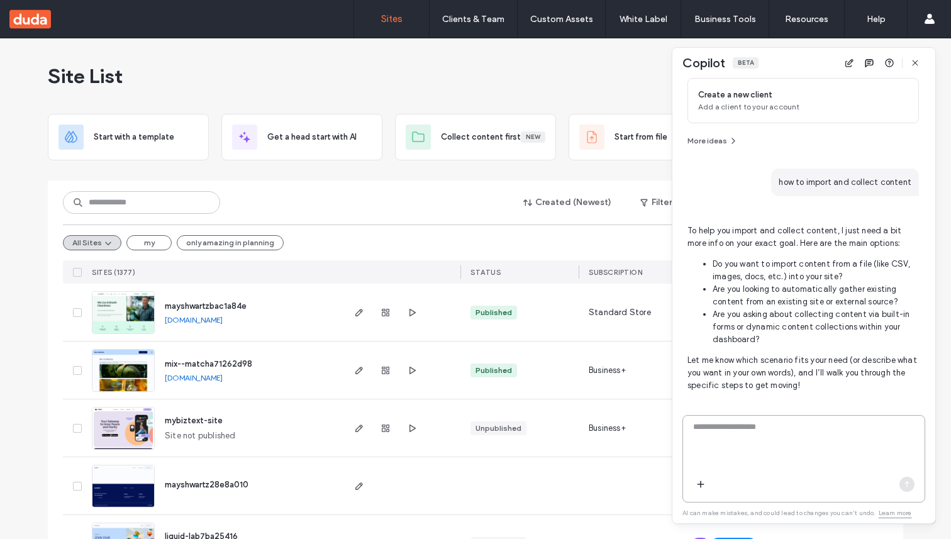
scroll to position [198, 0]
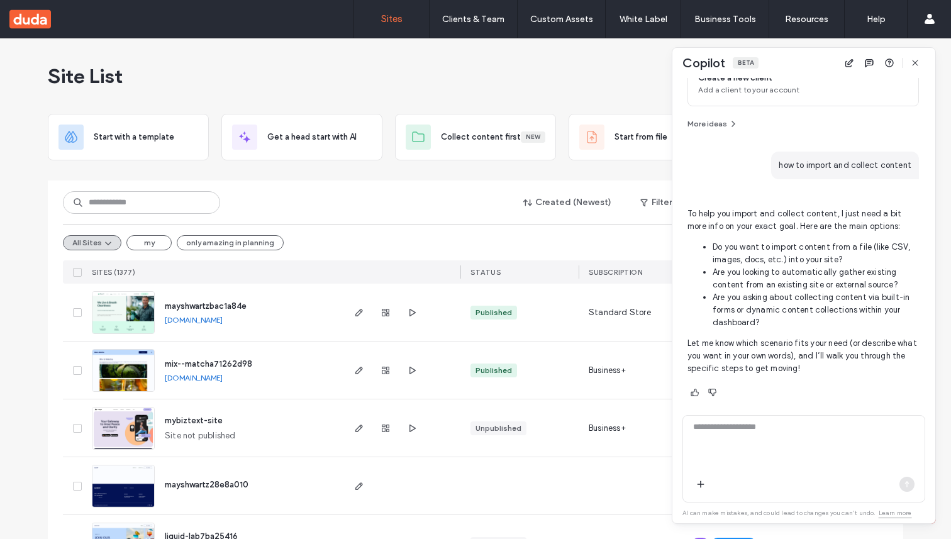
click at [731, 345] on p "Let me know which scenario fits your need (or describe what you want in your ow…" at bounding box center [802, 356] width 231 height 38
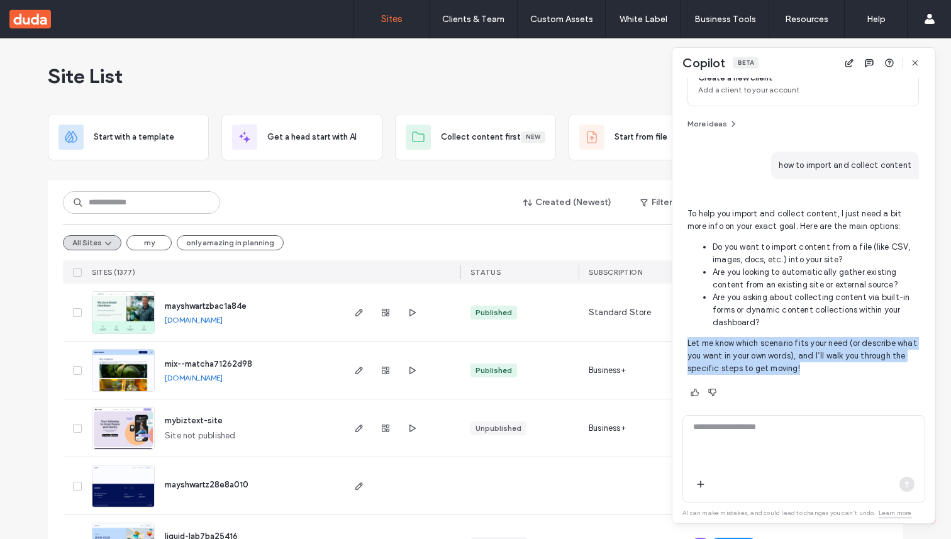
click at [731, 345] on p "Let me know which scenario fits your need (or describe what you want in your ow…" at bounding box center [802, 356] width 231 height 38
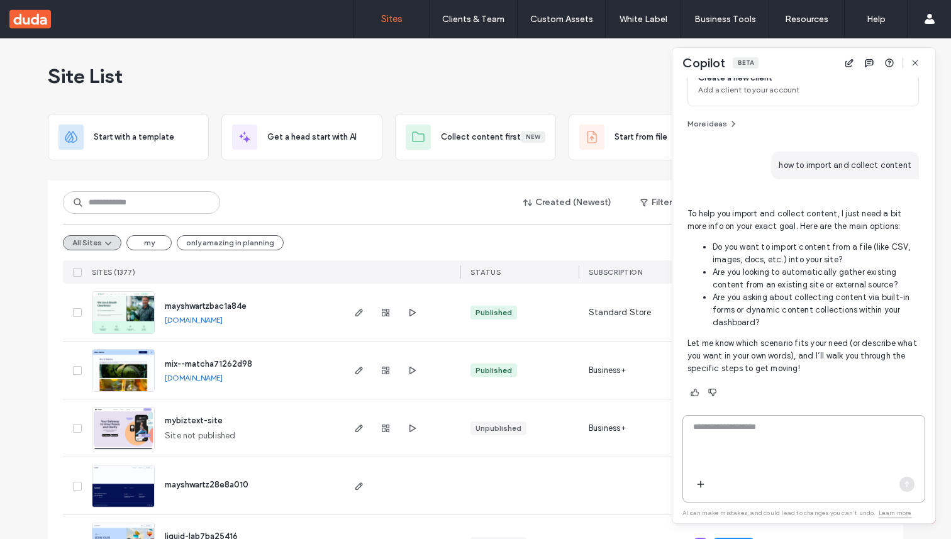
click at [748, 439] on textarea at bounding box center [803, 445] width 241 height 49
type textarea "**********"
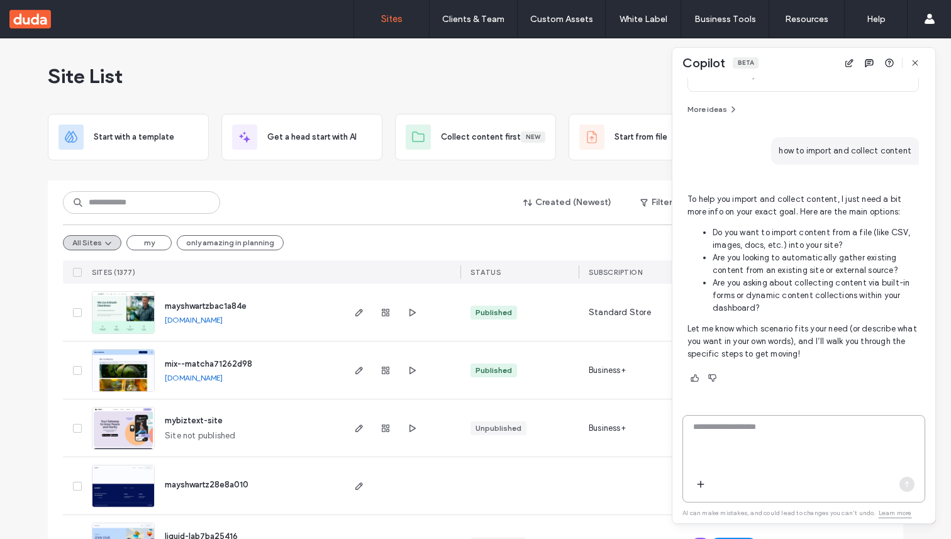
scroll to position [124, 0]
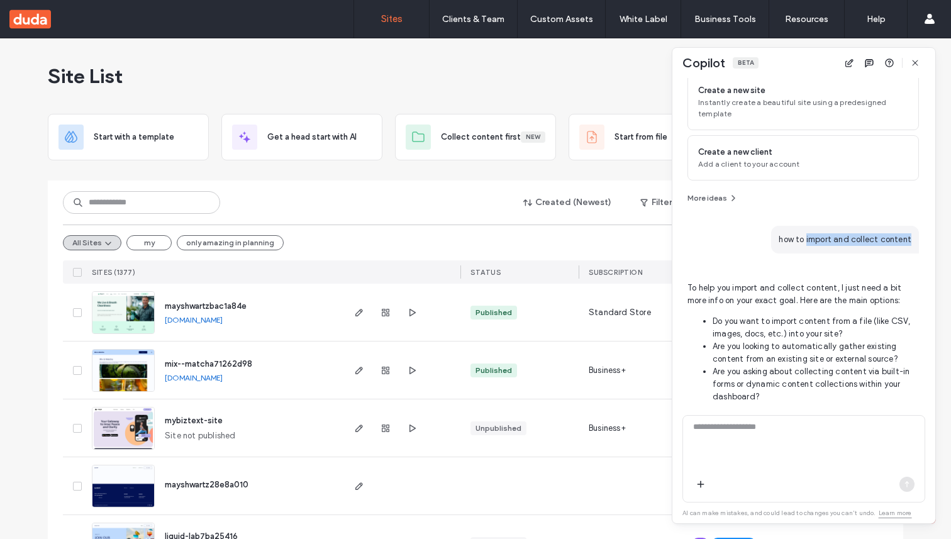
drag, startPoint x: 802, startPoint y: 241, endPoint x: 912, endPoint y: 240, distance: 110.7
click at [912, 240] on div "How can I help? What Copilot can do Discover all the tasks it can help you with…" at bounding box center [803, 239] width 233 height 322
copy span "import and collect content"
click at [768, 451] on textarea at bounding box center [803, 445] width 241 height 49
paste textarea "**********"
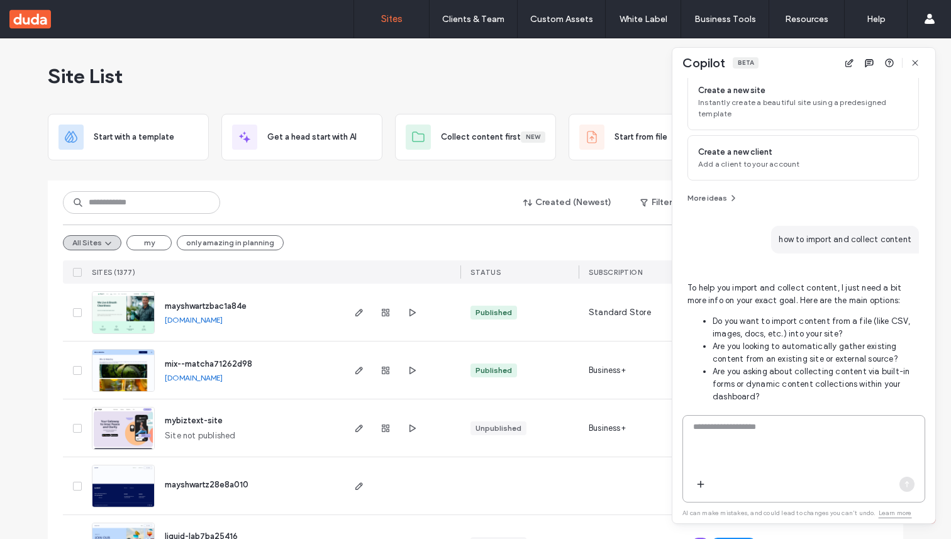
type textarea "**********"
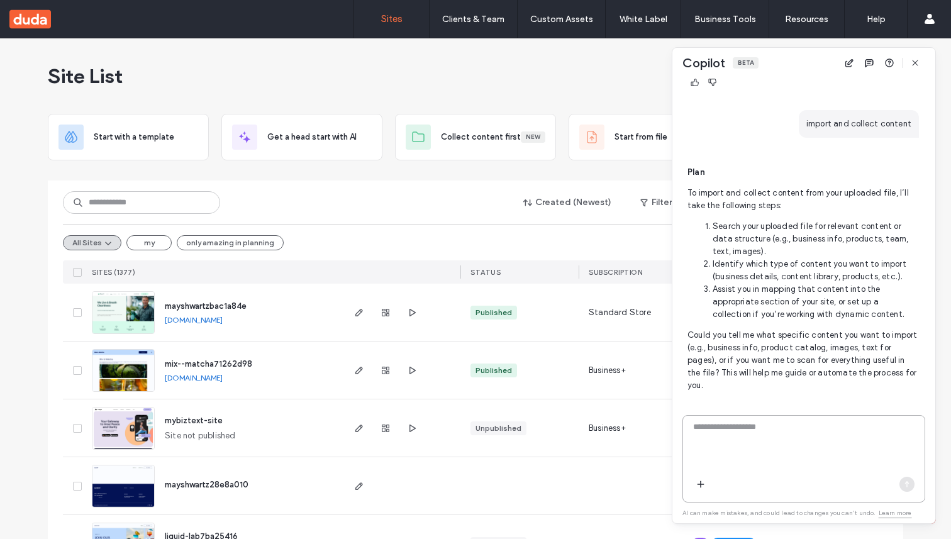
scroll to position [672, 0]
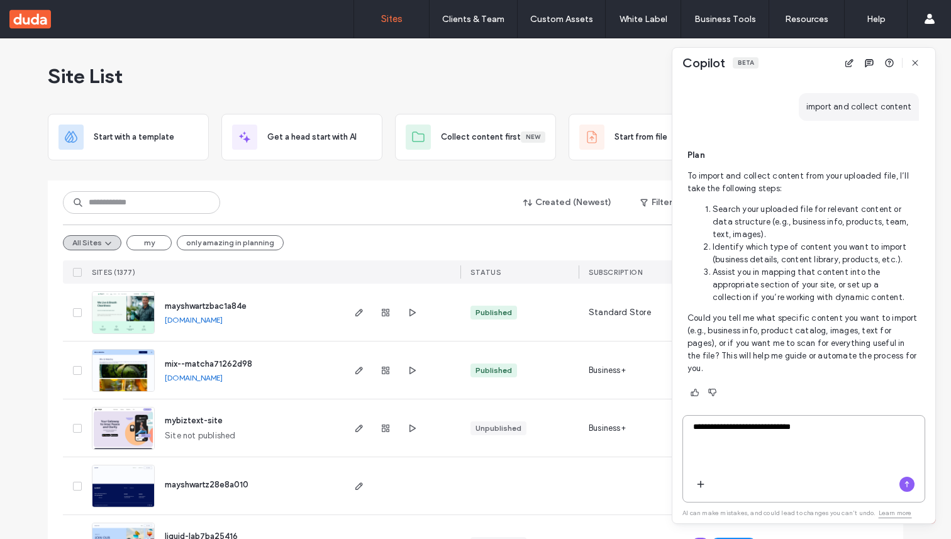
type textarea "**********"
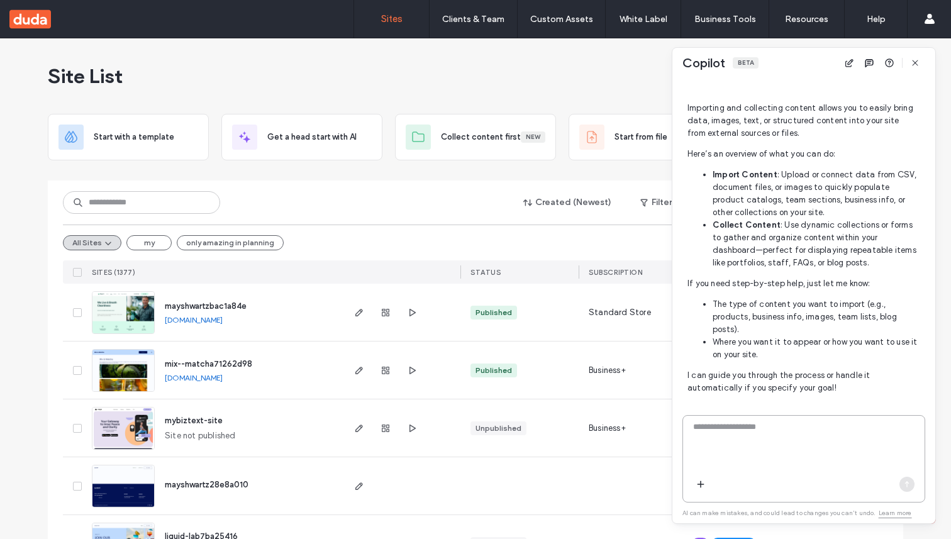
scroll to position [1067, 0]
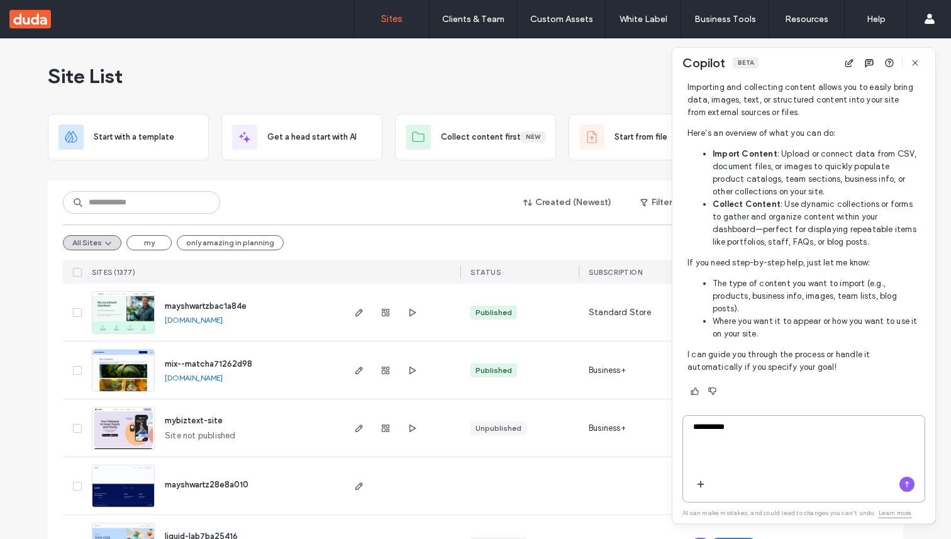
paste textarea "**********"
drag, startPoint x: 758, startPoint y: 424, endPoint x: 725, endPoint y: 426, distance: 33.4
click at [725, 426] on textarea "**********" at bounding box center [803, 445] width 241 height 49
type textarea "**********"
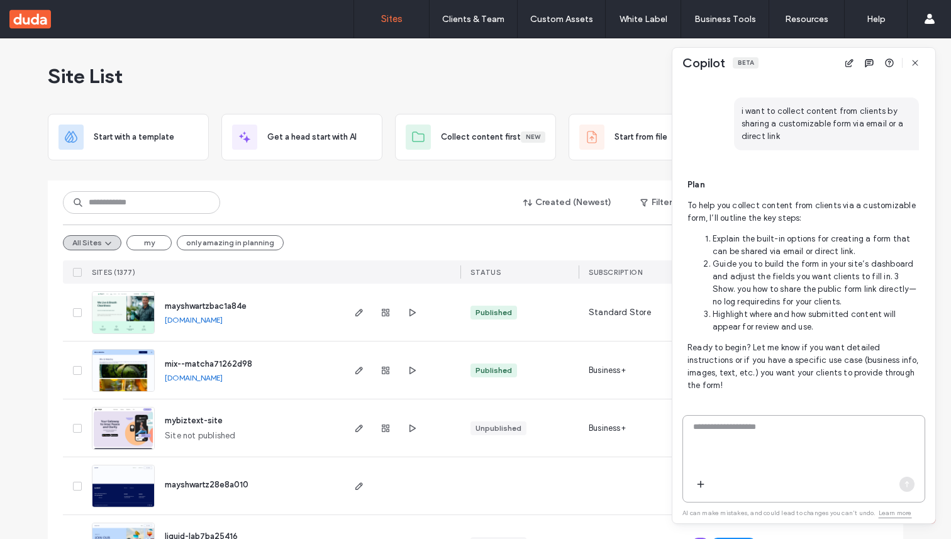
scroll to position [1405, 0]
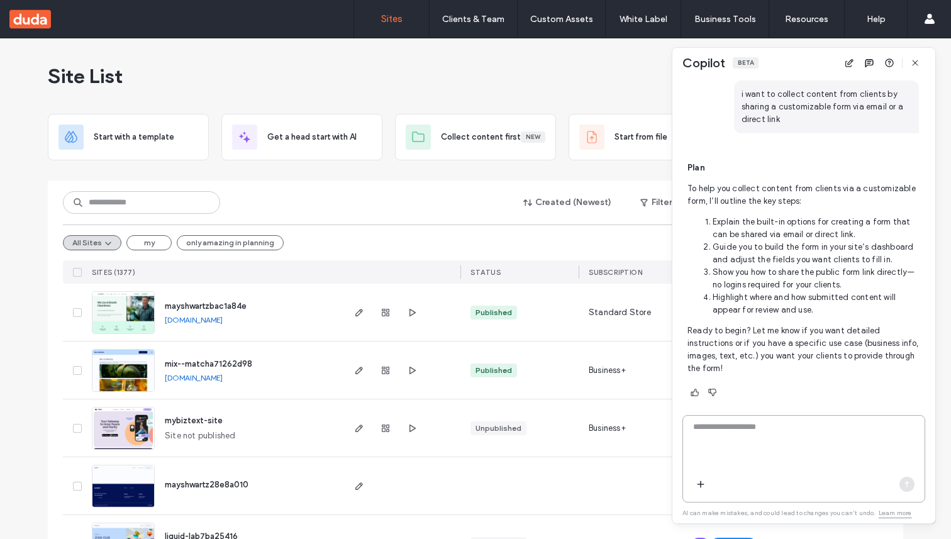
type textarea "*"
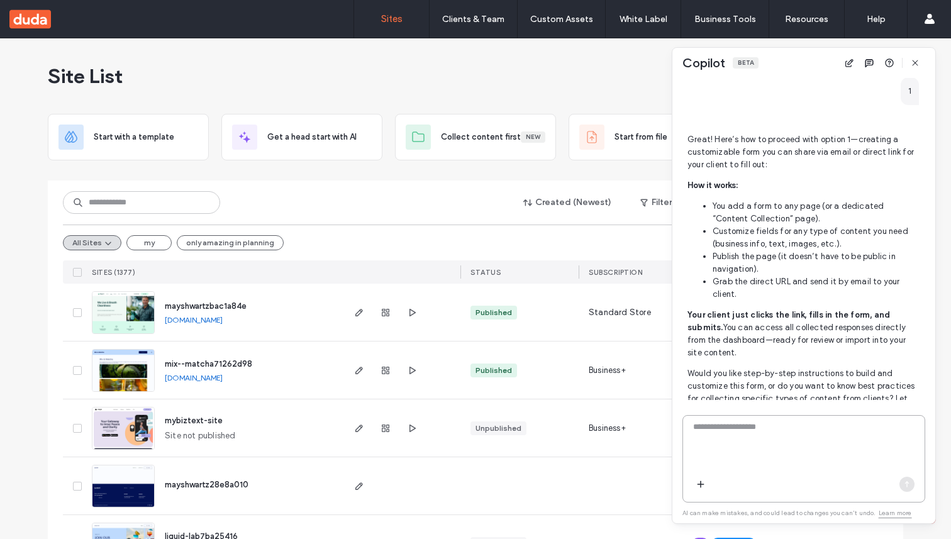
scroll to position [1743, 0]
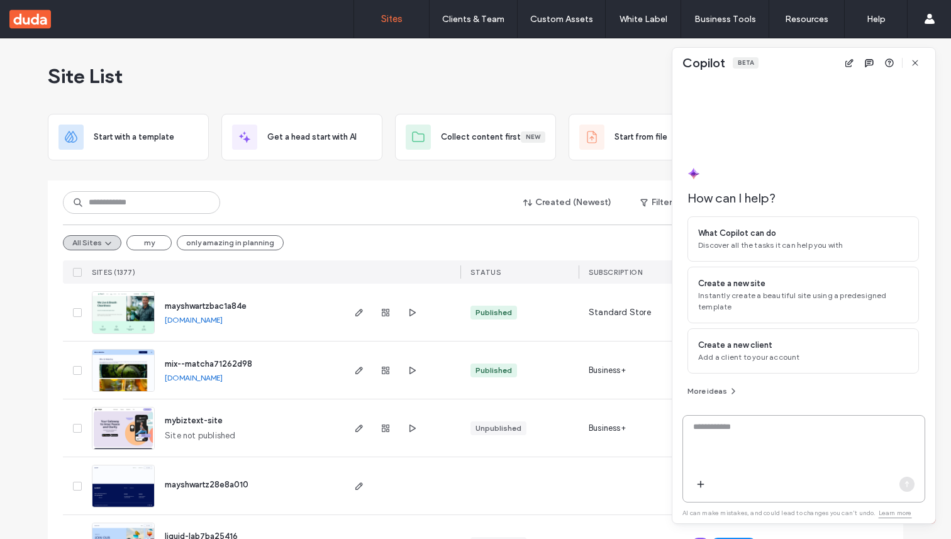
click at [768, 426] on textarea at bounding box center [803, 445] width 241 height 49
paste textarea "**********"
click at [749, 429] on textarea "**********" at bounding box center [803, 445] width 241 height 49
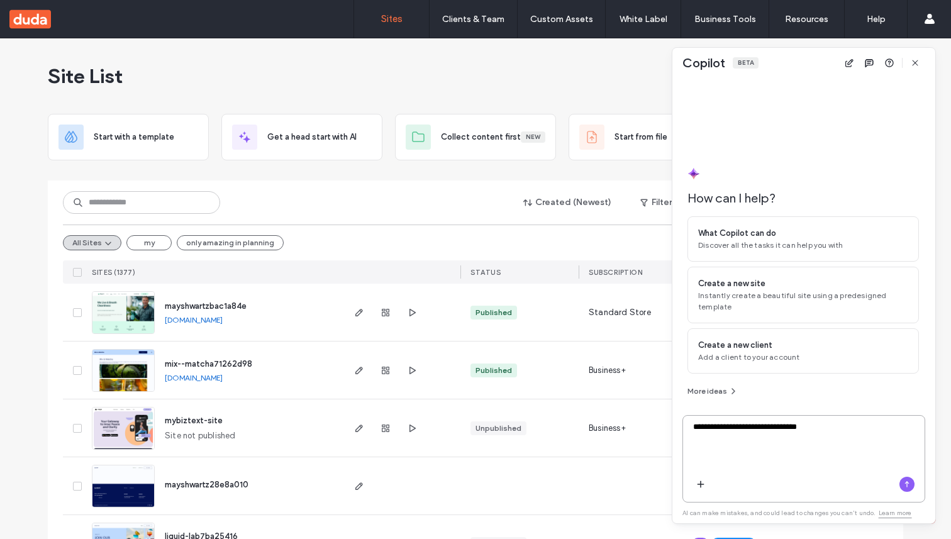
paste textarea "*****"
type textarea "**********"
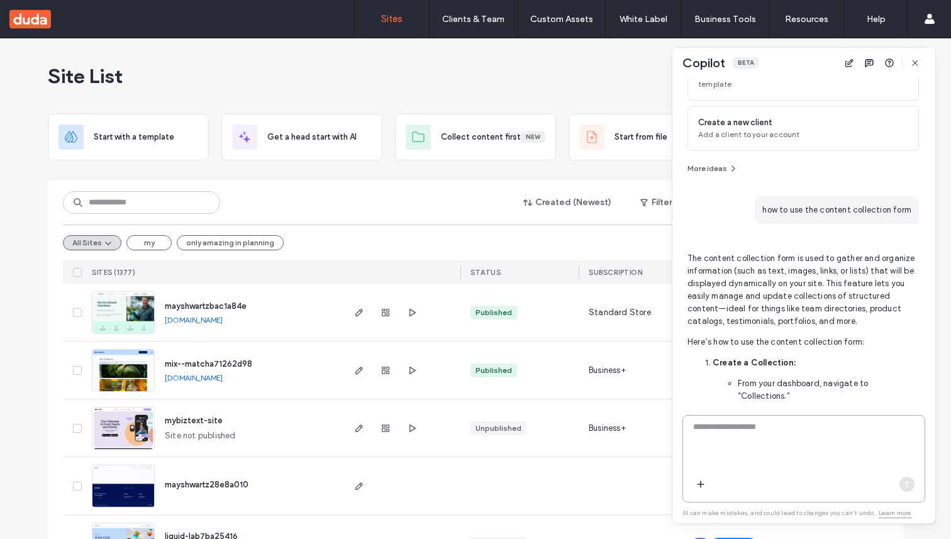
scroll to position [156, 0]
click at [724, 286] on p "The content collection form is used to gather and organize information (such as…" at bounding box center [802, 287] width 231 height 75
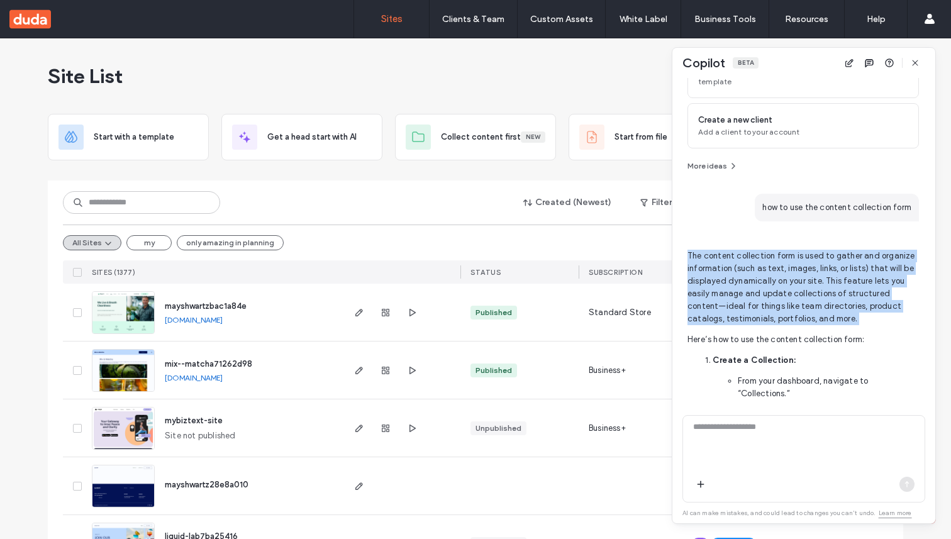
click at [724, 286] on p "The content collection form is used to gather and organize information (such as…" at bounding box center [802, 287] width 231 height 75
